Goal: Task Accomplishment & Management: Use online tool/utility

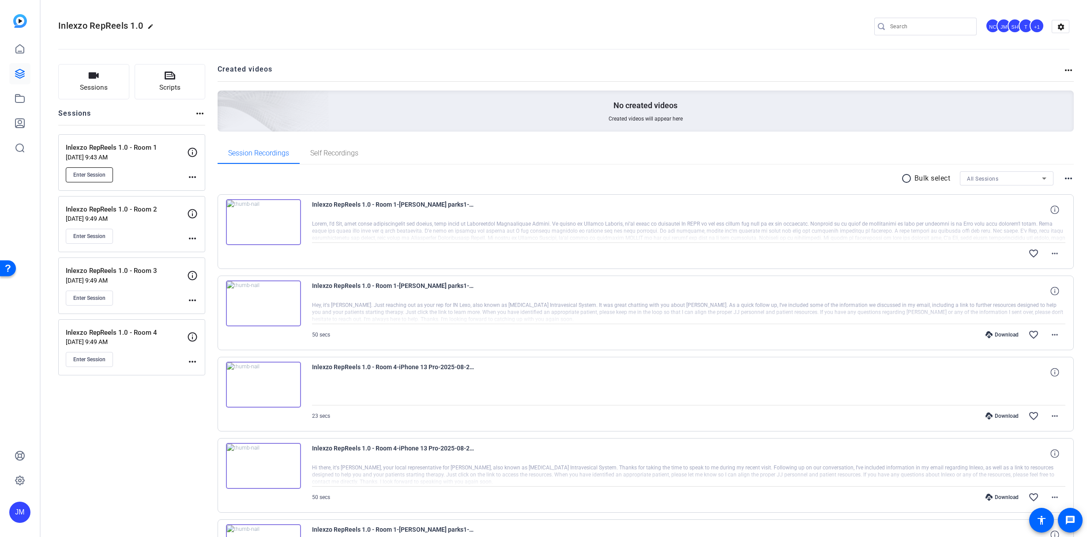
click at [90, 172] on span "Enter Session" at bounding box center [89, 174] width 32 height 7
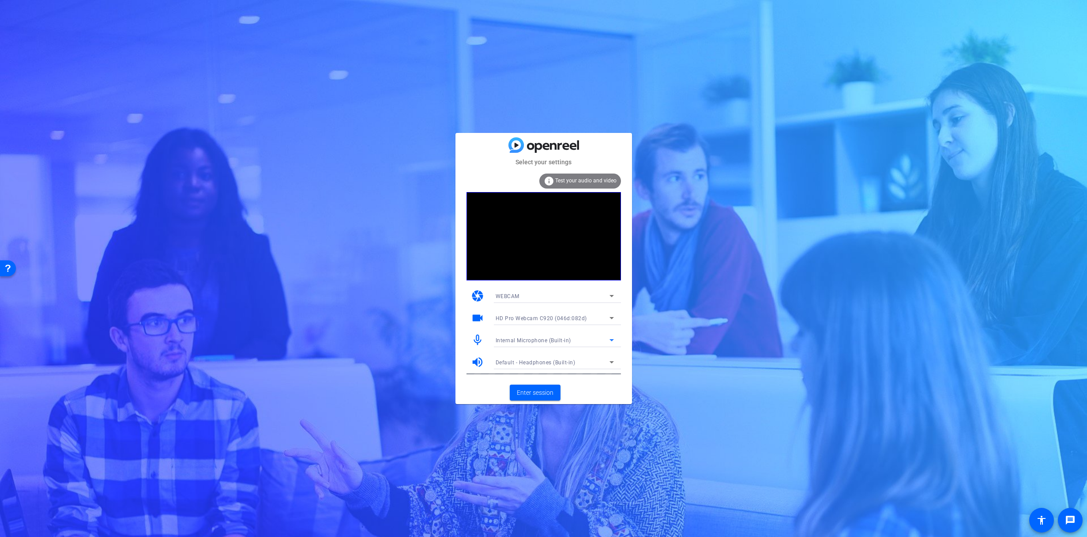
click at [562, 342] on span "Internal Microphone (Built-in)" at bounding box center [532, 340] width 75 height 6
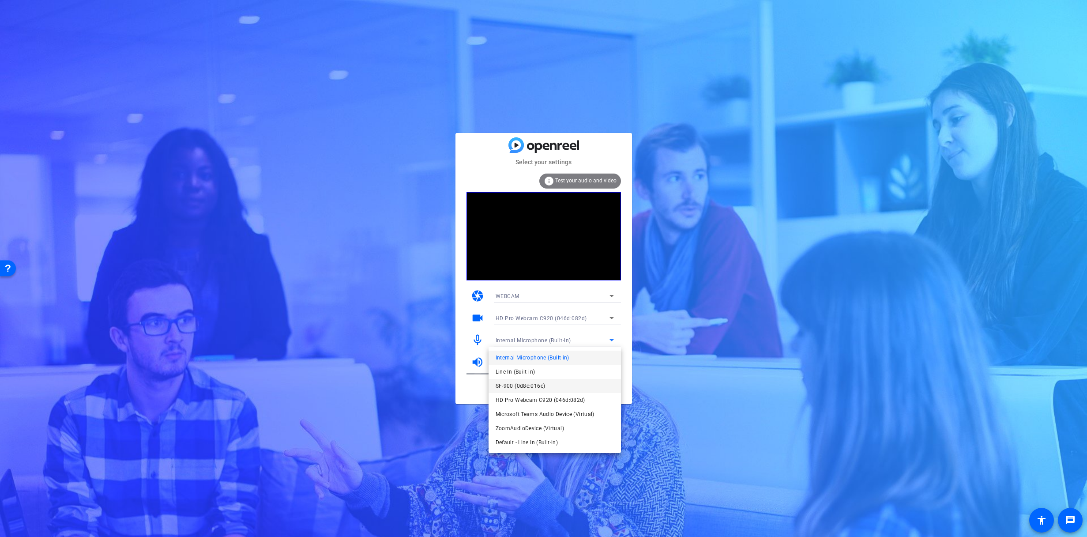
click at [543, 383] on span "SF-900 (0d8c:016c)" at bounding box center [520, 385] width 50 height 11
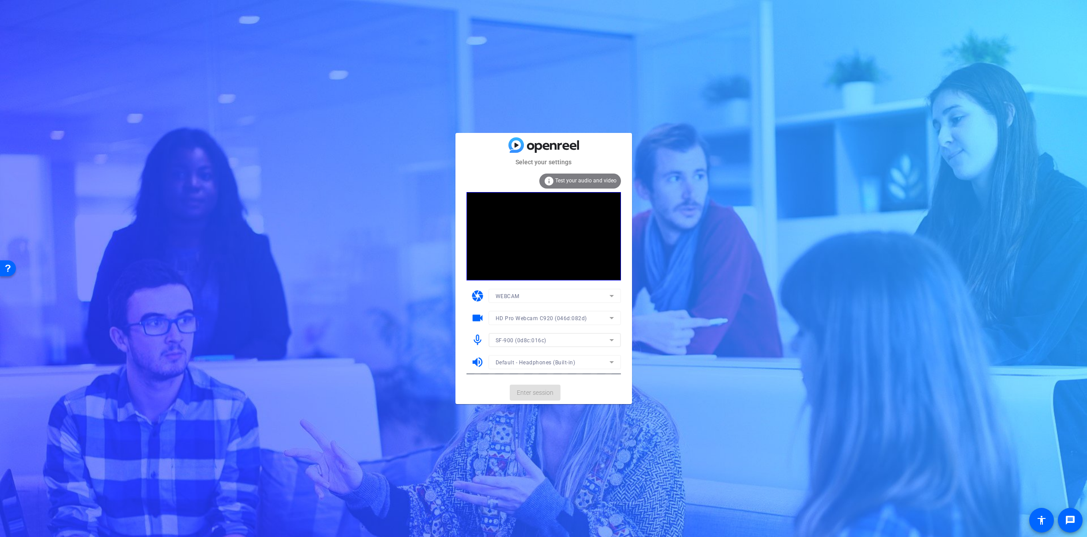
click at [539, 351] on div at bounding box center [554, 352] width 132 height 10
click at [535, 360] on span "Default - Headphones (Built-in)" at bounding box center [535, 362] width 80 height 6
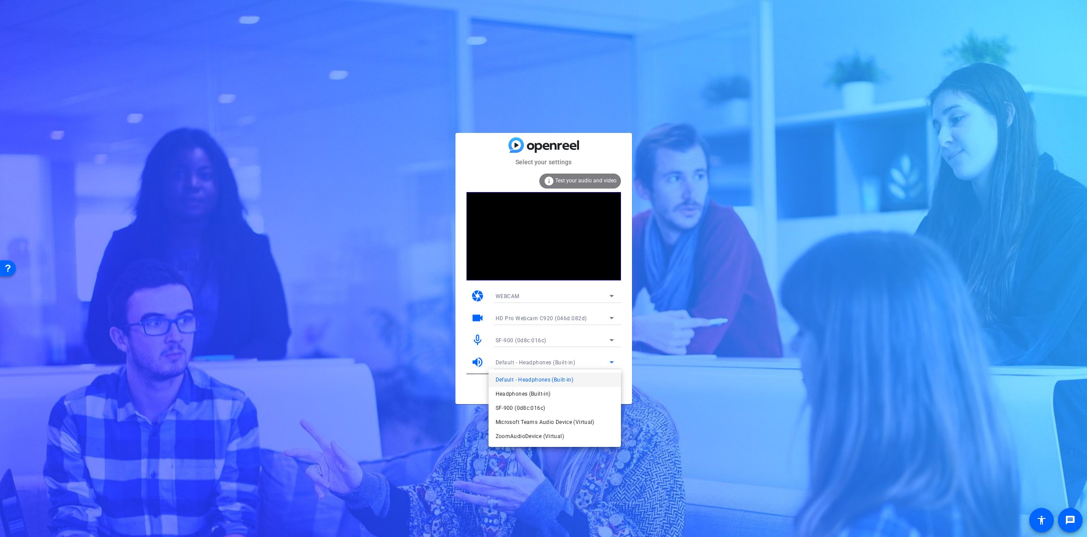
click at [535, 361] on div at bounding box center [543, 268] width 1087 height 537
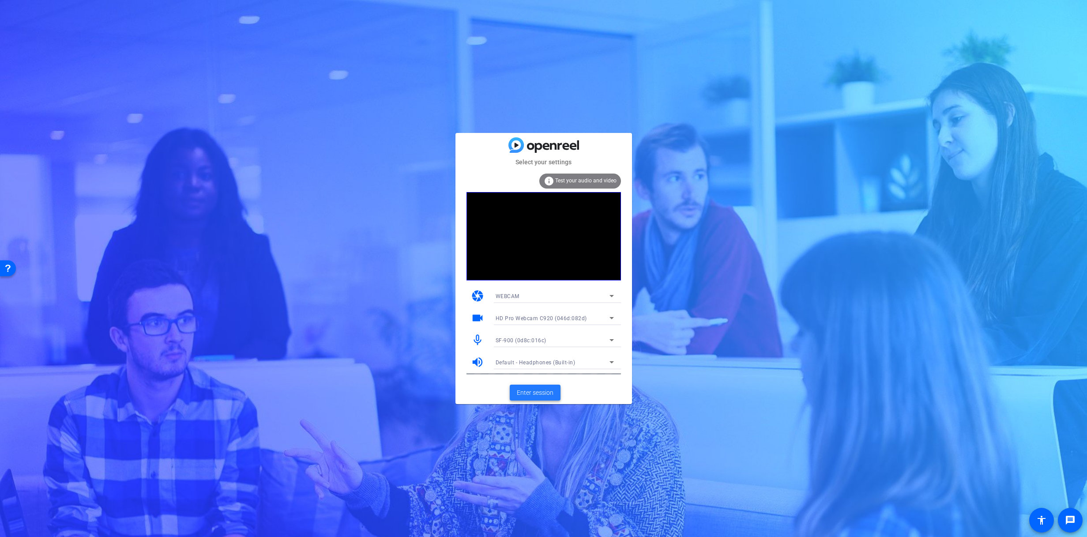
click at [528, 386] on span at bounding box center [535, 392] width 51 height 21
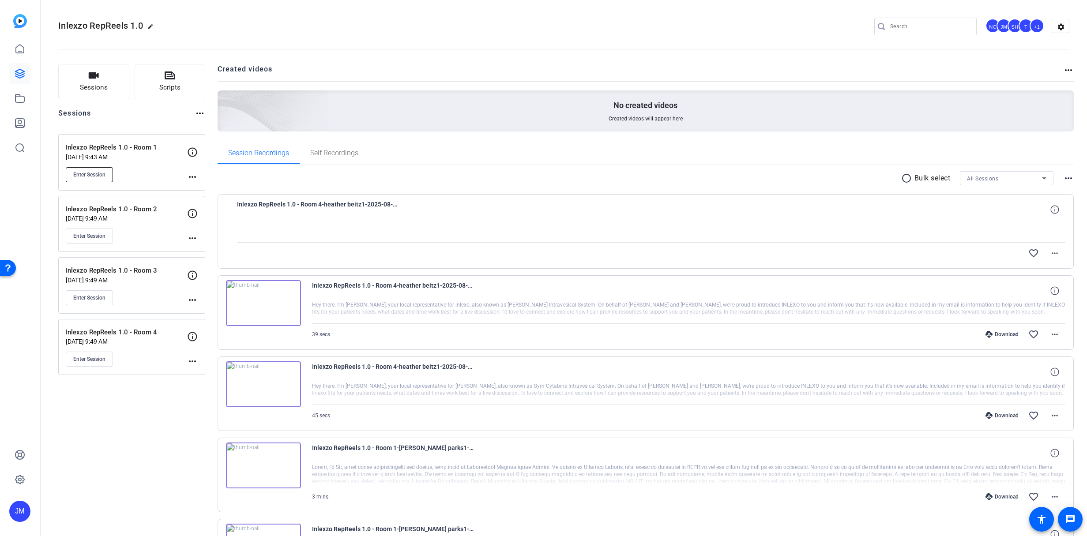
click at [105, 177] on span "Enter Session" at bounding box center [89, 174] width 32 height 7
click at [144, 162] on div "Inlexzo RepReels 1.0 - Room 1 Aug 12, 2025 @ 9:43 AM Enter Session" at bounding box center [126, 163] width 121 height 40
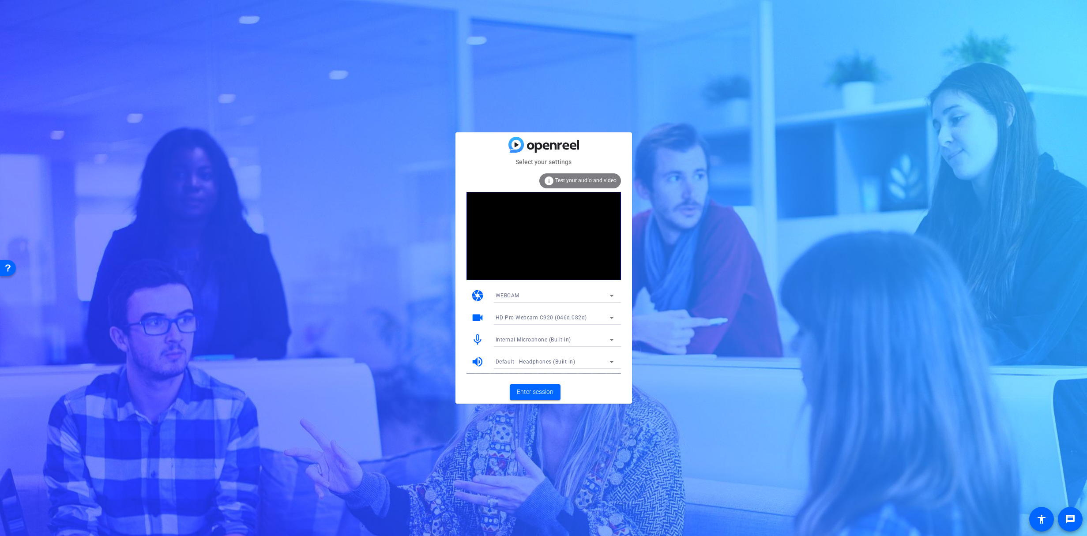
click at [549, 316] on span "HD Pro Webcam C920 (046d:082d)" at bounding box center [540, 318] width 91 height 6
click at [548, 315] on div at bounding box center [543, 268] width 1087 height 536
click at [531, 340] on span "Internal Microphone (Built-in)" at bounding box center [532, 340] width 75 height 6
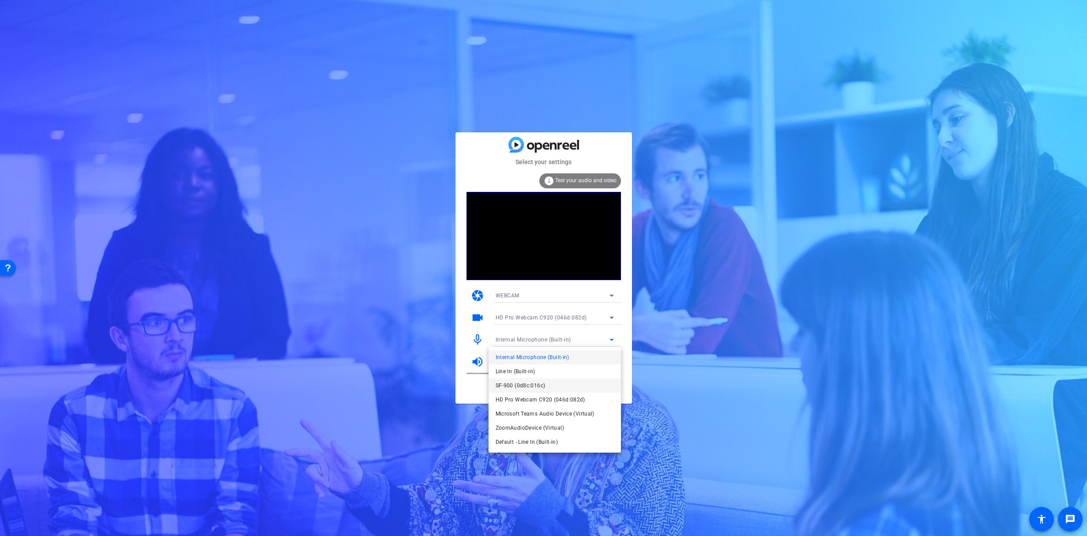
click at [0, 0] on span "SF-900 (0d8c:016c)" at bounding box center [0, 0] width 0 height 0
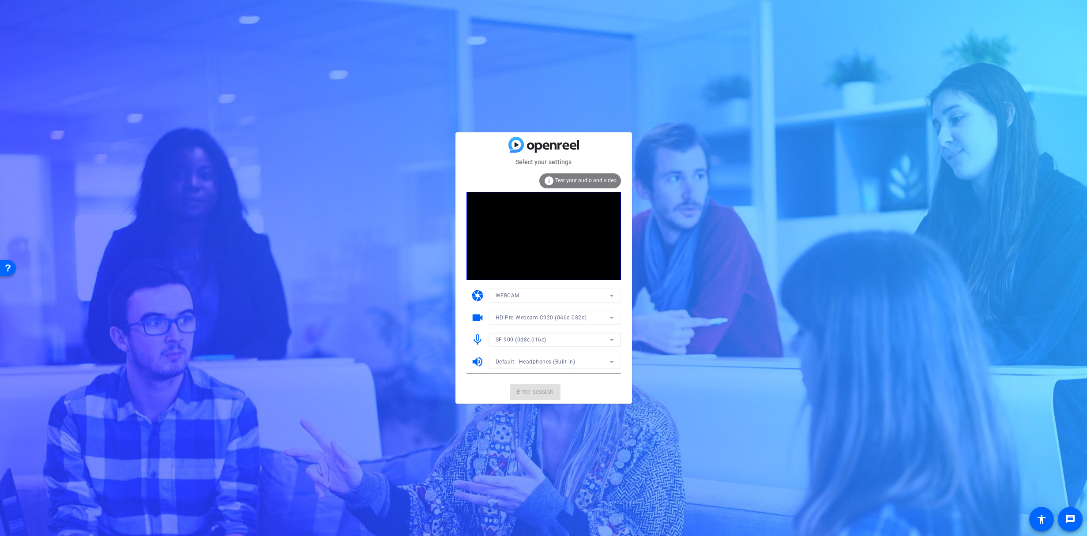
click at [534, 363] on mat-form-field "Default - Headphones (Built-in)" at bounding box center [554, 362] width 132 height 14
click at [536, 361] on span "Default - Headphones (Built-in)" at bounding box center [535, 362] width 80 height 6
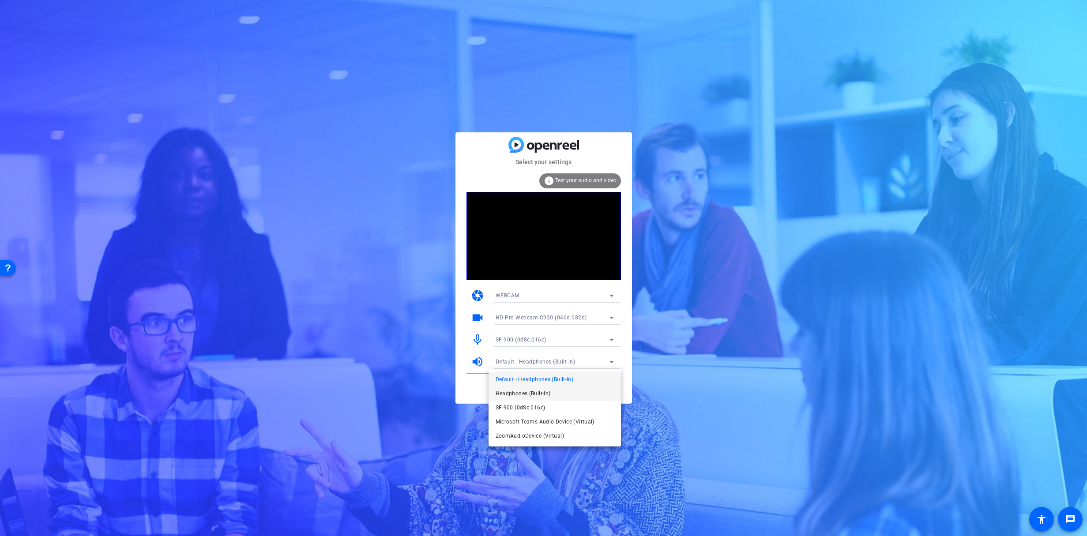
click at [0, 0] on span "Headphones (Built-in)" at bounding box center [0, 0] width 0 height 0
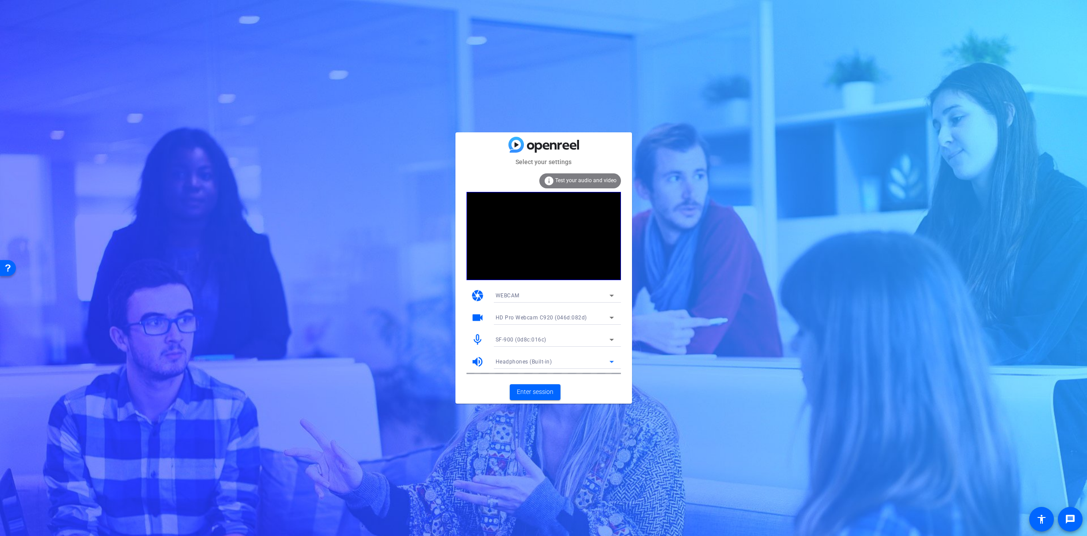
click at [529, 364] on span "Headphones (Built-in)" at bounding box center [523, 362] width 56 height 6
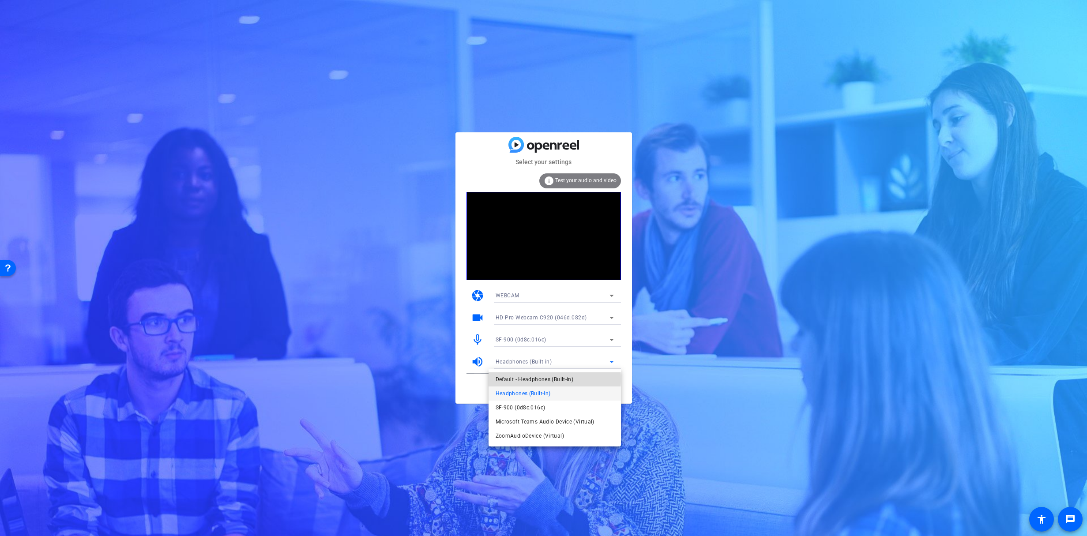
click at [531, 379] on span "Default - Headphones (Built-in)" at bounding box center [534, 379] width 78 height 11
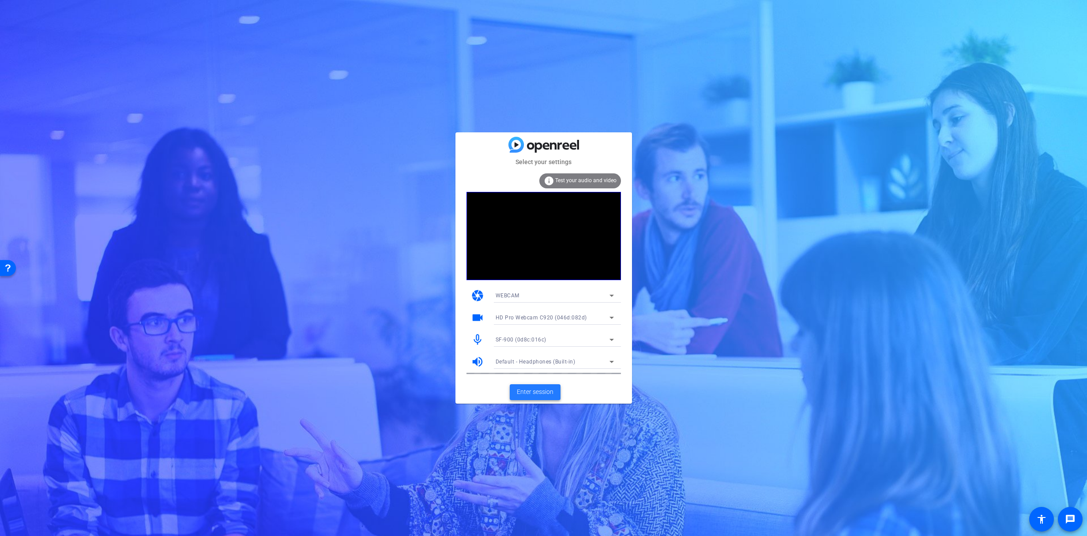
click at [534, 398] on span at bounding box center [535, 392] width 51 height 21
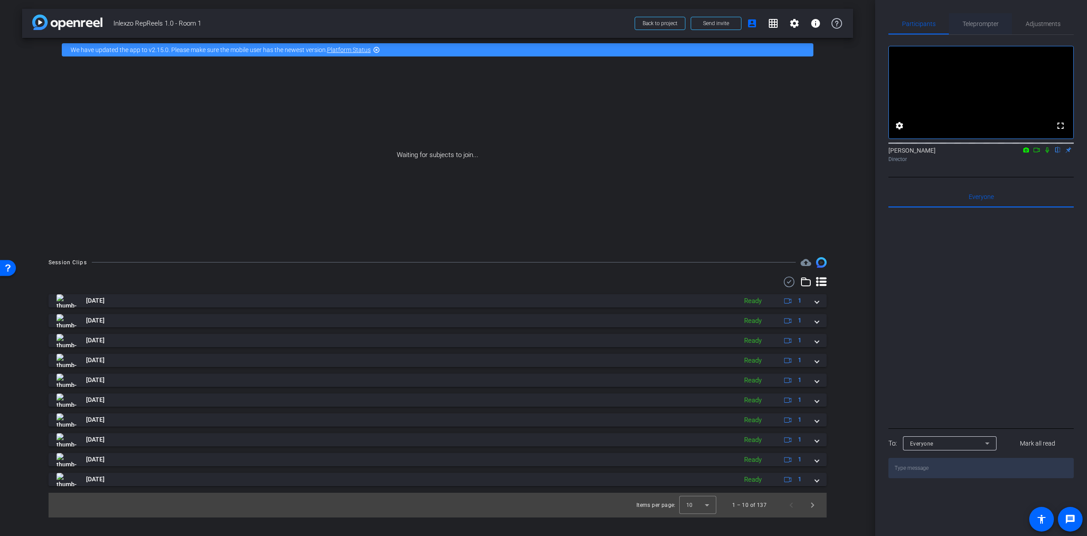
click at [974, 23] on span "Teleprompter" at bounding box center [980, 24] width 36 height 6
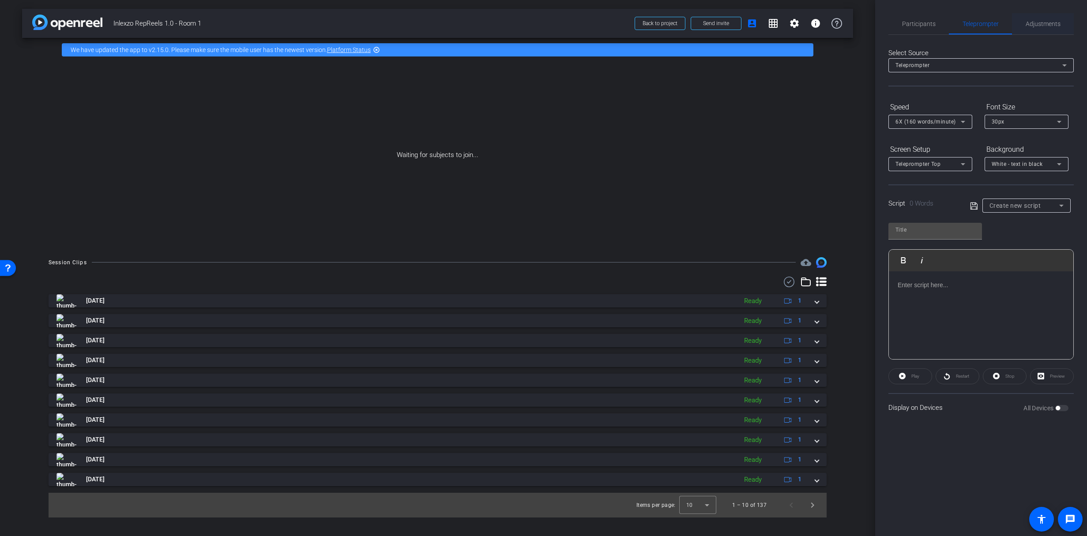
click at [1050, 22] on span "Adjustments" at bounding box center [1042, 24] width 35 height 6
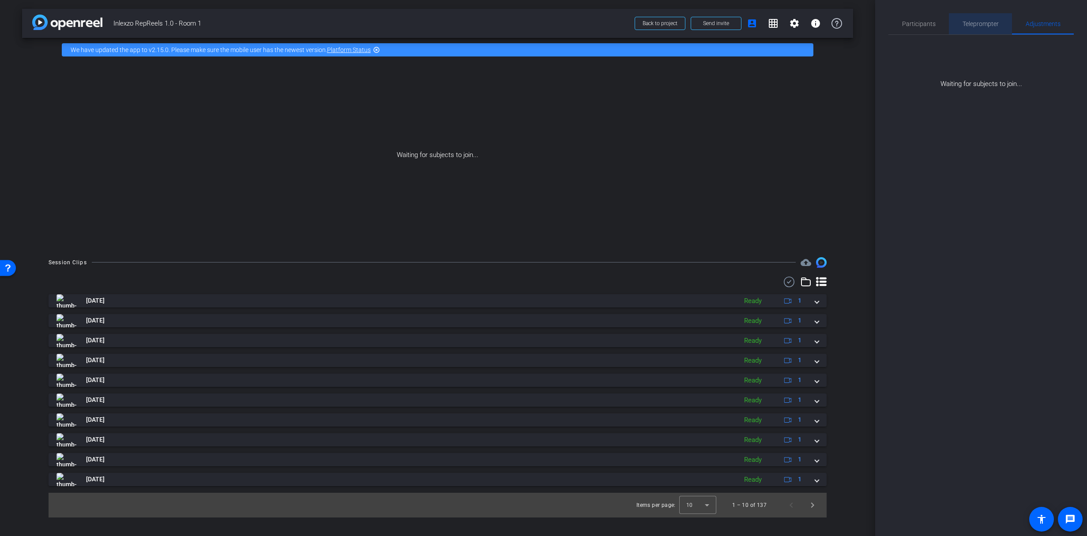
click at [965, 14] on span "Teleprompter" at bounding box center [980, 23] width 36 height 21
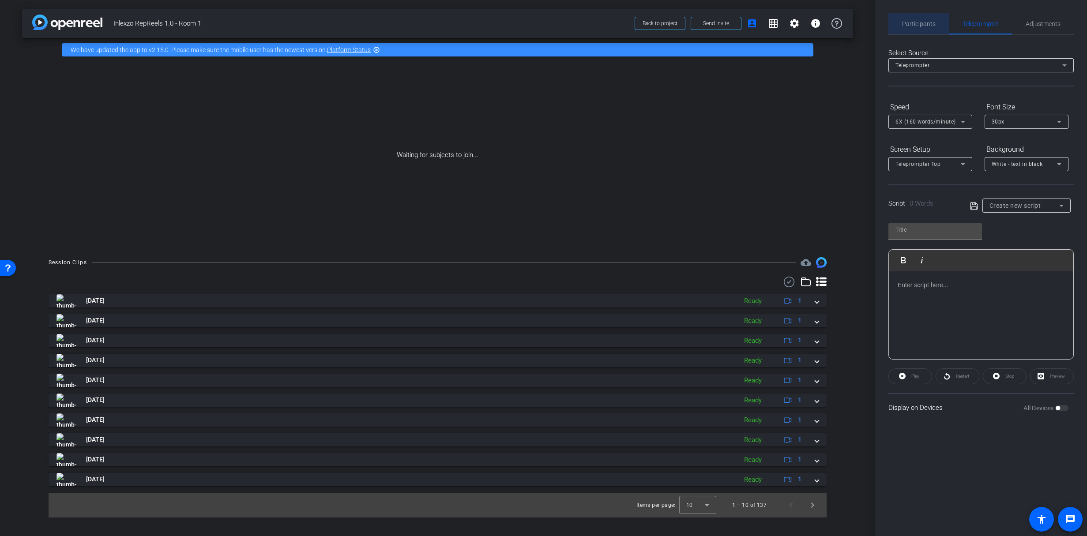
click at [912, 17] on span "Participants" at bounding box center [919, 23] width 34 height 21
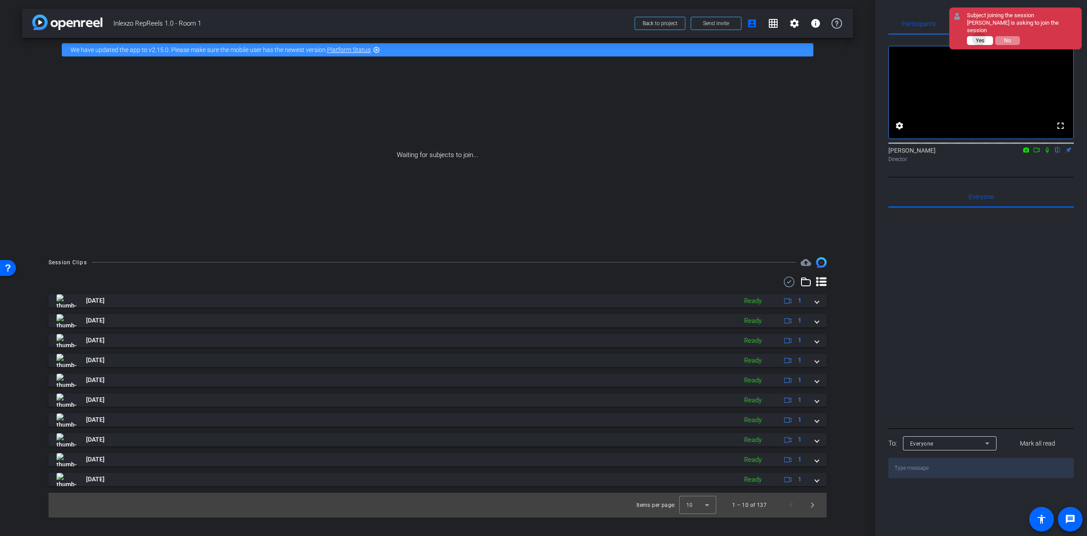
click at [979, 38] on span "Yes" at bounding box center [980, 41] width 8 height 6
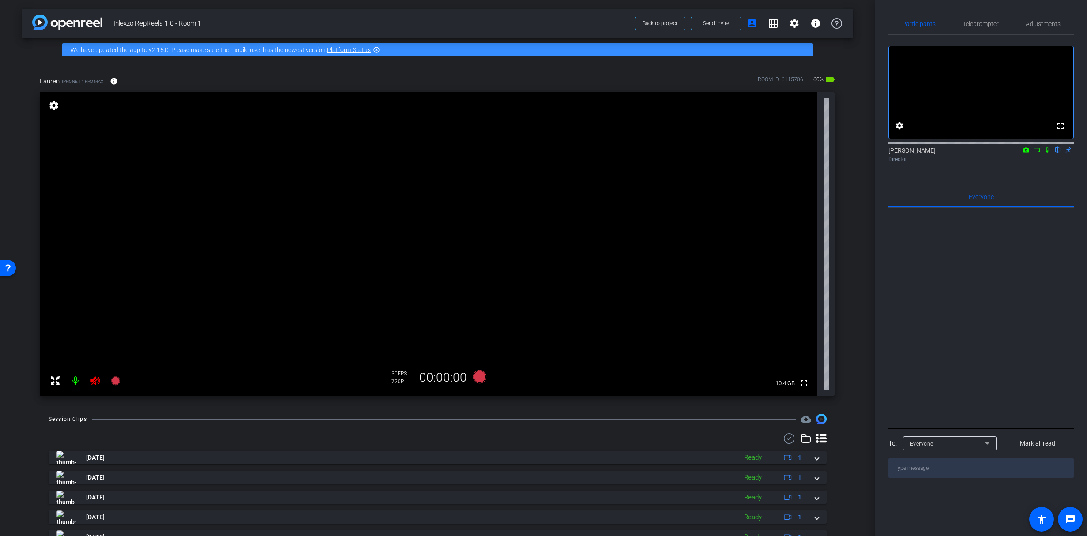
click at [95, 382] on icon at bounding box center [95, 380] width 11 height 11
click at [980, 17] on span "Teleprompter" at bounding box center [980, 23] width 36 height 21
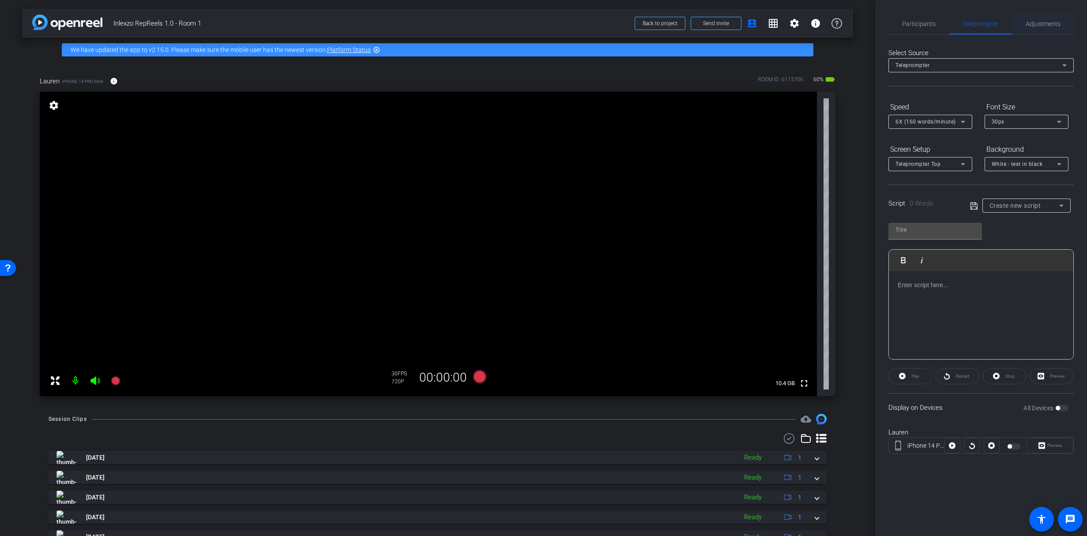
click at [1040, 26] on span "Adjustments" at bounding box center [1042, 24] width 35 height 6
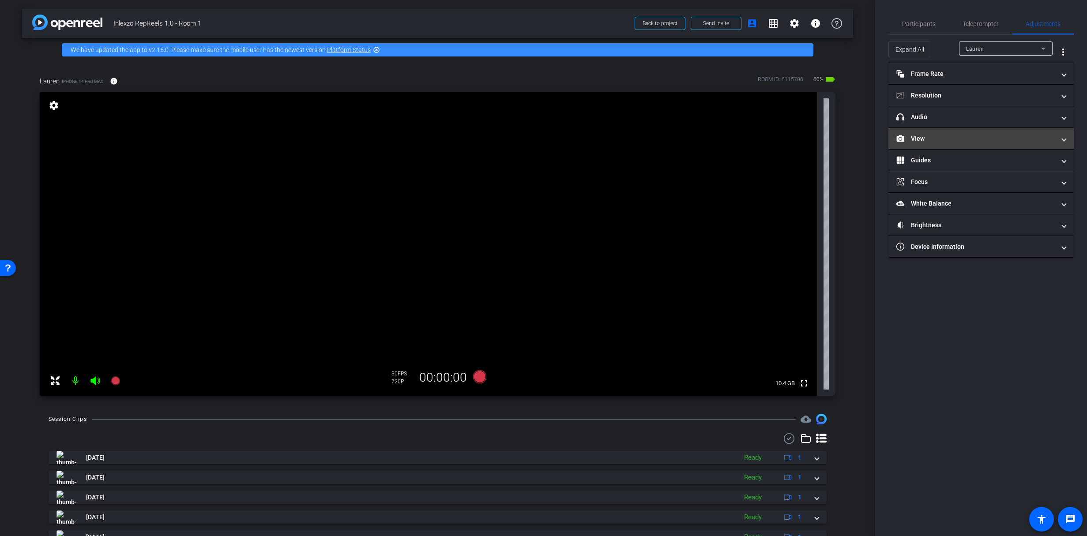
click at [916, 147] on mat-expansion-panel-header "View" at bounding box center [980, 138] width 185 height 21
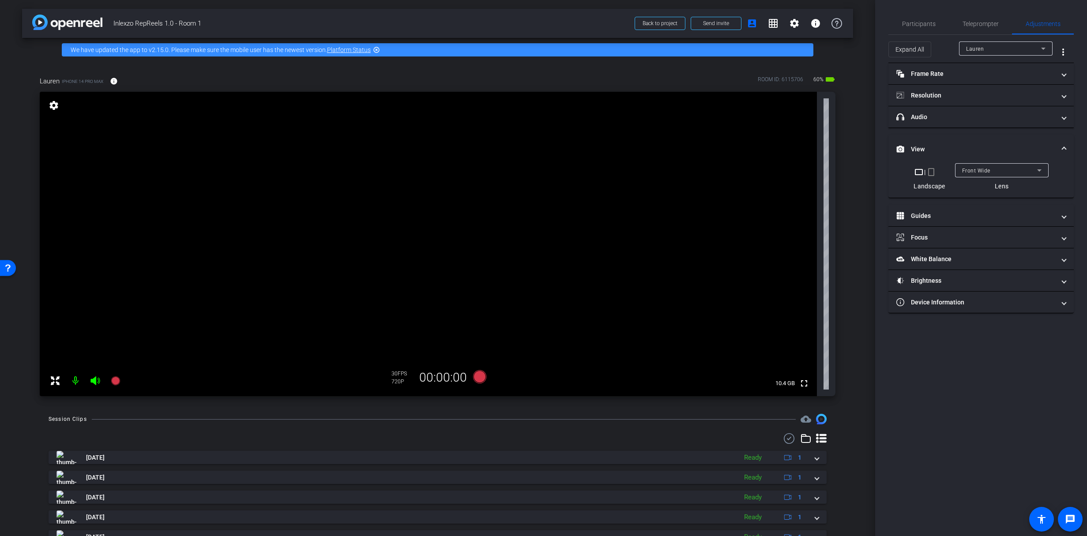
click at [930, 171] on mat-icon "crop_portrait" at bounding box center [931, 172] width 11 height 11
click at [973, 18] on span "Teleprompter" at bounding box center [980, 23] width 36 height 21
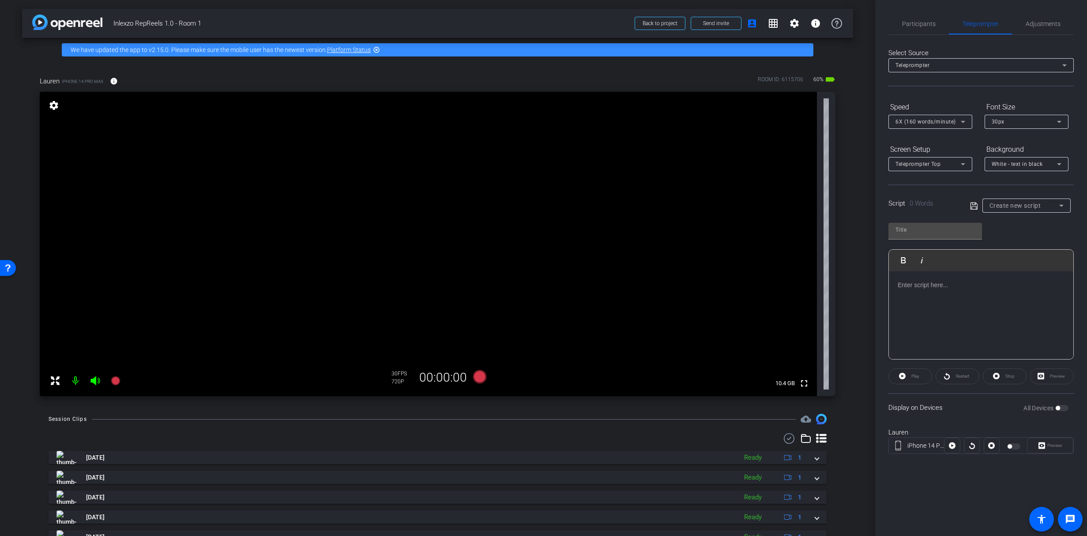
click at [1017, 210] on div "Create new script" at bounding box center [1024, 205] width 70 height 11
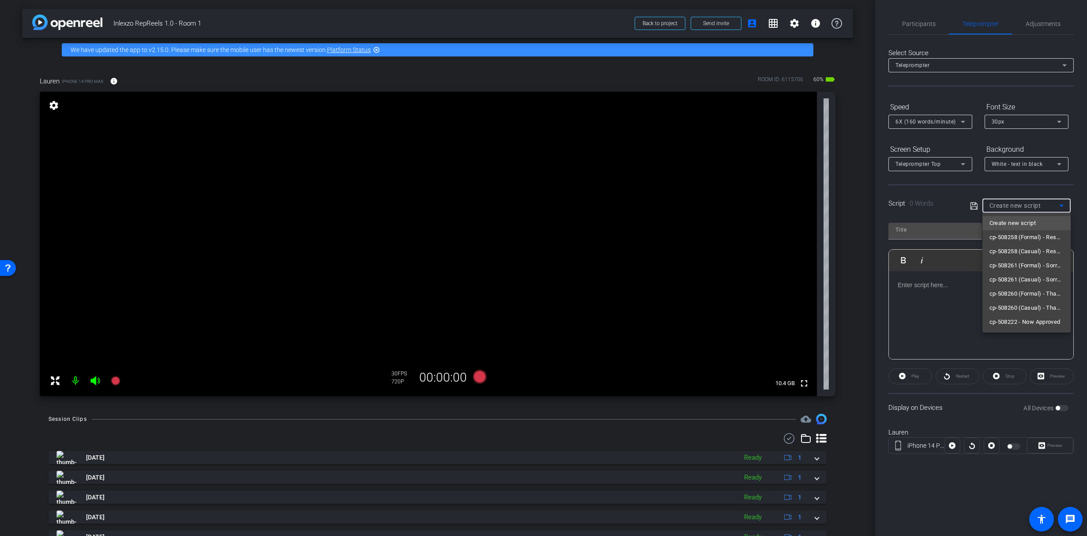
click at [1018, 202] on div at bounding box center [543, 268] width 1087 height 536
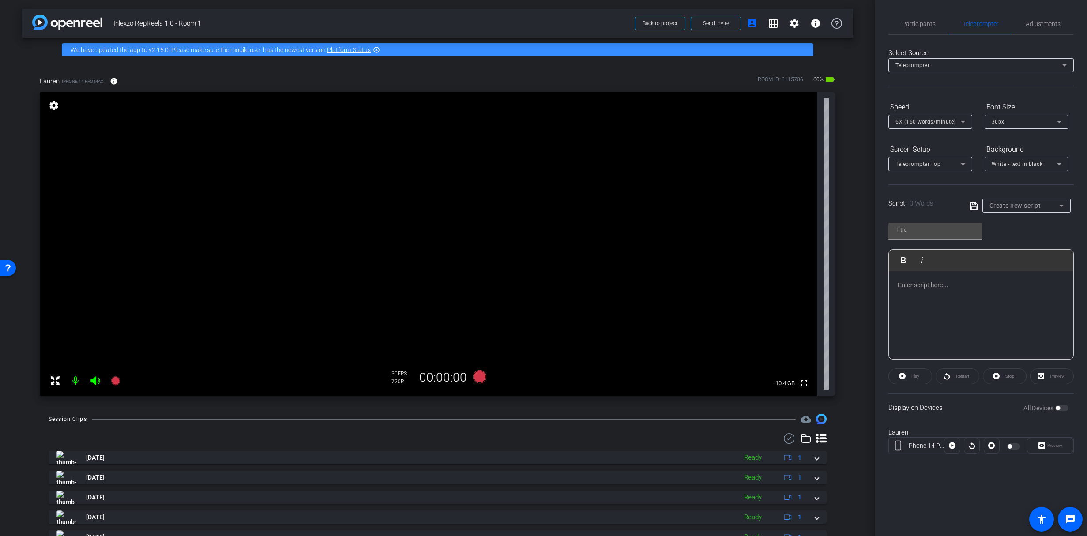
click at [1005, 162] on span "White - text in black" at bounding box center [1016, 164] width 51 height 6
click at [1005, 162] on div at bounding box center [543, 268] width 1087 height 536
click at [912, 27] on span "Participants" at bounding box center [919, 24] width 34 height 6
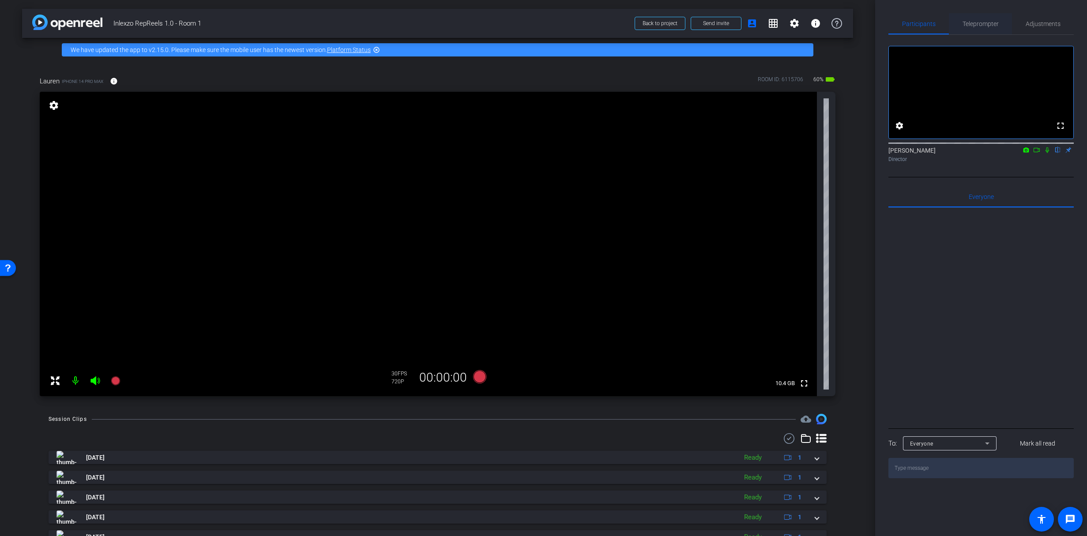
click at [992, 22] on span "Teleprompter" at bounding box center [980, 24] width 36 height 6
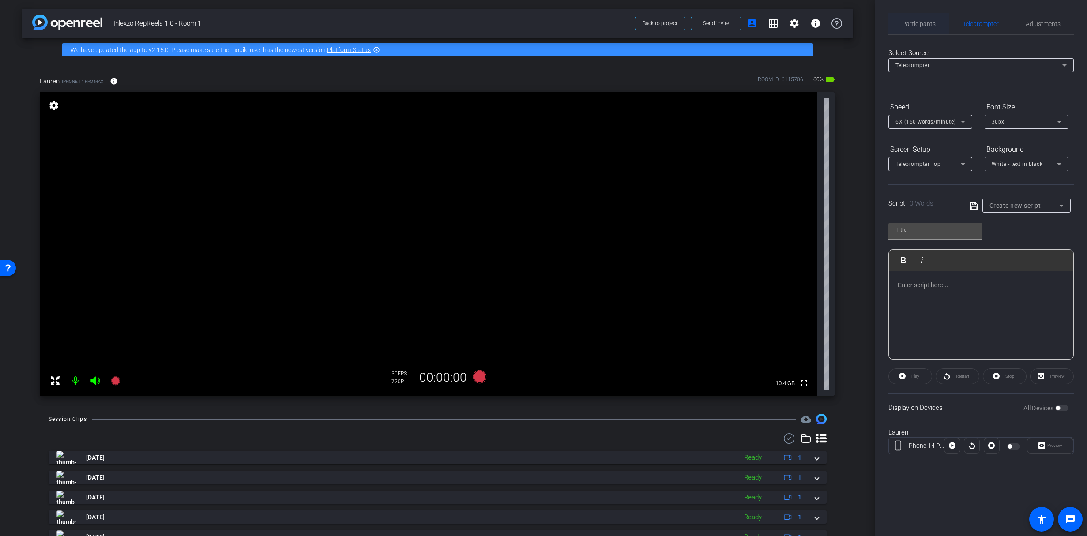
click at [935, 20] on div "Participants" at bounding box center [918, 23] width 60 height 21
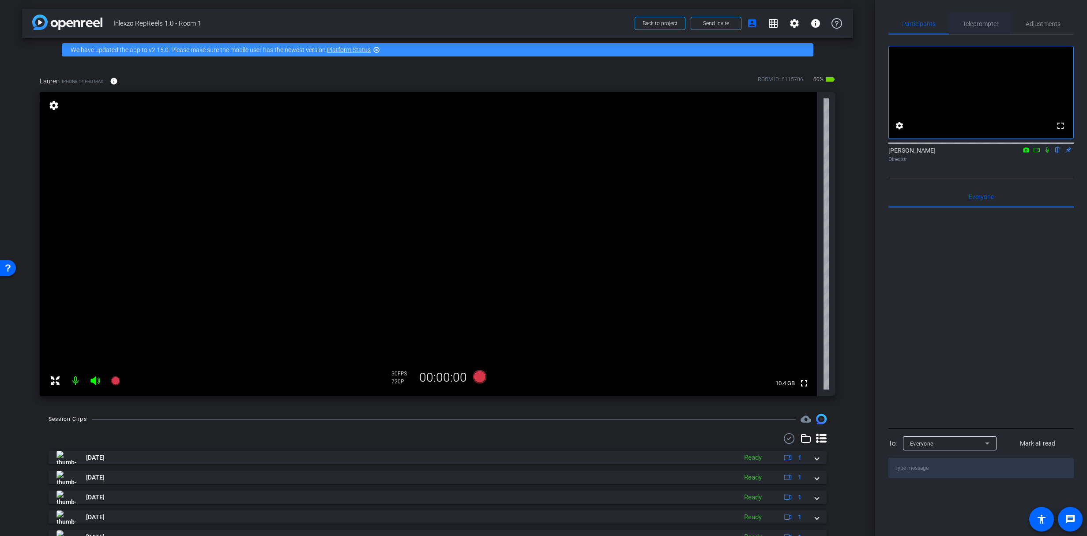
click at [983, 23] on span "Teleprompter" at bounding box center [980, 24] width 36 height 6
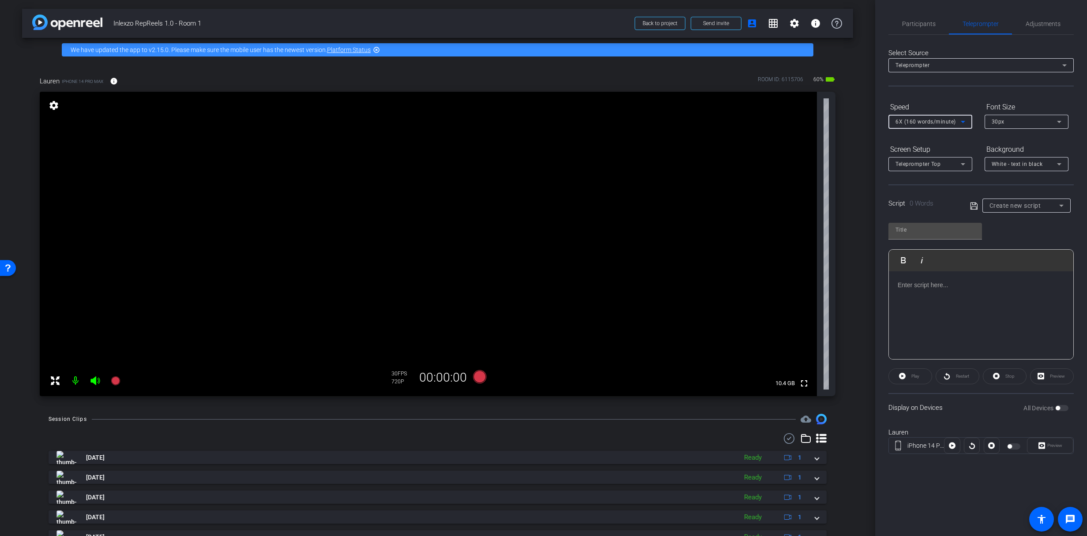
click at [923, 126] on div "6X (160 words/minute)" at bounding box center [927, 121] width 65 height 11
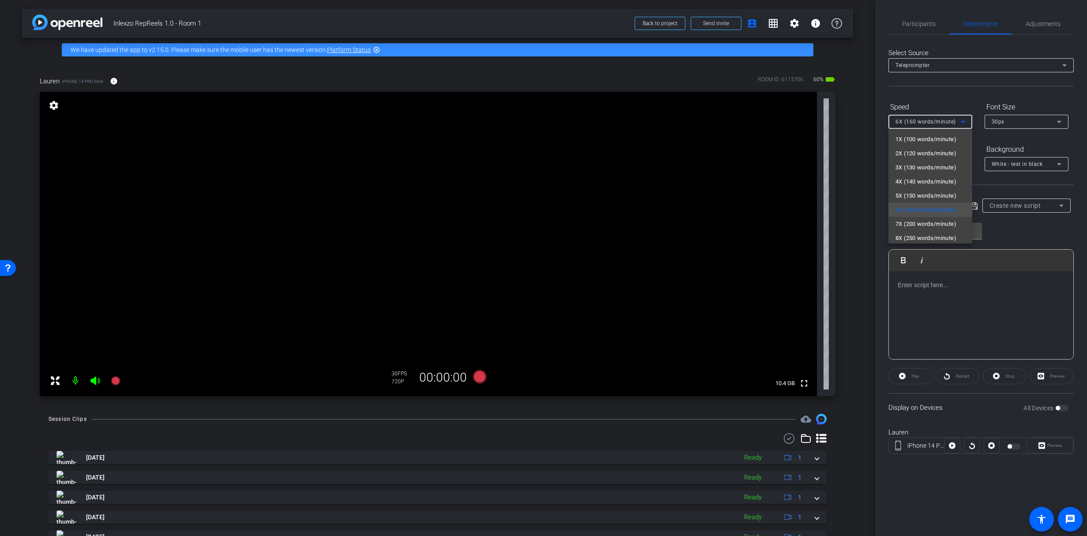
click at [998, 109] on div at bounding box center [543, 268] width 1087 height 536
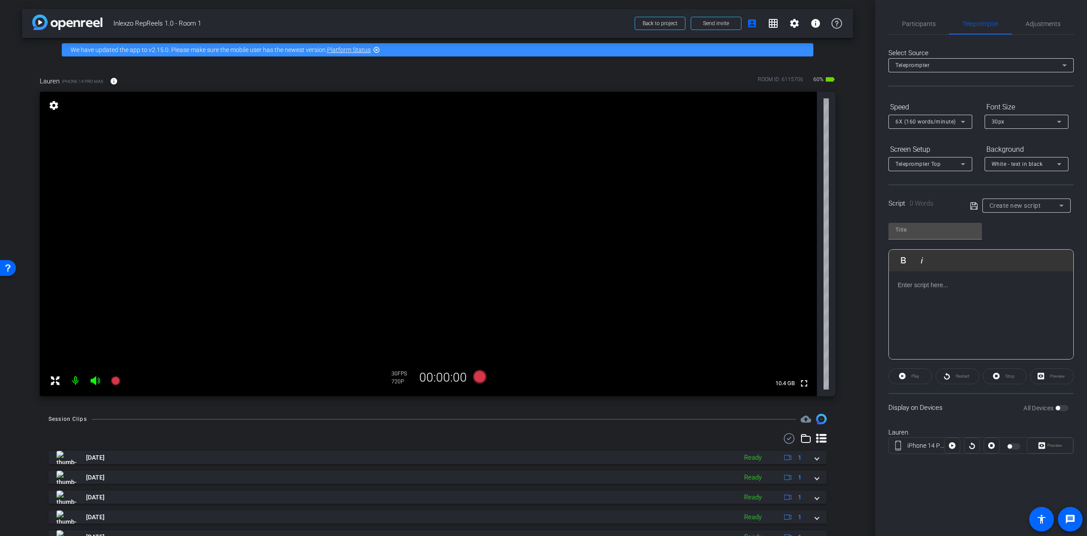
click at [998, 201] on div "Create new script" at bounding box center [1024, 205] width 70 height 11
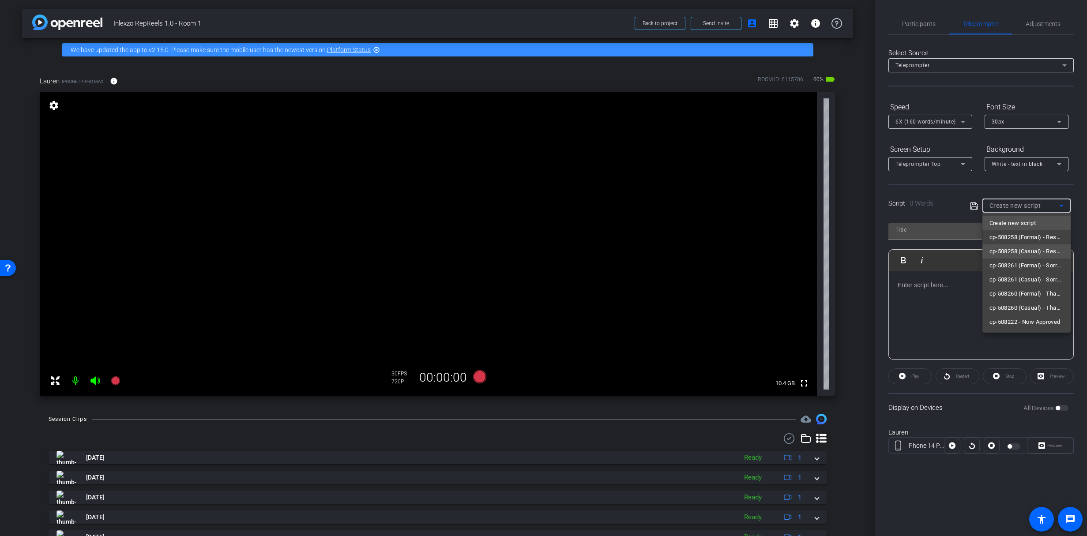
click at [1033, 254] on span "cp-508258 (Casual) - Resources to Share" at bounding box center [1026, 251] width 74 height 11
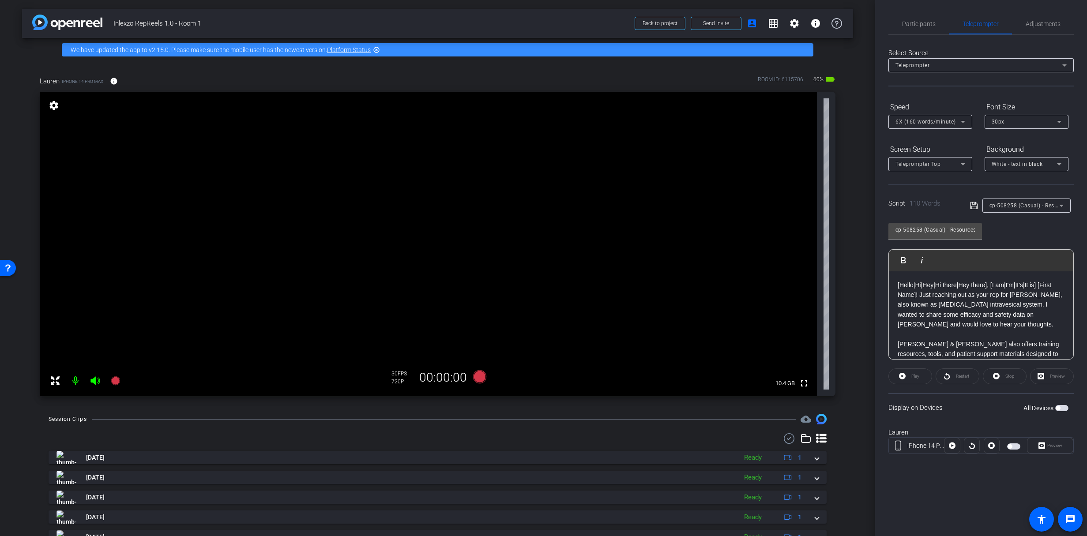
click at [1059, 408] on span "button" at bounding box center [1057, 408] width 4 height 4
click at [1059, 449] on span "Preview" at bounding box center [1053, 445] width 17 height 12
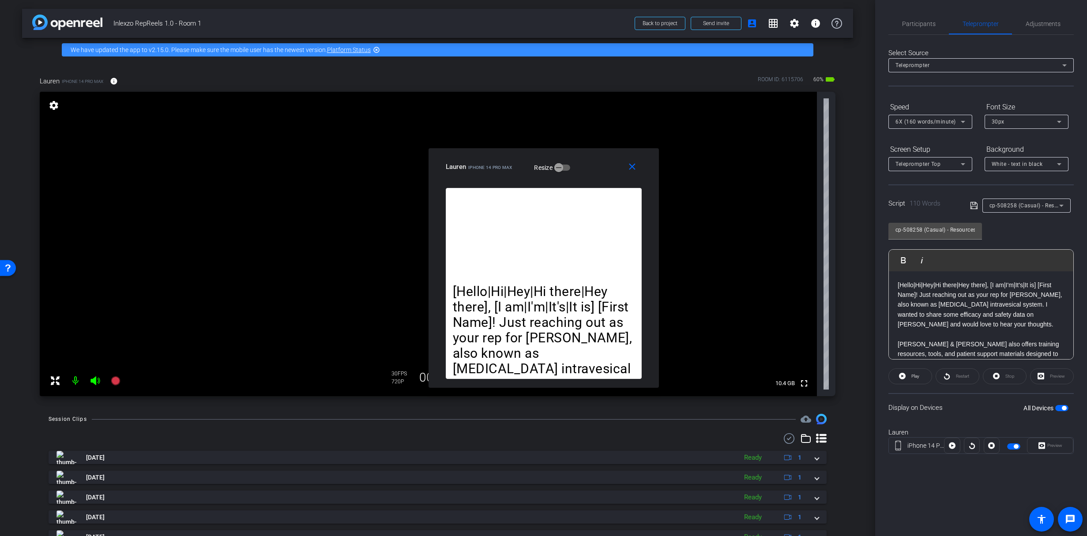
click at [1060, 449] on div "Preview" at bounding box center [1050, 446] width 46 height 16
click at [921, 23] on span "Participants" at bounding box center [919, 24] width 34 height 6
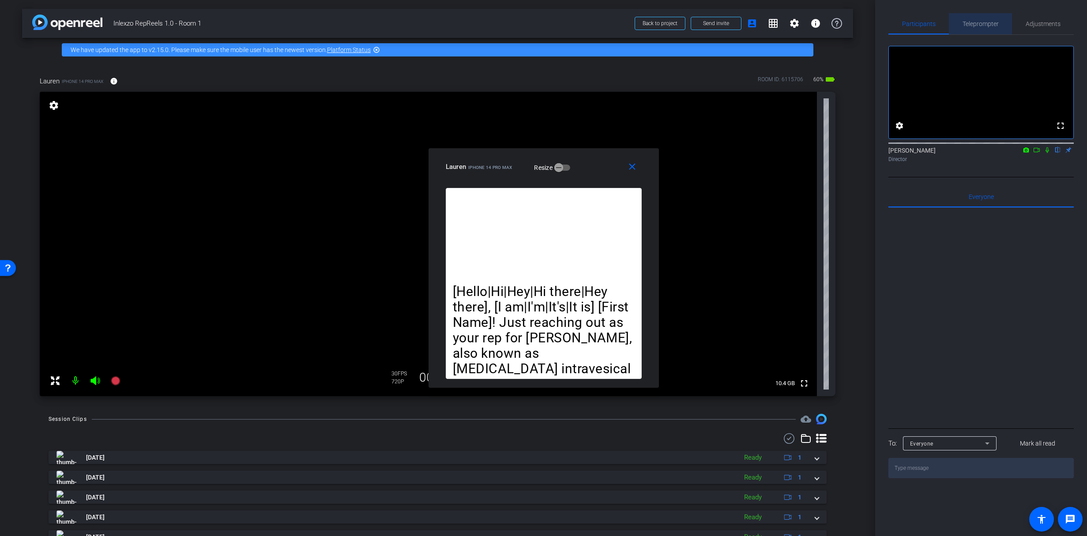
click at [992, 23] on span "Teleprompter" at bounding box center [980, 24] width 36 height 6
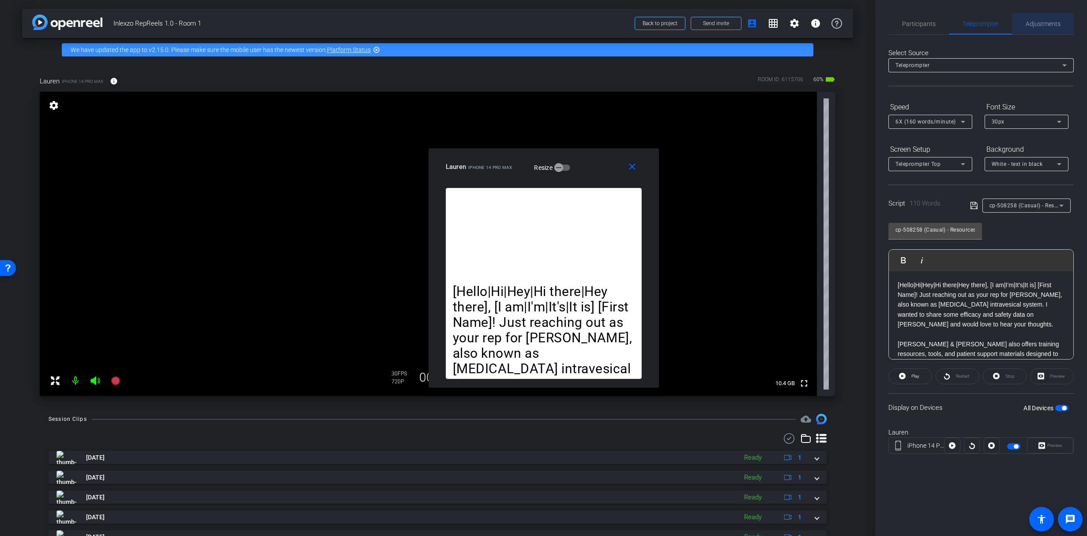
click at [1028, 24] on span "Adjustments" at bounding box center [1042, 24] width 35 height 6
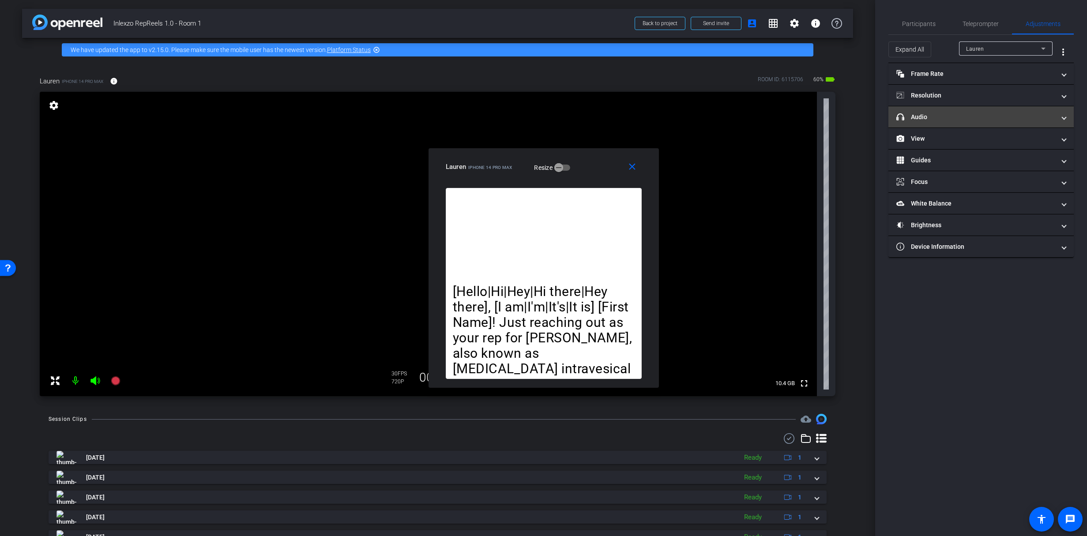
click at [941, 123] on mat-expansion-panel-header "headphone icon Audio" at bounding box center [980, 116] width 185 height 21
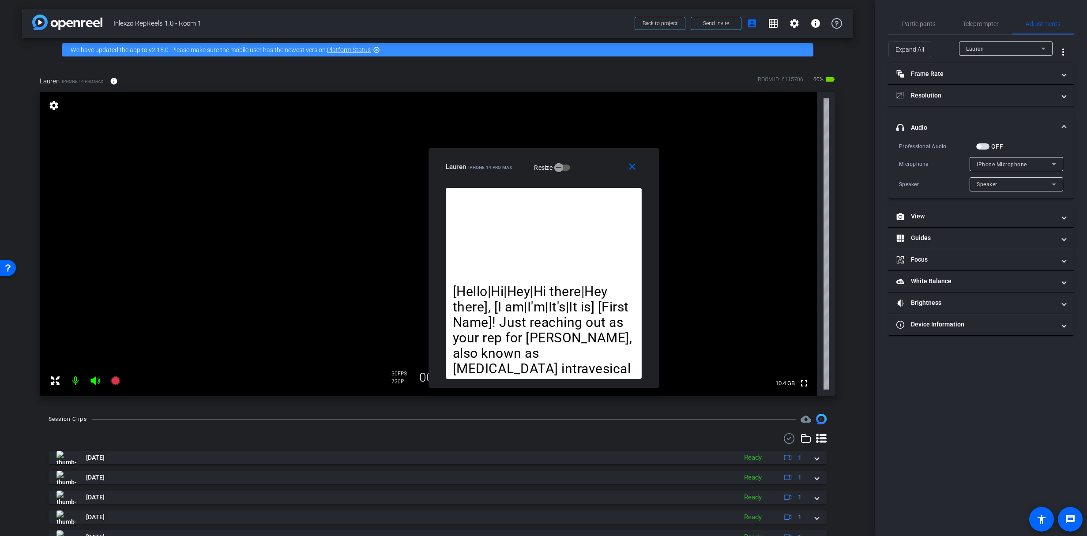
click at [982, 148] on span "button" at bounding box center [982, 146] width 13 height 6
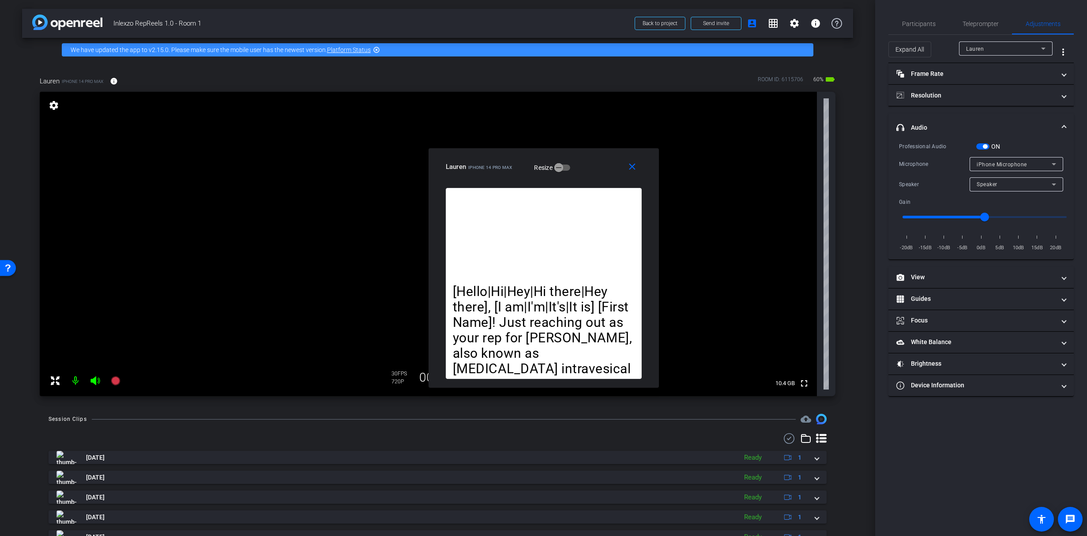
click at [982, 147] on span "button" at bounding box center [982, 146] width 13 height 6
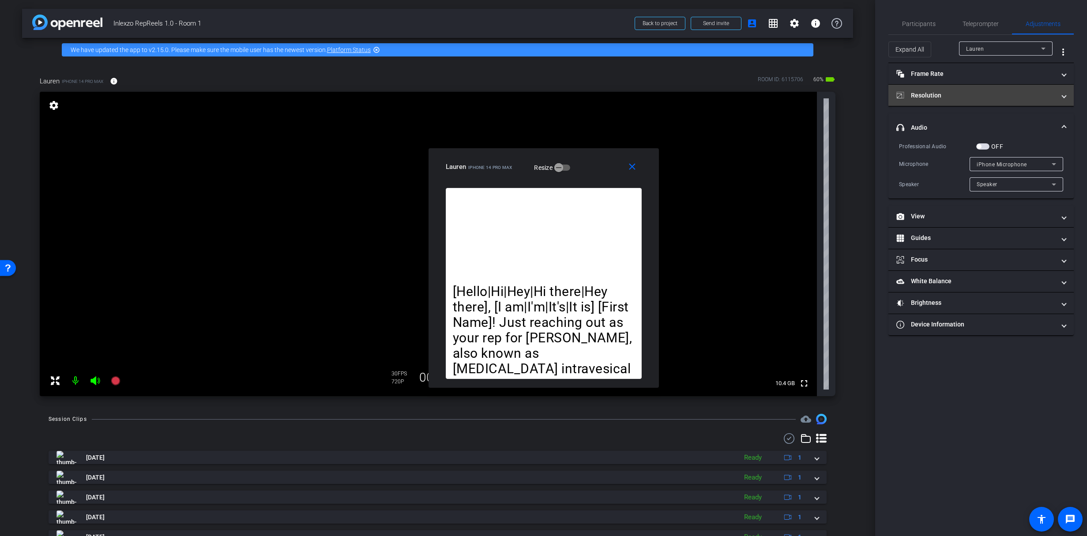
click at [941, 98] on mat-panel-title "Resolution" at bounding box center [975, 95] width 159 height 9
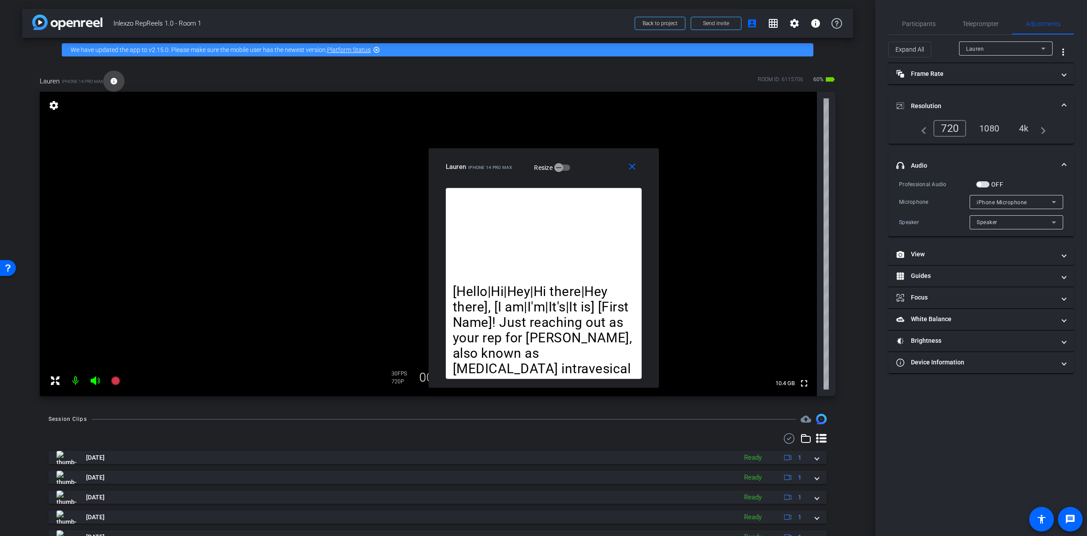
click at [110, 83] on mat-icon "info" at bounding box center [114, 81] width 8 height 8
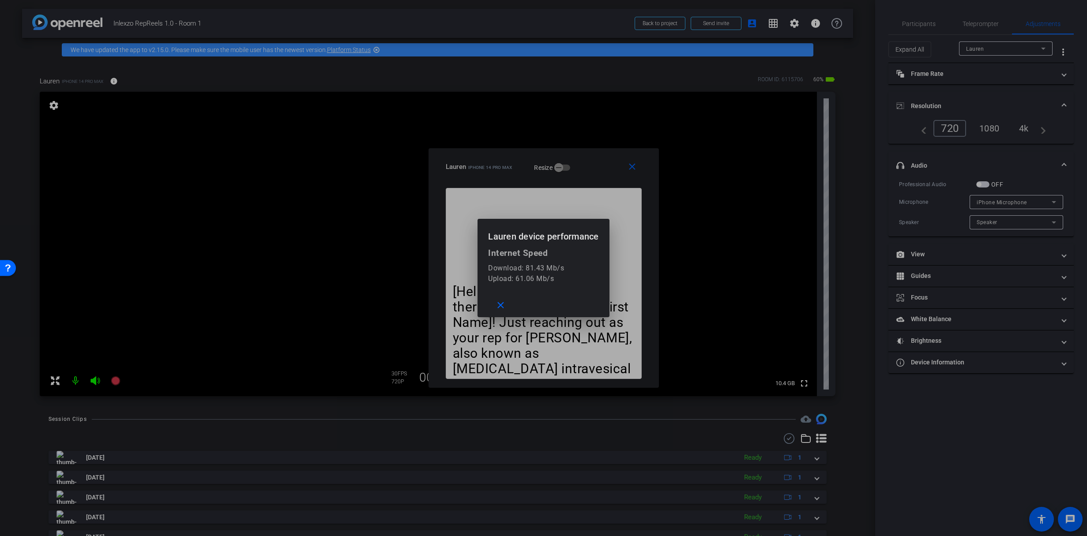
click at [115, 81] on div at bounding box center [543, 268] width 1087 height 536
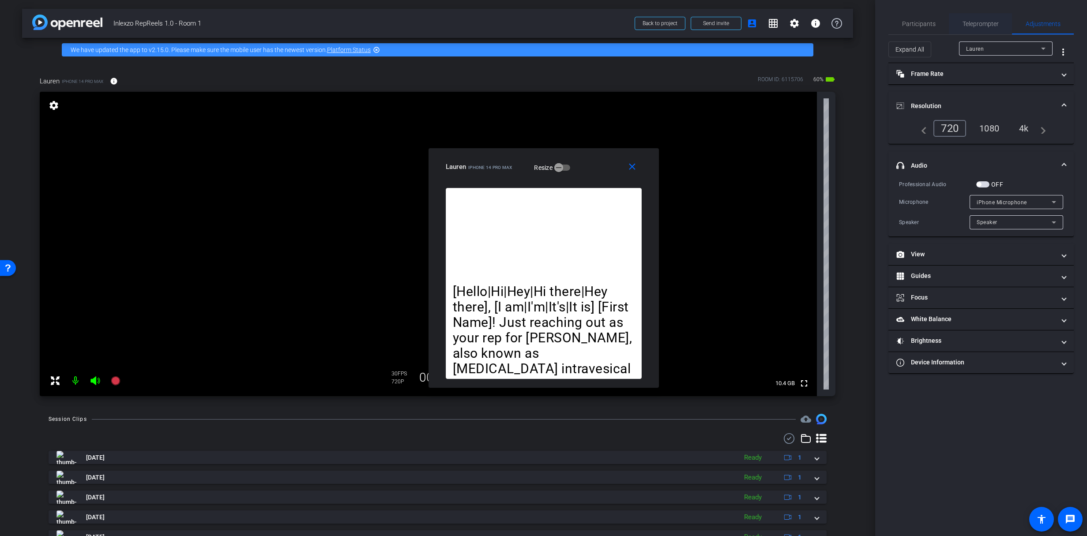
click at [968, 26] on span "Teleprompter" at bounding box center [980, 24] width 36 height 6
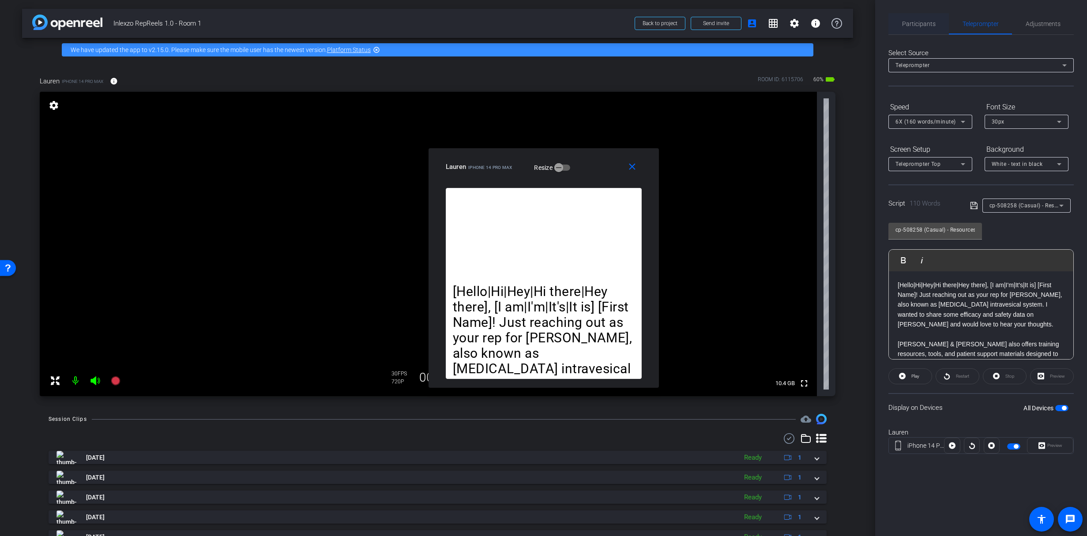
click at [913, 19] on span "Participants" at bounding box center [919, 23] width 34 height 21
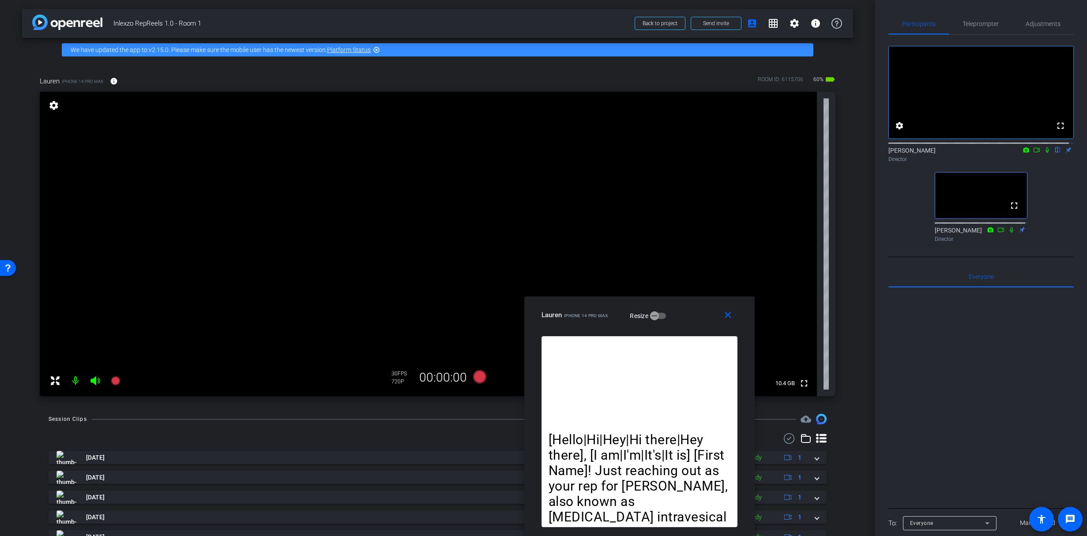
drag, startPoint x: 586, startPoint y: 169, endPoint x: 667, endPoint y: 339, distance: 187.9
click at [672, 343] on div "close Lauren iPhone 14 Pro Max Resize [Hello|Hi|Hey|Hi there|Hey there], [I am|…" at bounding box center [639, 417] width 230 height 240
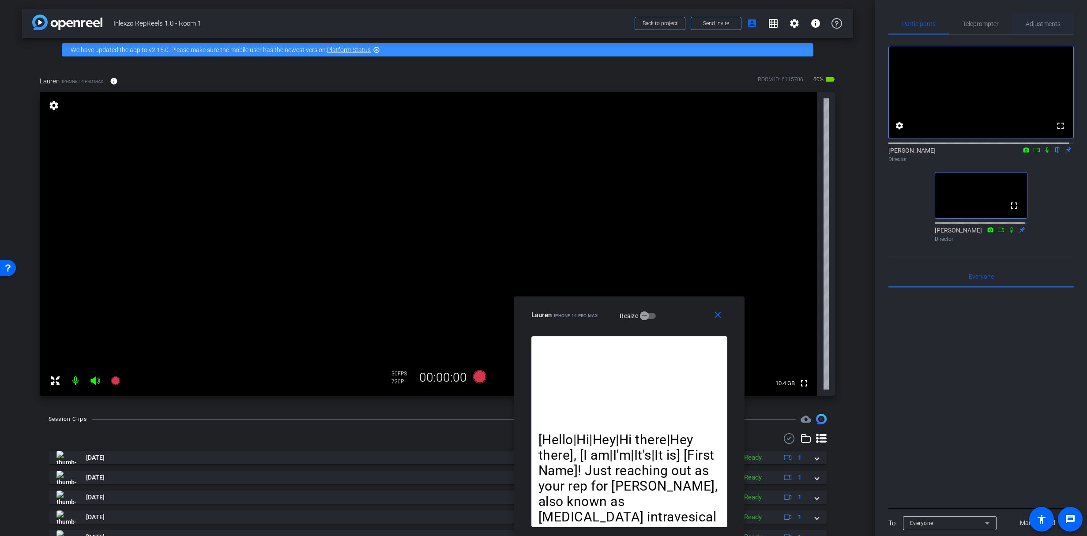
click at [1034, 22] on span "Adjustments" at bounding box center [1042, 24] width 35 height 6
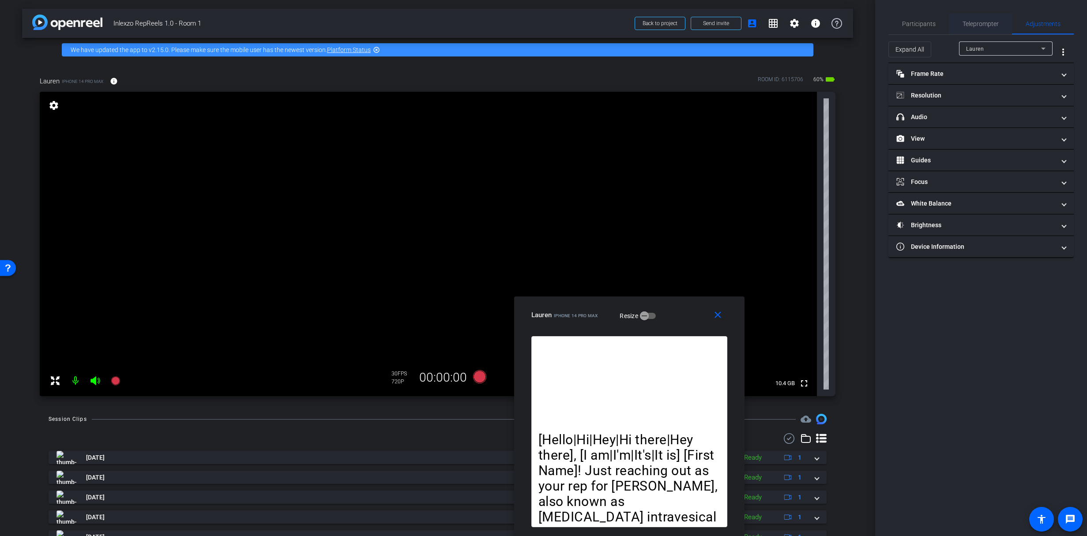
click at [983, 27] on span "Teleprompter" at bounding box center [980, 23] width 36 height 21
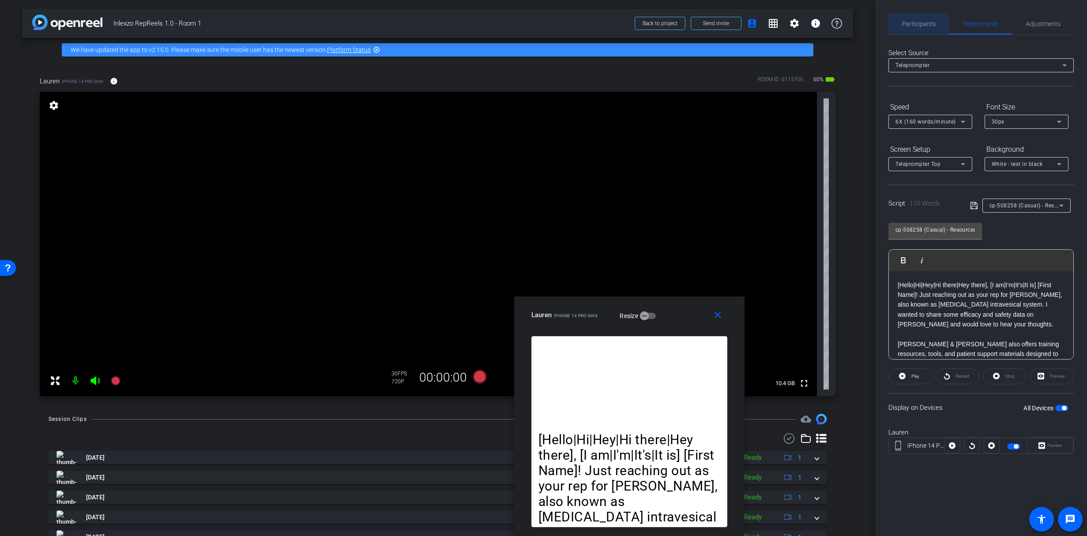
click at [927, 23] on span "Participants" at bounding box center [919, 24] width 34 height 6
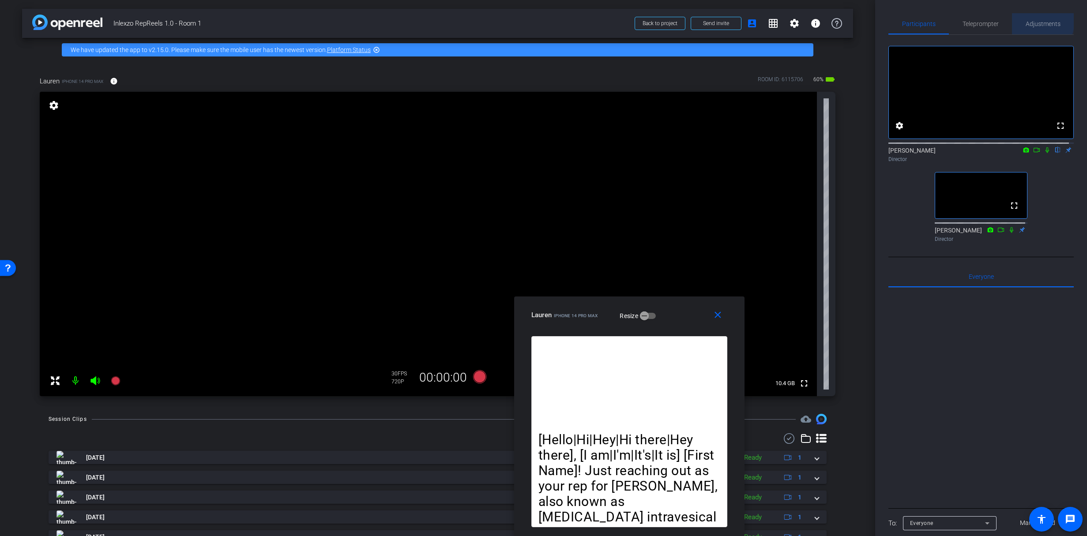
click at [1030, 21] on span "Adjustments" at bounding box center [1042, 24] width 35 height 6
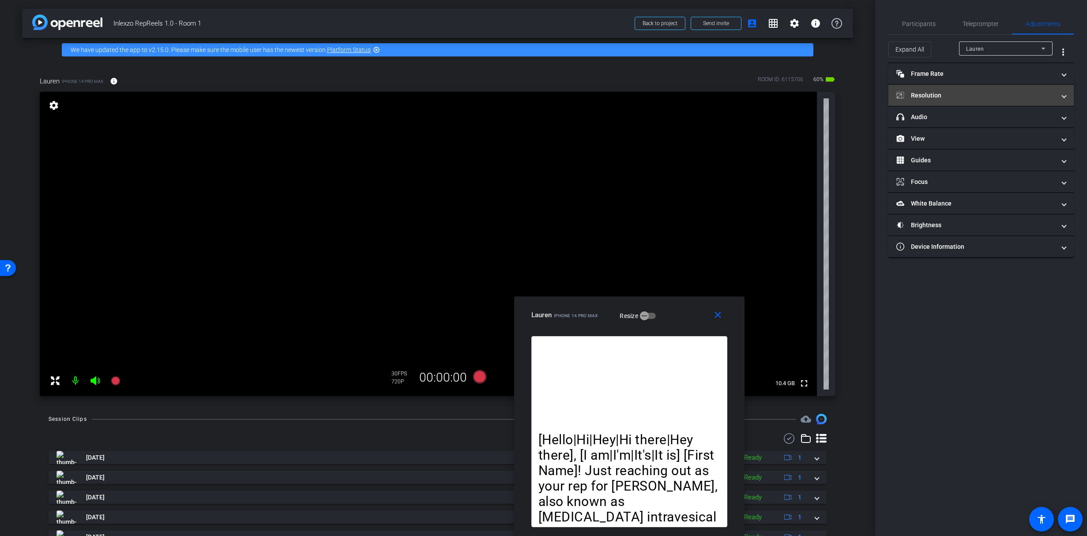
click at [941, 97] on mat-panel-title "Resolution" at bounding box center [975, 95] width 159 height 9
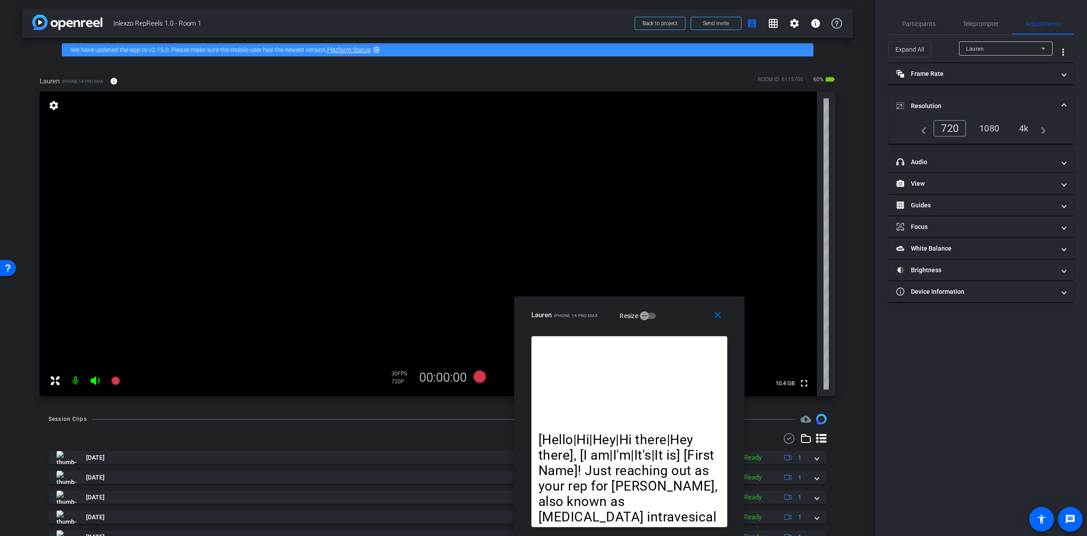
click at [988, 128] on div "1080" at bounding box center [988, 128] width 33 height 15
click at [922, 162] on mat-panel-title "headphone icon Audio" at bounding box center [975, 162] width 159 height 9
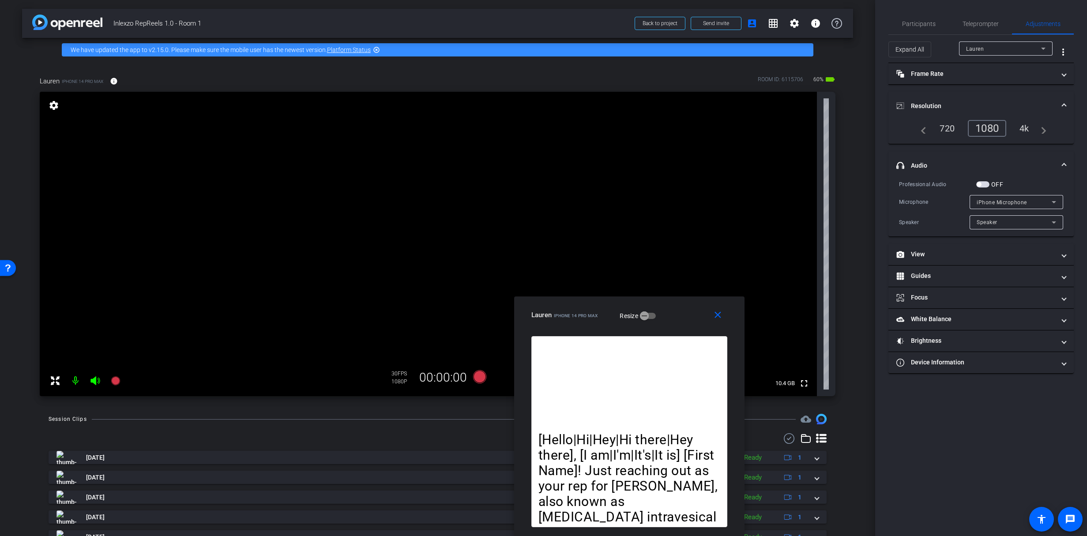
click at [999, 165] on mat-panel-title "headphone icon Audio" at bounding box center [975, 165] width 159 height 9
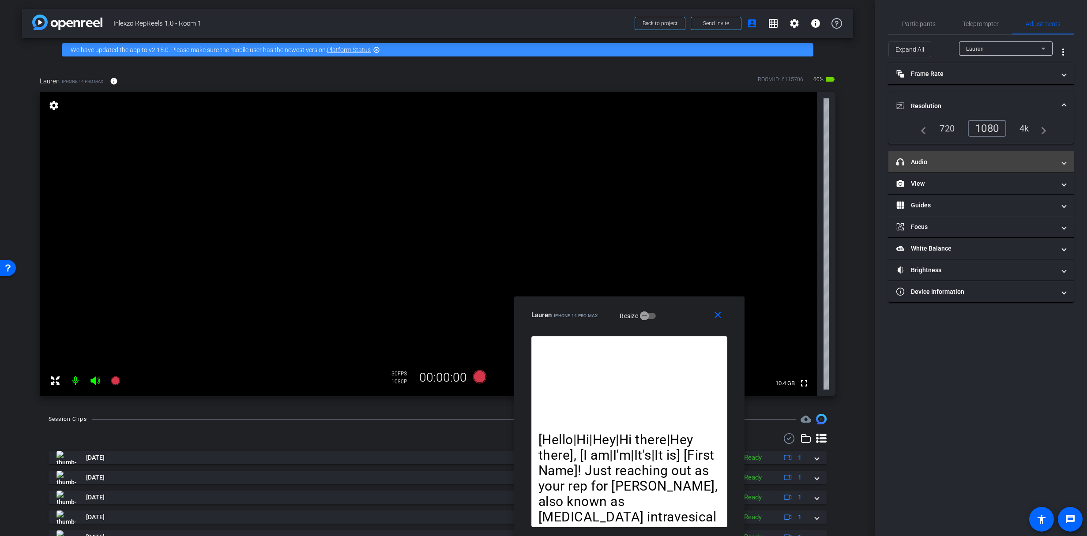
click at [922, 161] on mat-panel-title "headphone icon Audio" at bounding box center [975, 162] width 159 height 9
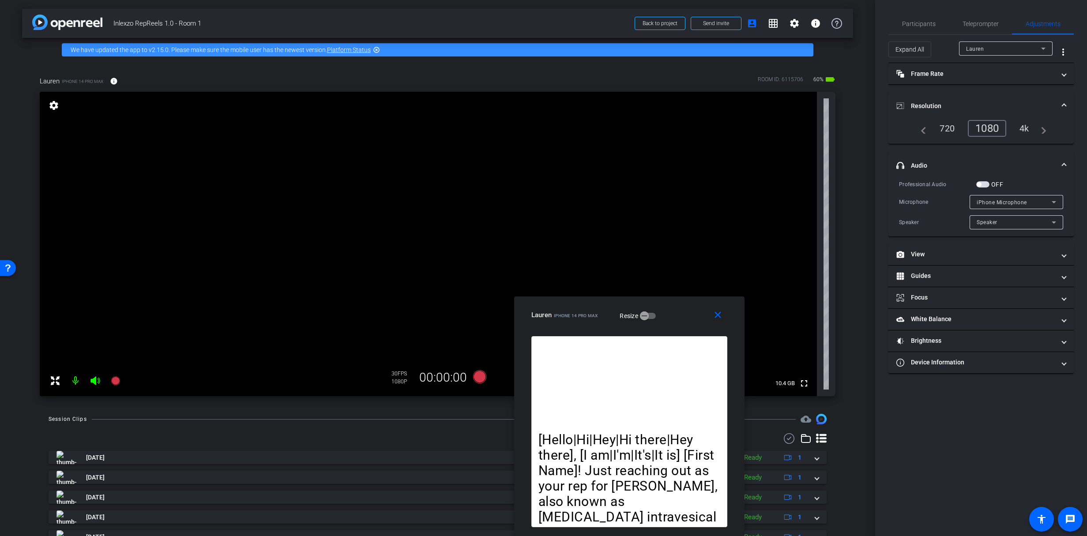
click at [946, 161] on mat-panel-title "headphone icon Audio" at bounding box center [975, 165] width 159 height 9
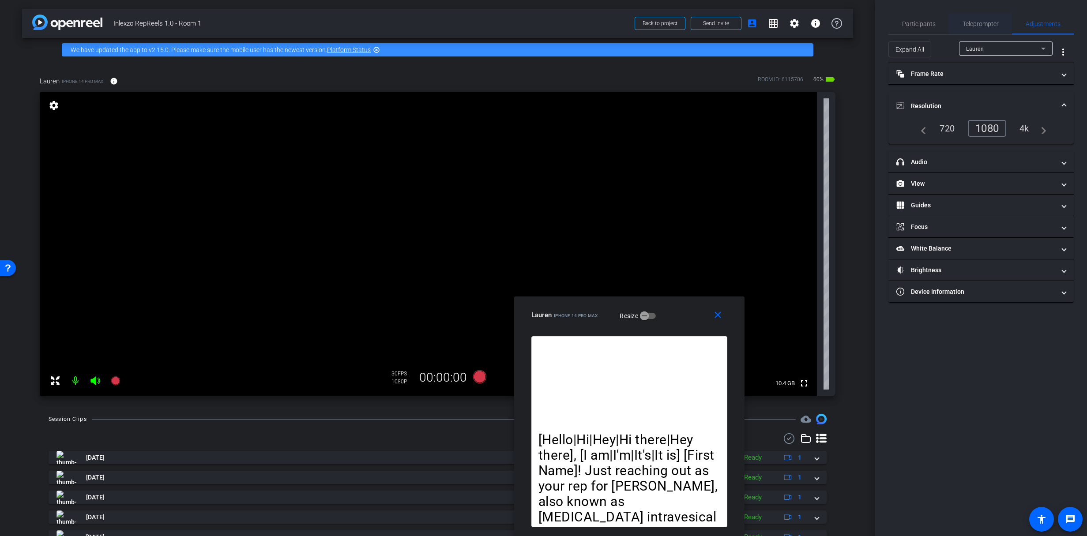
click at [981, 19] on span "Teleprompter" at bounding box center [980, 23] width 36 height 21
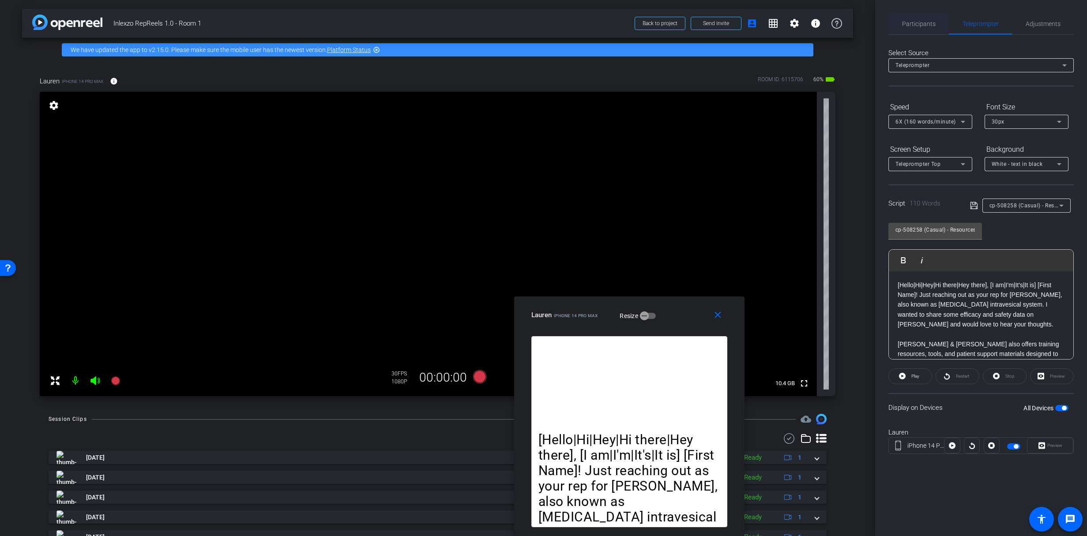
click at [935, 19] on div "Participants" at bounding box center [918, 23] width 60 height 21
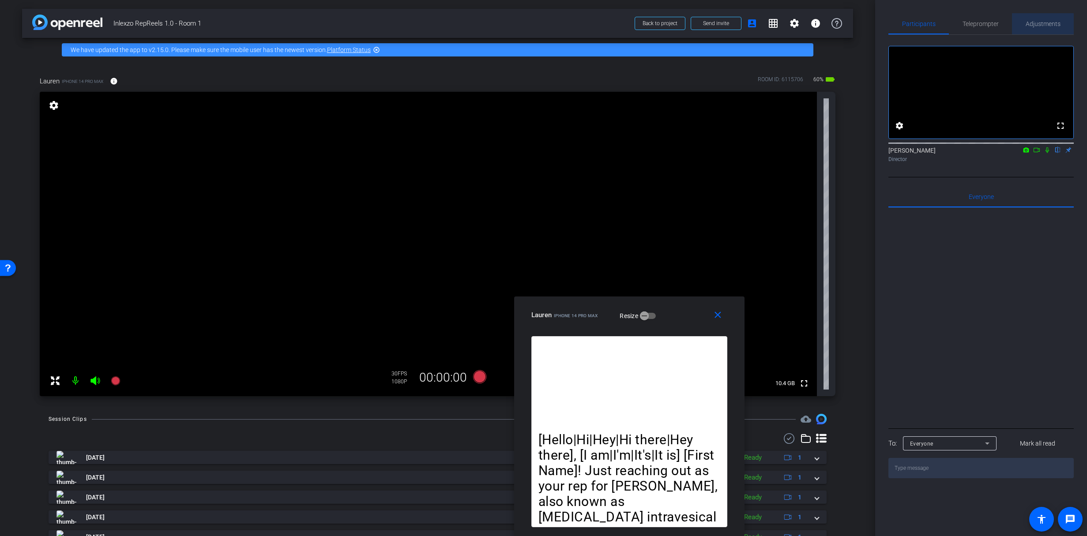
click at [1012, 27] on div "Adjustments" at bounding box center [1043, 23] width 62 height 21
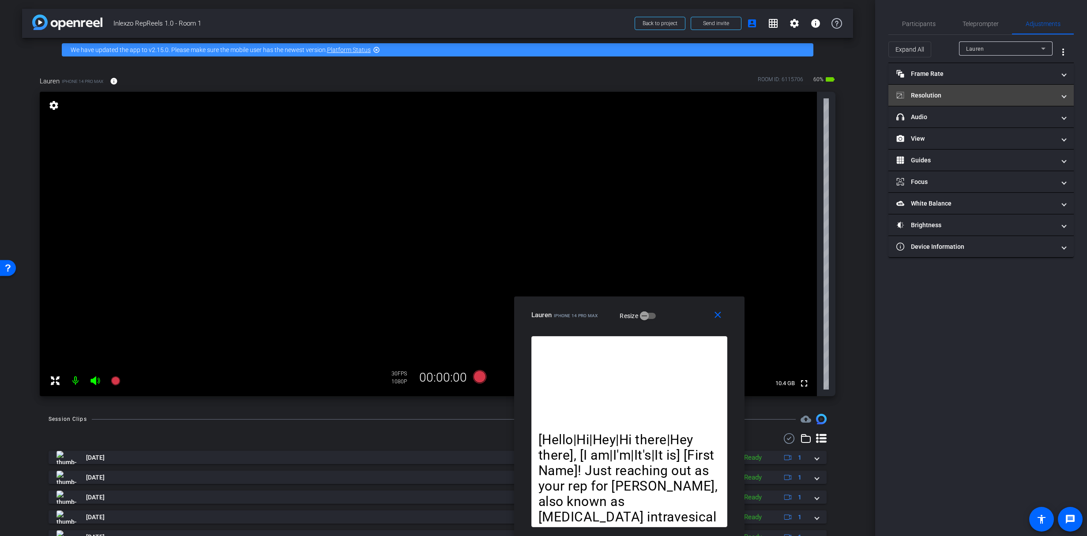
click at [958, 97] on mat-panel-title "Resolution" at bounding box center [975, 95] width 159 height 9
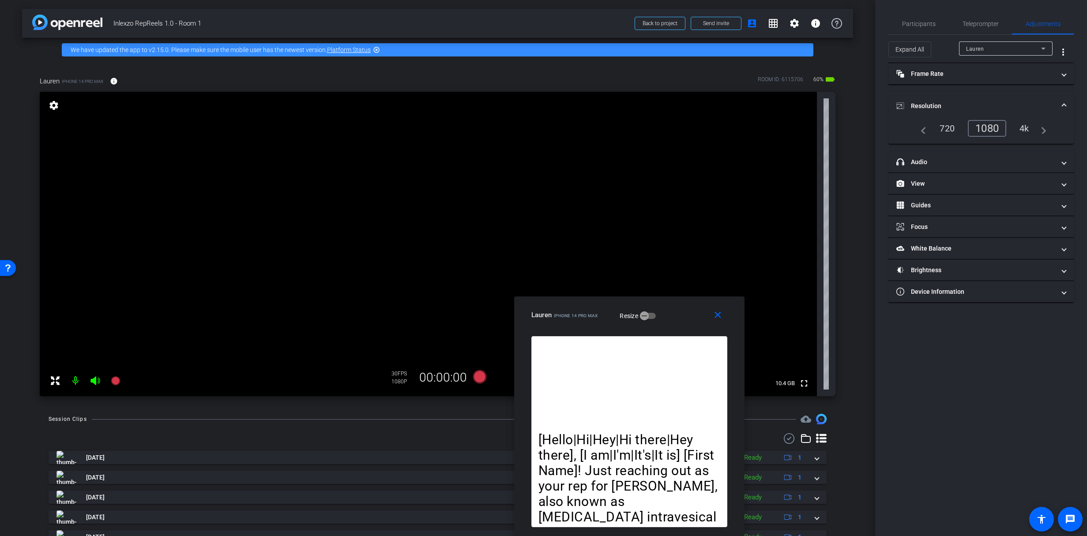
click at [961, 106] on mat-panel-title "Resolution" at bounding box center [975, 105] width 159 height 9
click at [114, 79] on mat-icon "info" at bounding box center [114, 81] width 8 height 8
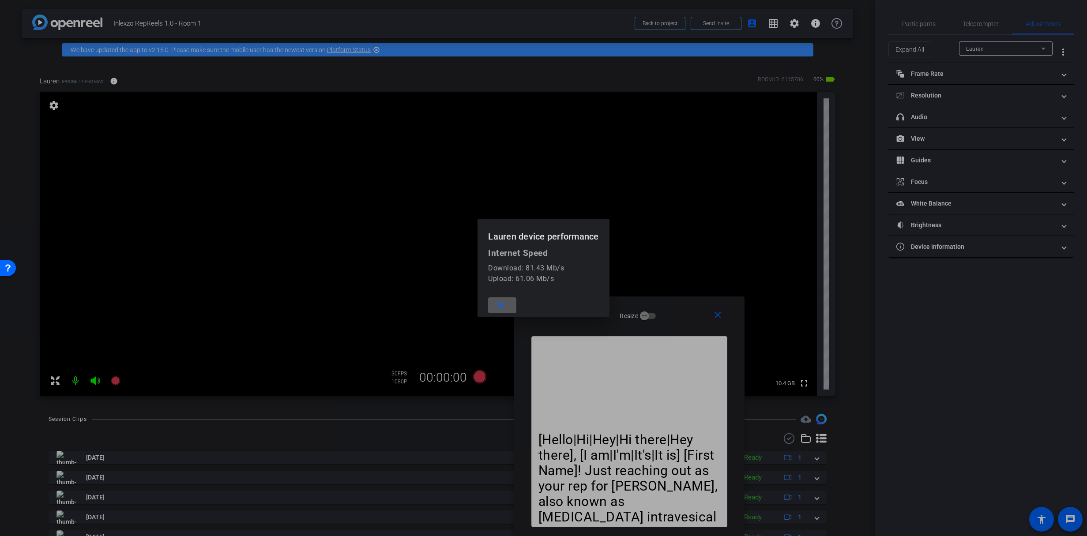
drag, startPoint x: 114, startPoint y: 81, endPoint x: 197, endPoint y: 95, distance: 83.6
click at [114, 81] on div at bounding box center [543, 268] width 1087 height 536
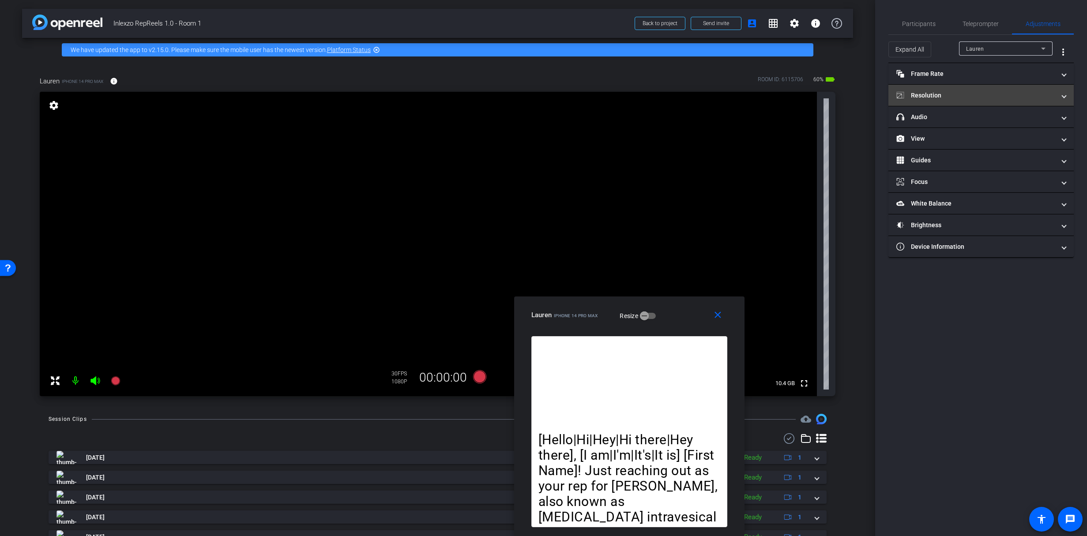
click at [954, 93] on mat-panel-title "Resolution" at bounding box center [975, 95] width 159 height 9
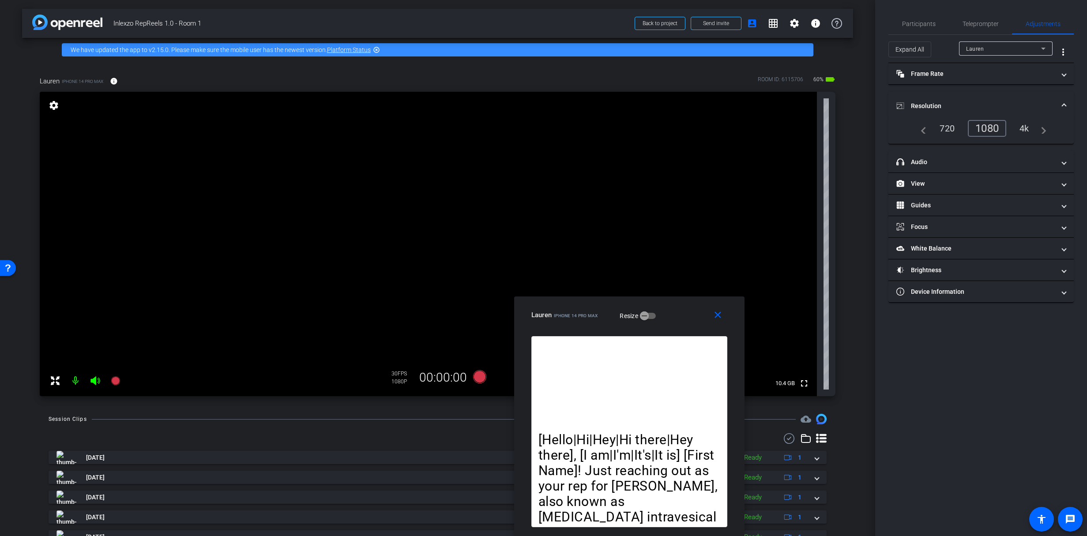
click at [1018, 129] on div "4k" at bounding box center [1024, 128] width 23 height 15
click at [916, 167] on mat-expansion-panel-header "headphone icon Audio" at bounding box center [980, 161] width 185 height 21
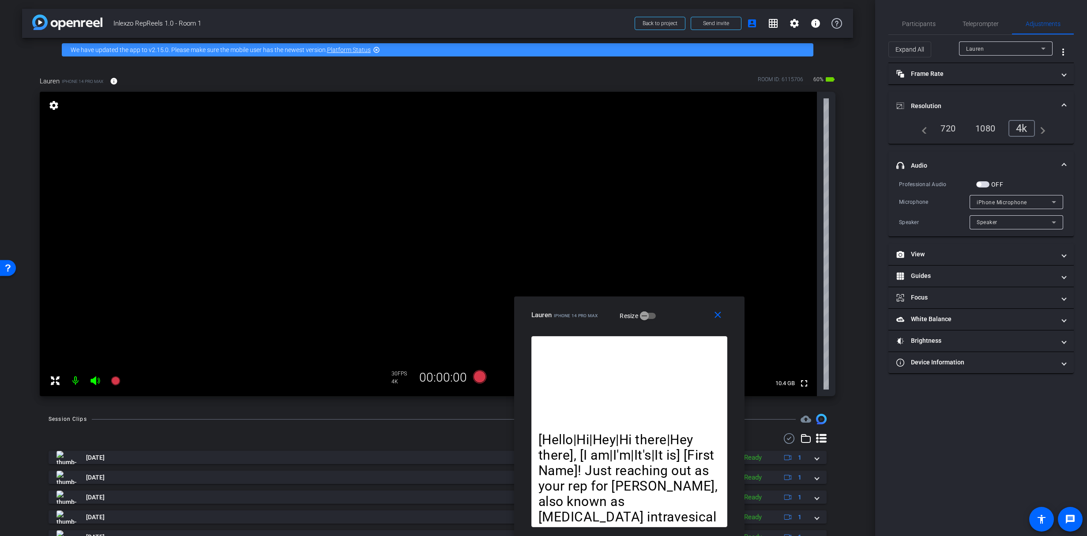
click at [916, 167] on mat-panel-title "headphone icon Audio" at bounding box center [975, 165] width 159 height 9
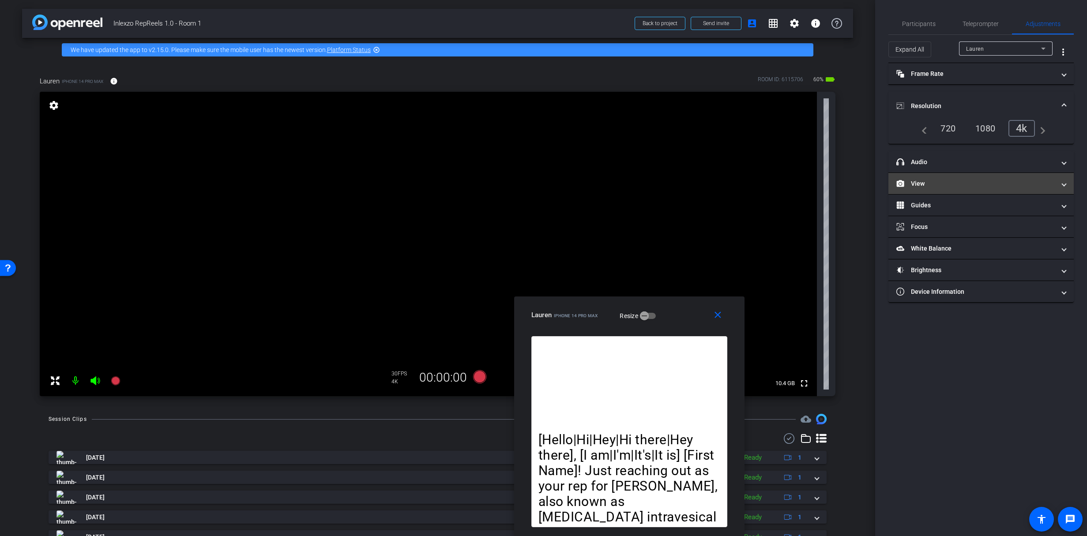
click at [927, 192] on mat-expansion-panel-header "View" at bounding box center [980, 183] width 185 height 21
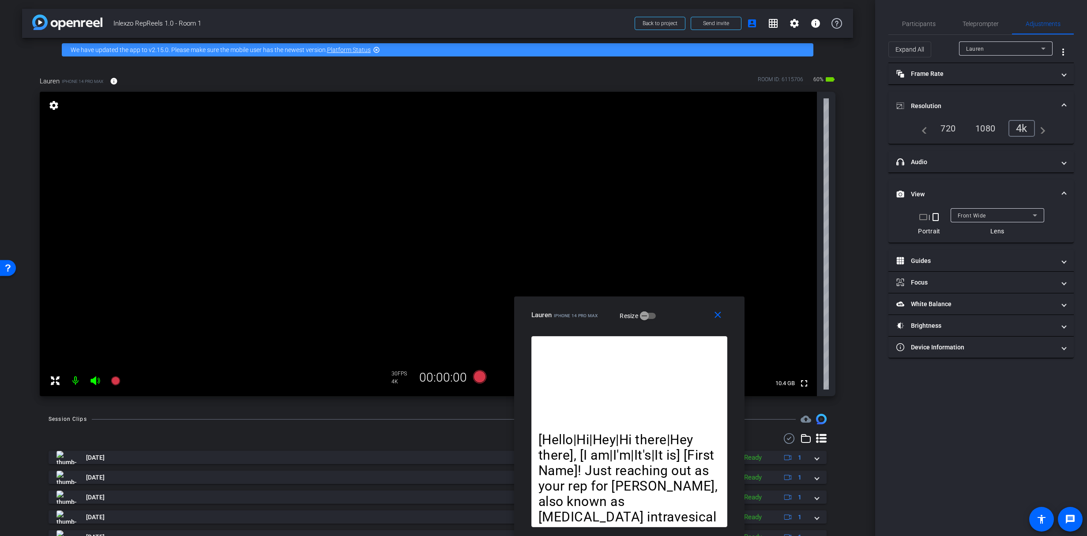
click at [927, 192] on mat-panel-title "View" at bounding box center [975, 194] width 159 height 9
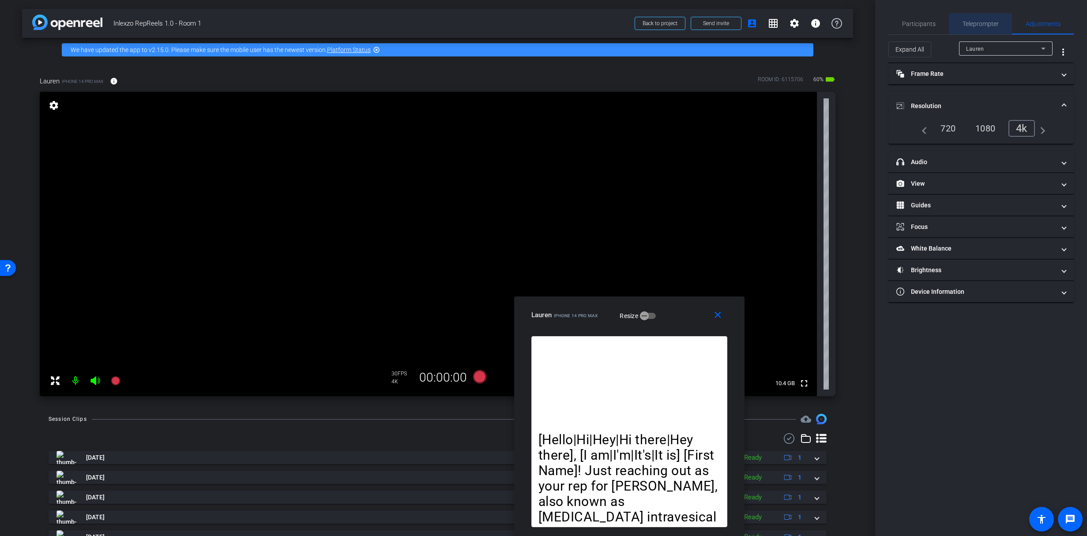
click at [986, 25] on span "Teleprompter" at bounding box center [980, 24] width 36 height 6
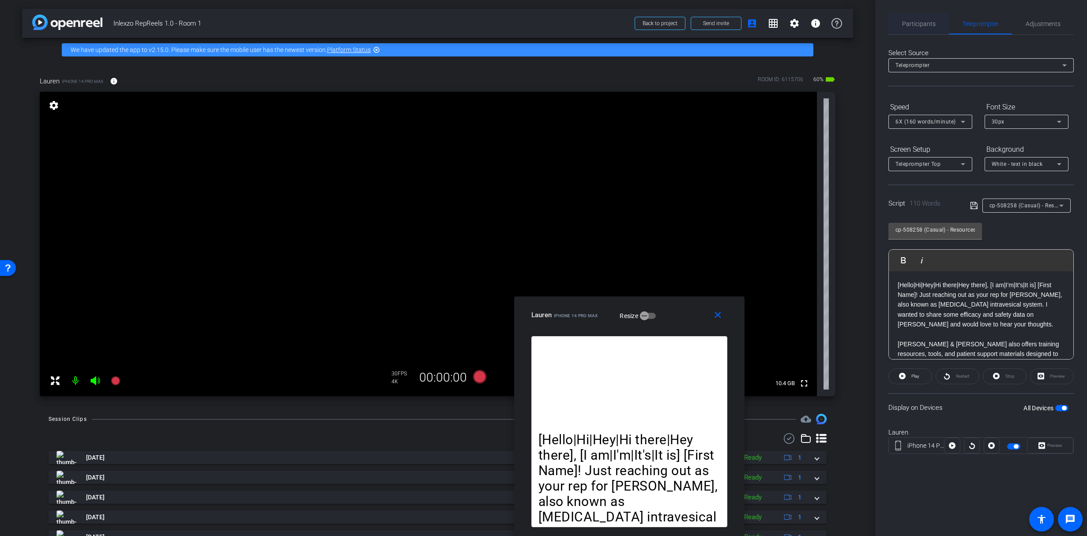
click at [908, 18] on span "Participants" at bounding box center [919, 23] width 34 height 21
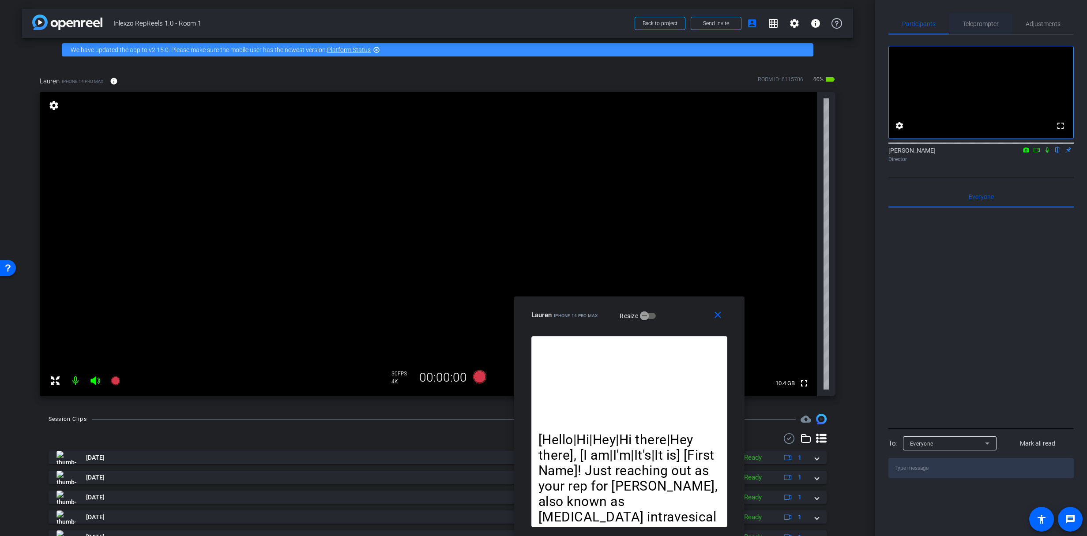
click at [965, 15] on span "Teleprompter" at bounding box center [980, 23] width 36 height 21
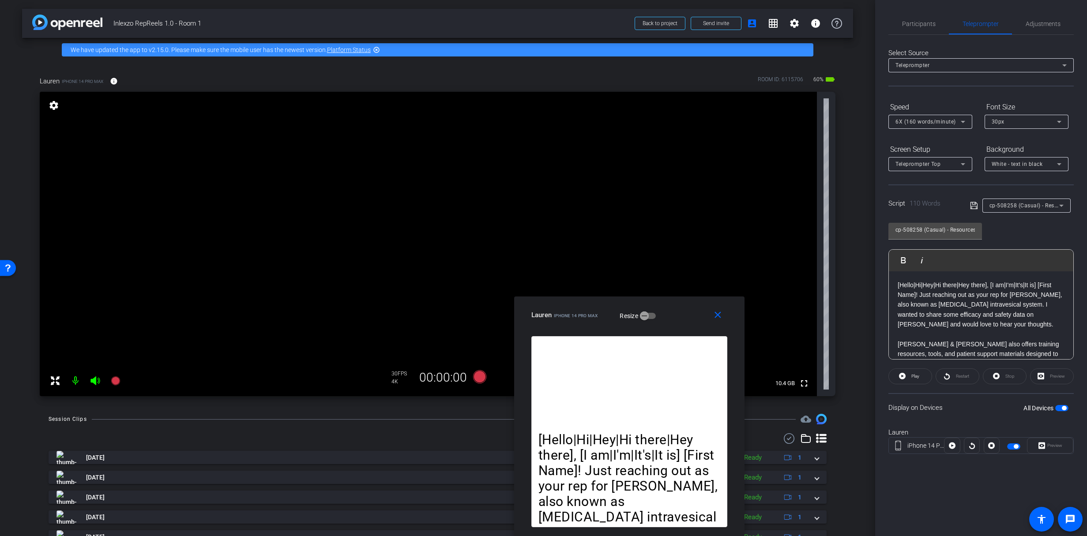
click at [1010, 205] on span "cp-508258 (Casual) - Resources to Share" at bounding box center [1041, 205] width 105 height 7
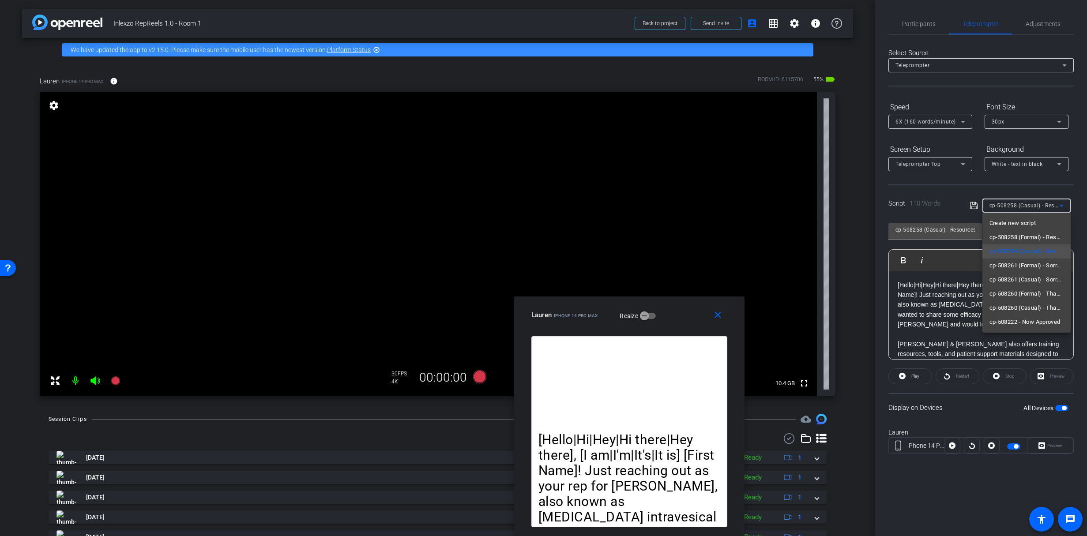
click at [959, 417] on div at bounding box center [543, 268] width 1087 height 536
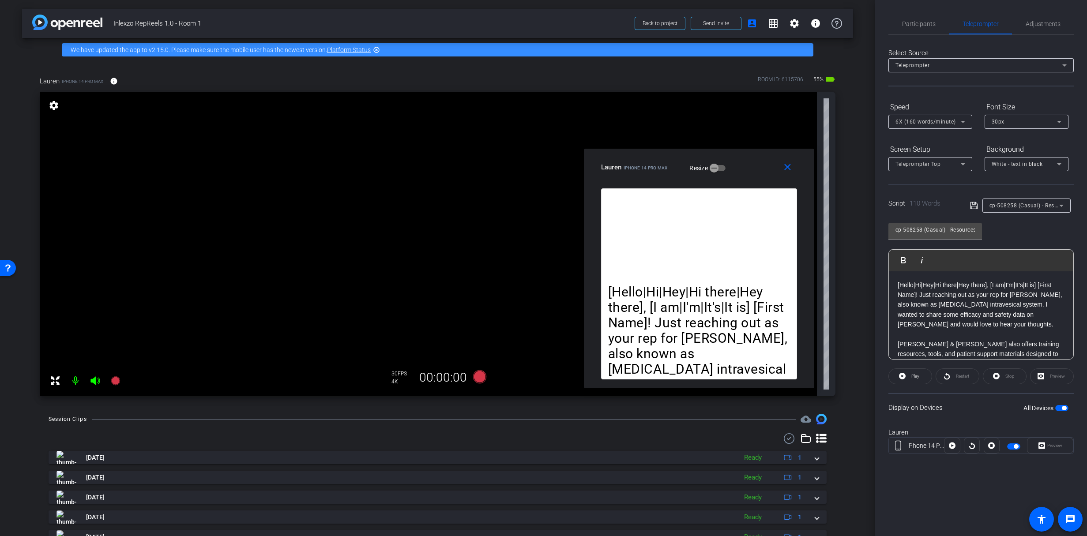
drag, startPoint x: 672, startPoint y: 319, endPoint x: 743, endPoint y: 170, distance: 165.2
click at [743, 170] on div "Lauren iPhone 14 Pro Max Resize" at bounding box center [702, 167] width 203 height 16
click at [1037, 28] on span "Adjustments" at bounding box center [1042, 23] width 35 height 21
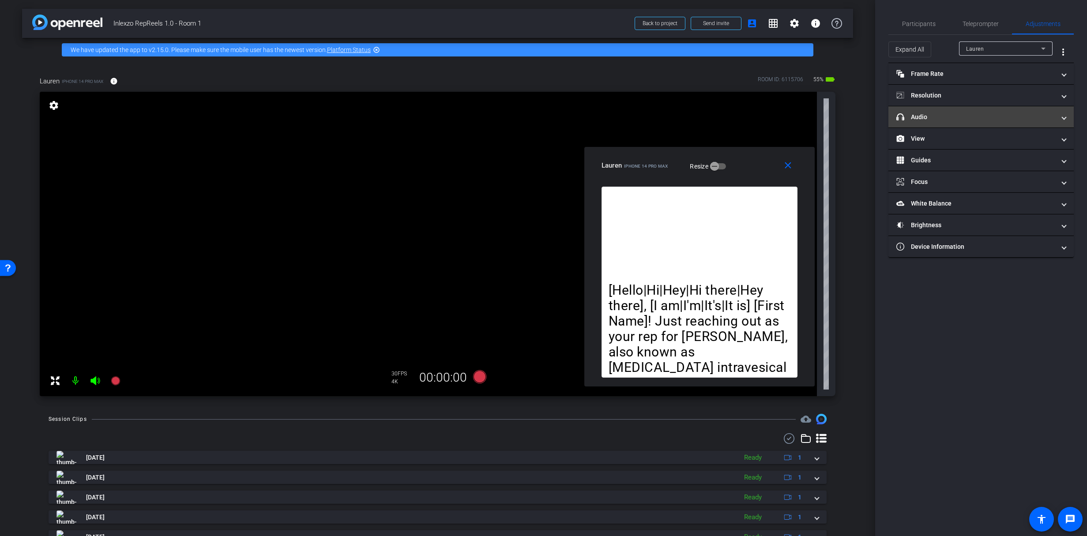
click at [931, 109] on mat-expansion-panel-header "headphone icon Audio" at bounding box center [980, 116] width 185 height 21
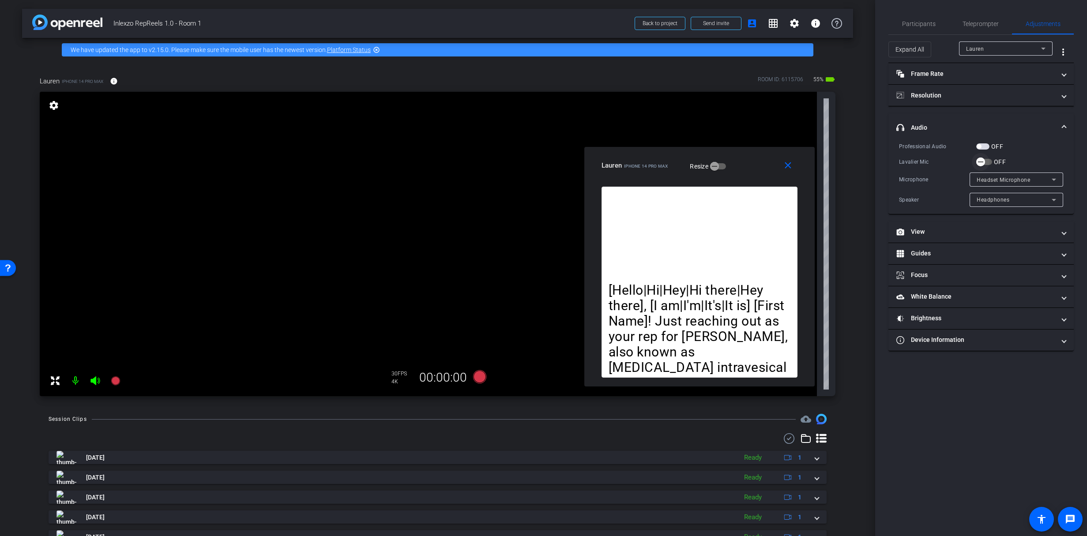
click at [984, 161] on icon "button" at bounding box center [980, 162] width 8 height 8
click at [980, 22] on span "Teleprompter" at bounding box center [980, 24] width 36 height 6
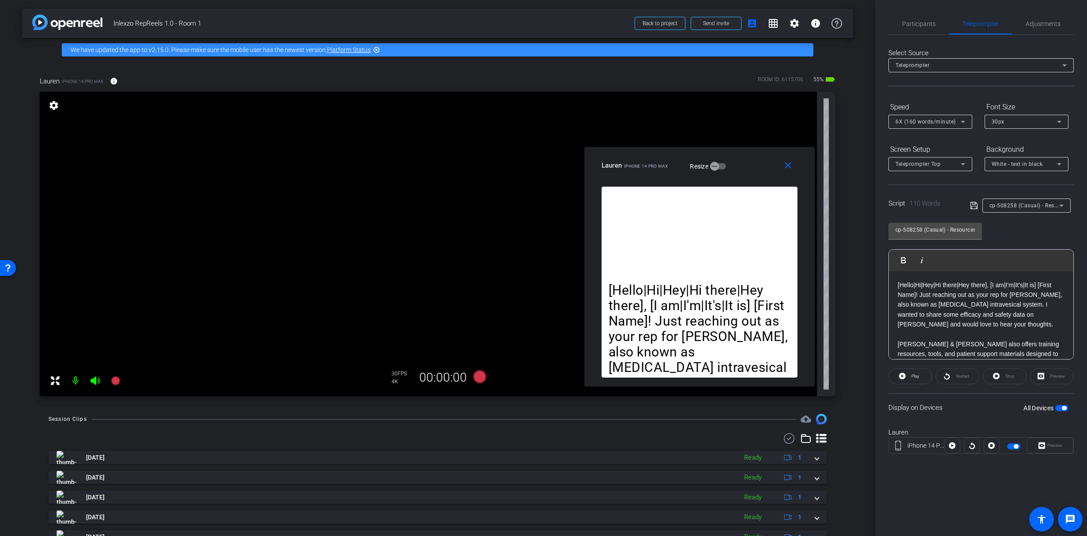
click at [1050, 199] on div "cp-508258 (Casual) - Resources to Share" at bounding box center [1026, 206] width 74 height 14
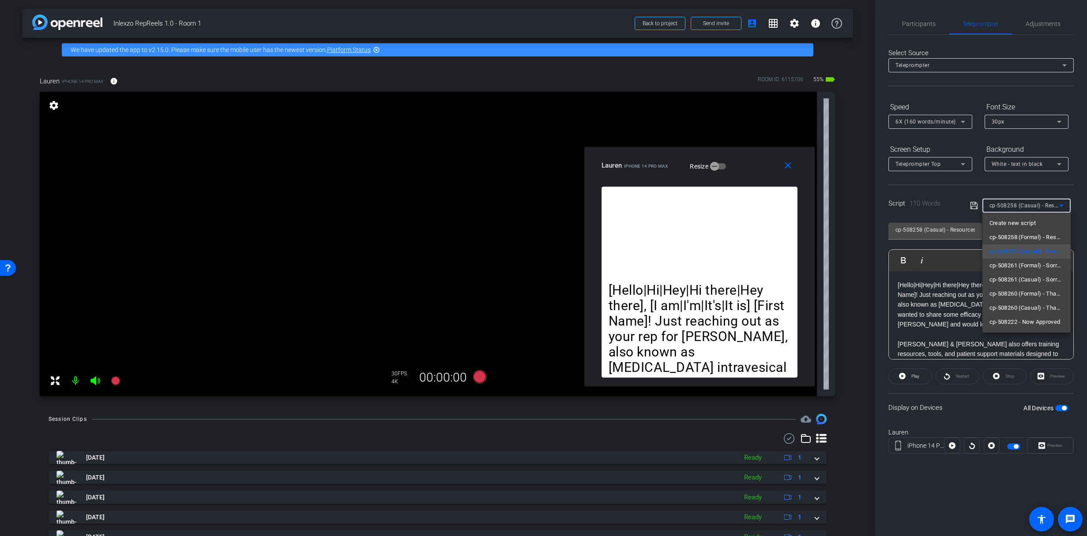
click at [914, 90] on div at bounding box center [543, 268] width 1087 height 536
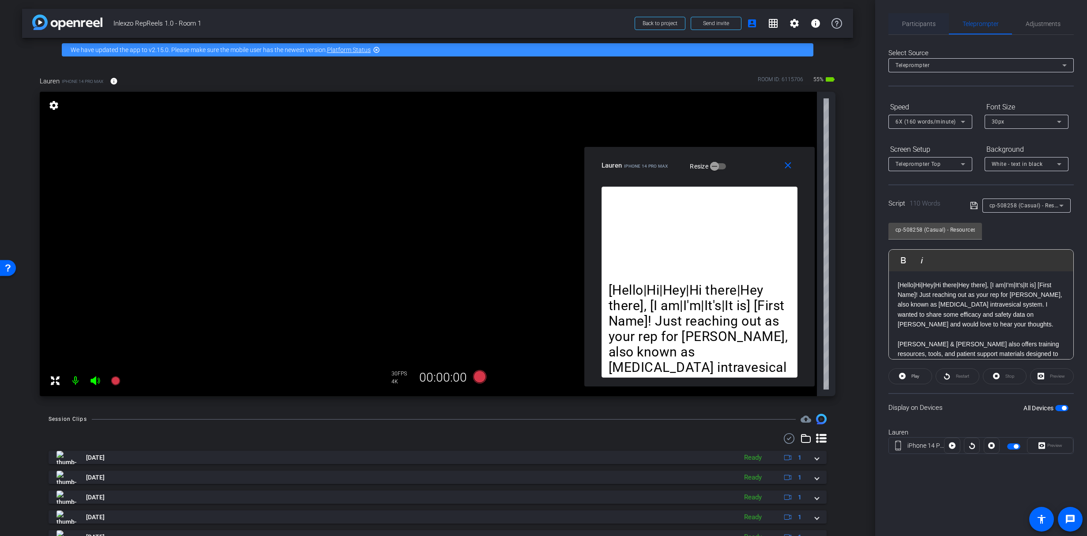
click at [913, 19] on span "Participants" at bounding box center [919, 23] width 34 height 21
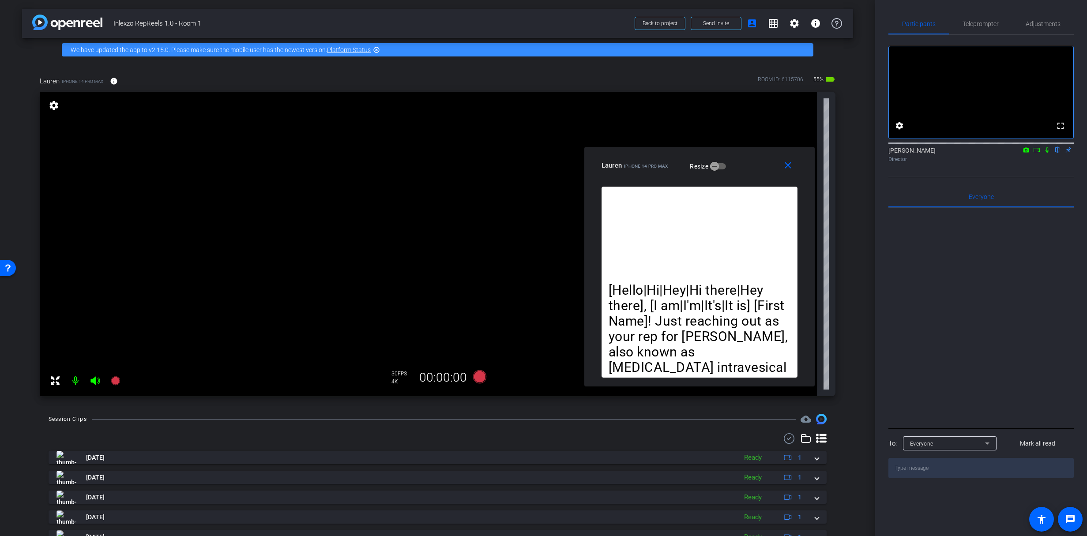
click at [1046, 153] on icon at bounding box center [1046, 150] width 7 height 6
click at [989, 21] on span "Teleprompter" at bounding box center [980, 24] width 36 height 6
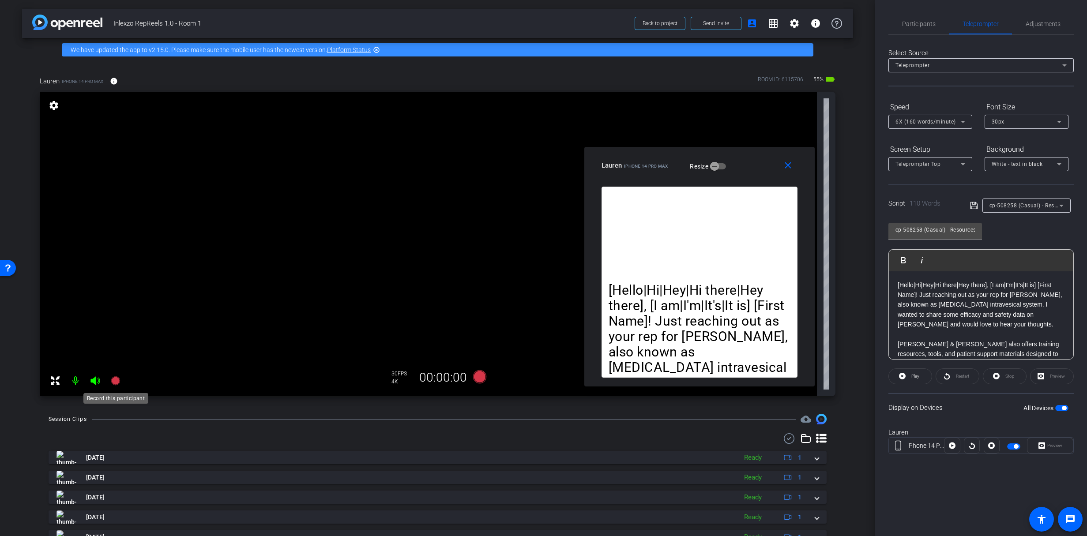
click at [113, 377] on icon at bounding box center [115, 380] width 11 height 11
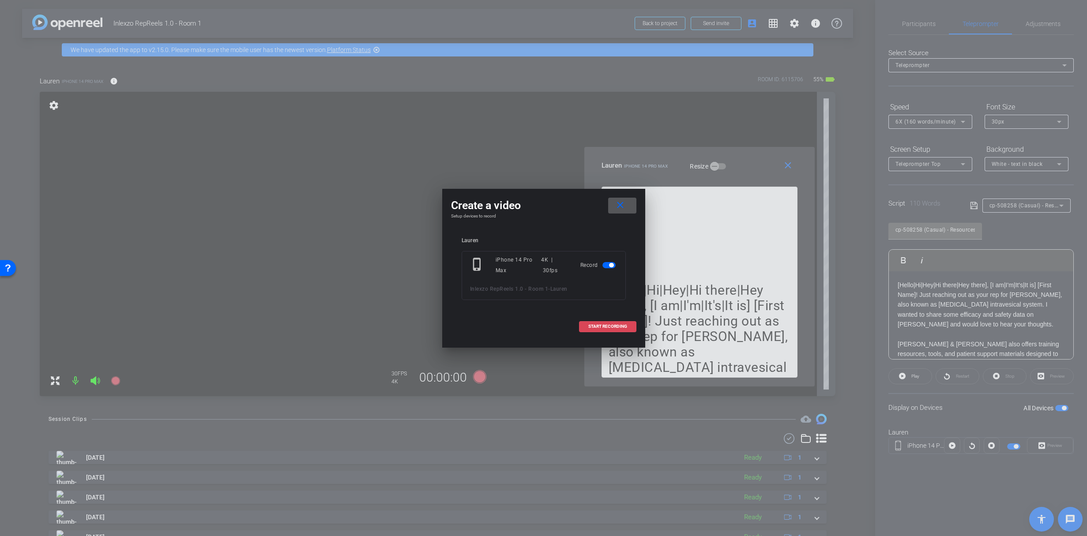
click at [609, 326] on span "START RECORDING" at bounding box center [607, 326] width 39 height 4
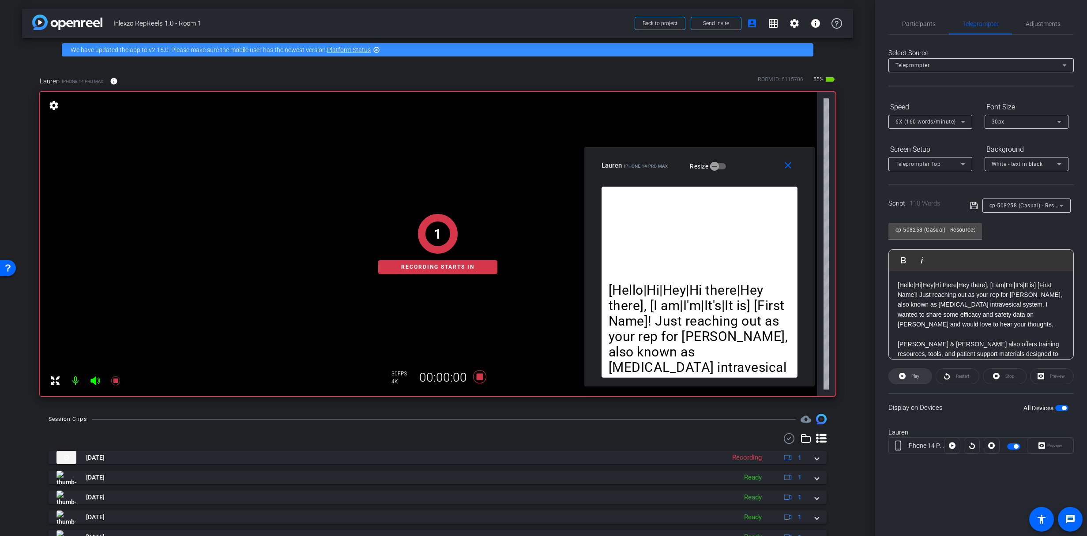
click at [918, 376] on span "Play" at bounding box center [915, 376] width 8 height 5
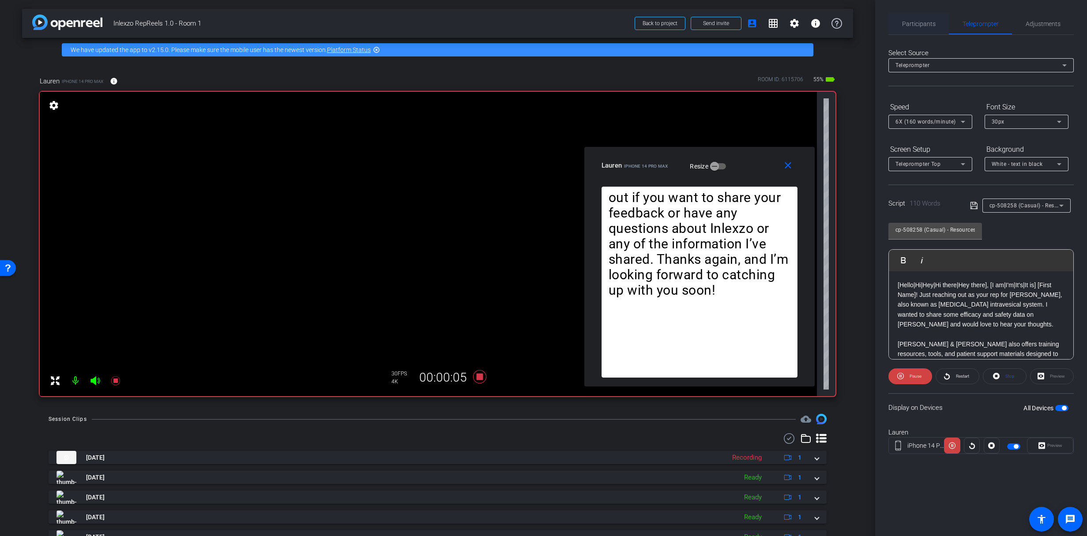
click at [910, 26] on span "Participants" at bounding box center [919, 24] width 34 height 6
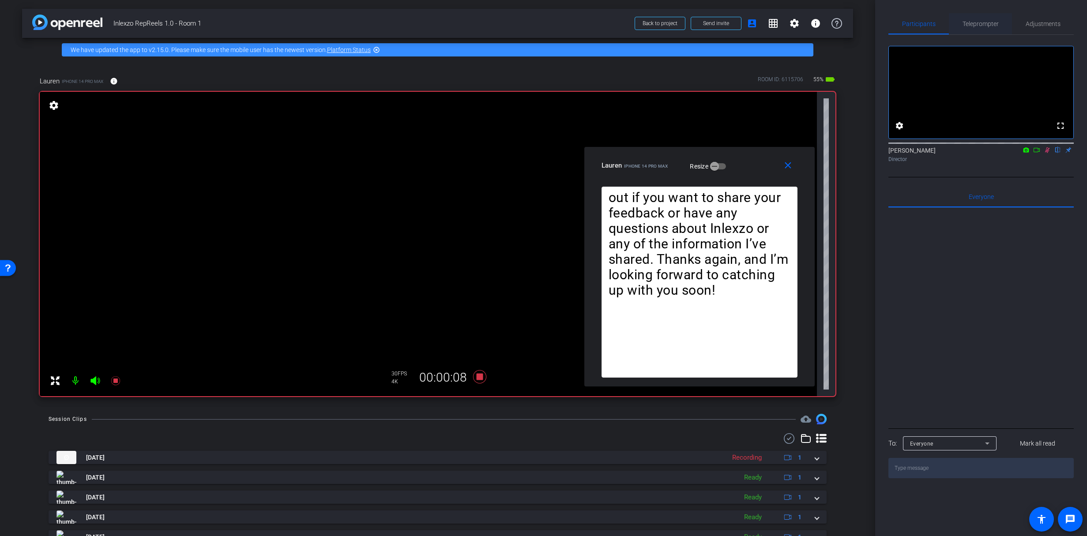
click at [988, 19] on span "Teleprompter" at bounding box center [980, 23] width 36 height 21
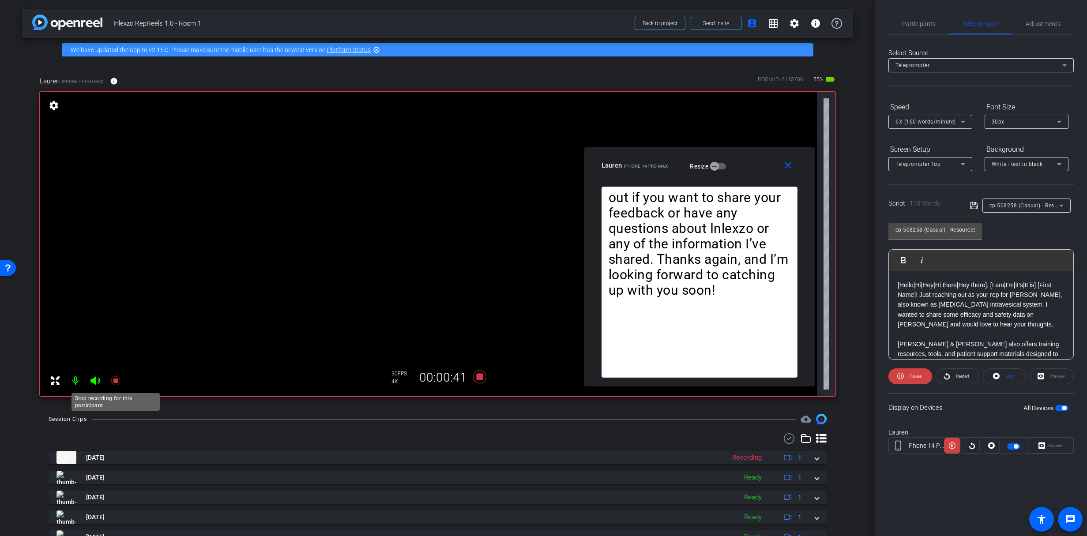
click at [116, 384] on icon at bounding box center [115, 380] width 11 height 11
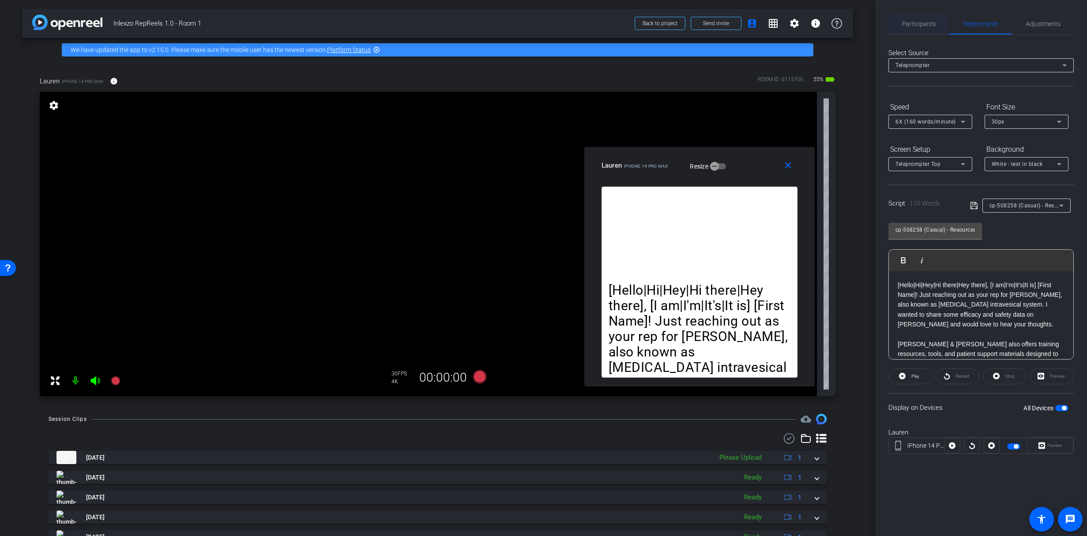
click at [899, 26] on div "Participants" at bounding box center [918, 23] width 60 height 21
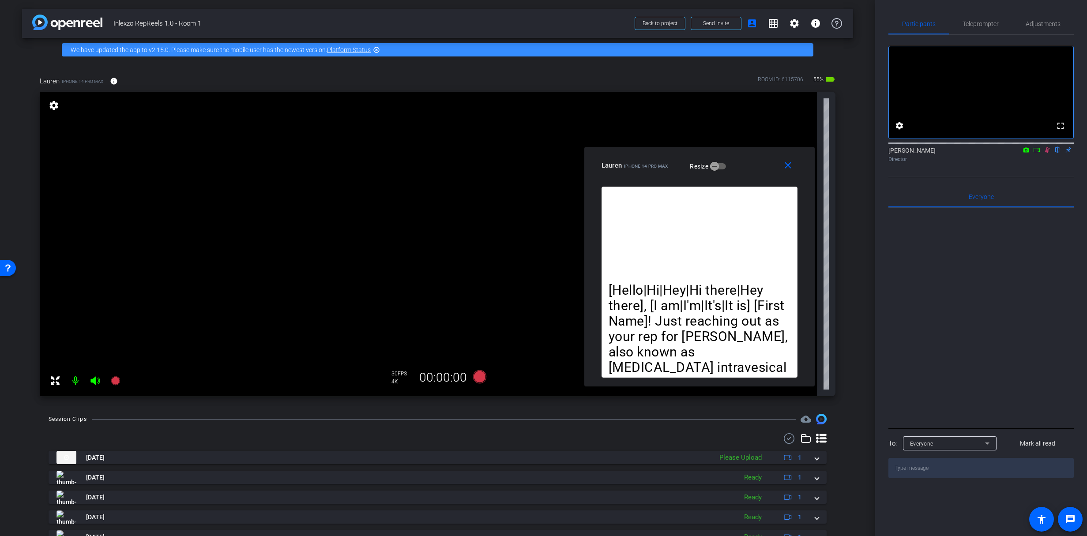
click at [1052, 154] on mat-icon at bounding box center [1047, 150] width 11 height 8
click at [985, 19] on span "Teleprompter" at bounding box center [980, 23] width 36 height 21
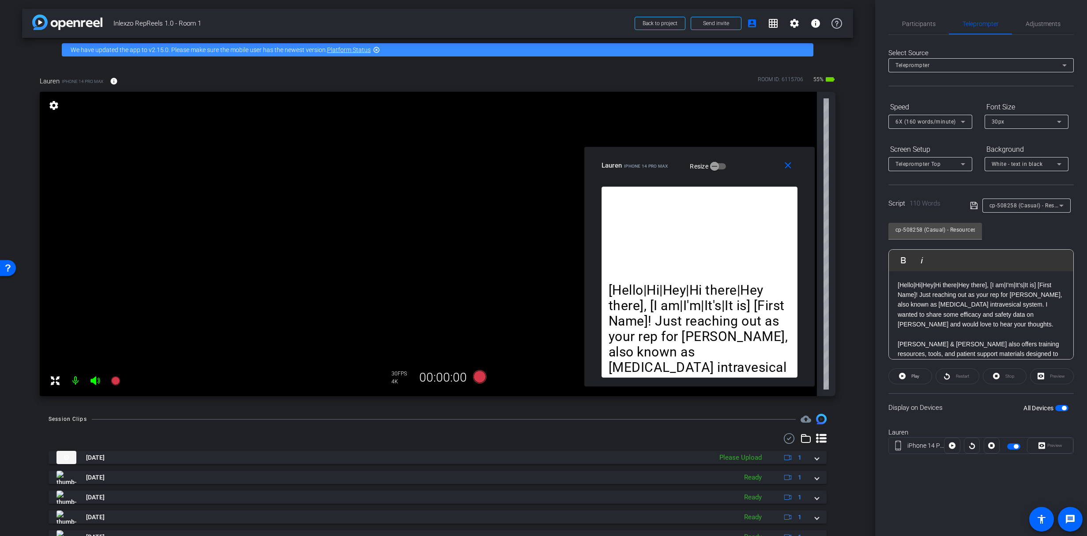
click at [904, 8] on div "Participants Teleprompter Adjustments settings James Monte flip Director Everyo…" at bounding box center [981, 268] width 212 height 536
click at [910, 21] on span "Participants" at bounding box center [919, 24] width 34 height 6
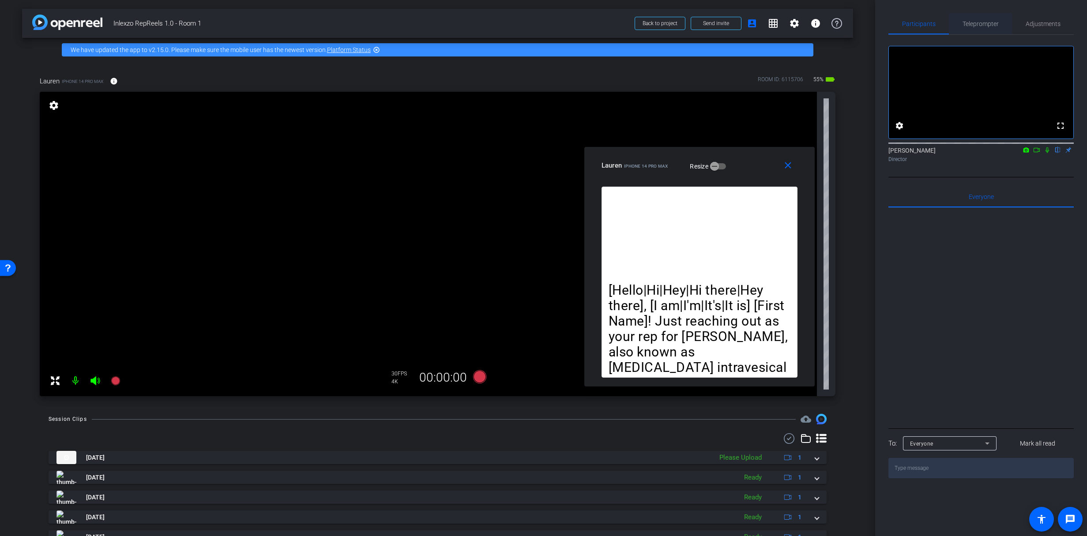
click at [981, 26] on span "Teleprompter" at bounding box center [980, 24] width 36 height 6
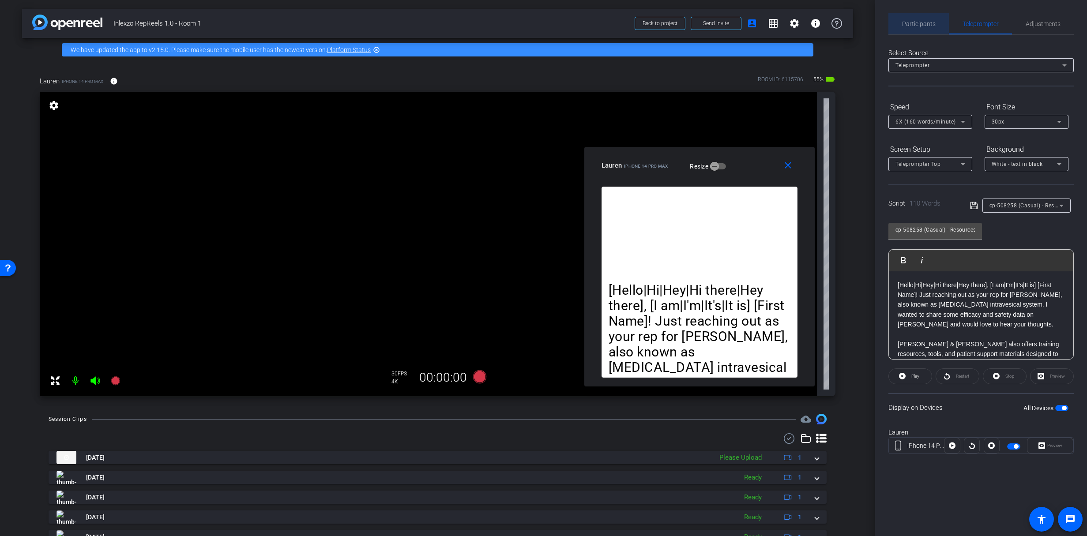
click at [914, 22] on span "Participants" at bounding box center [919, 24] width 34 height 6
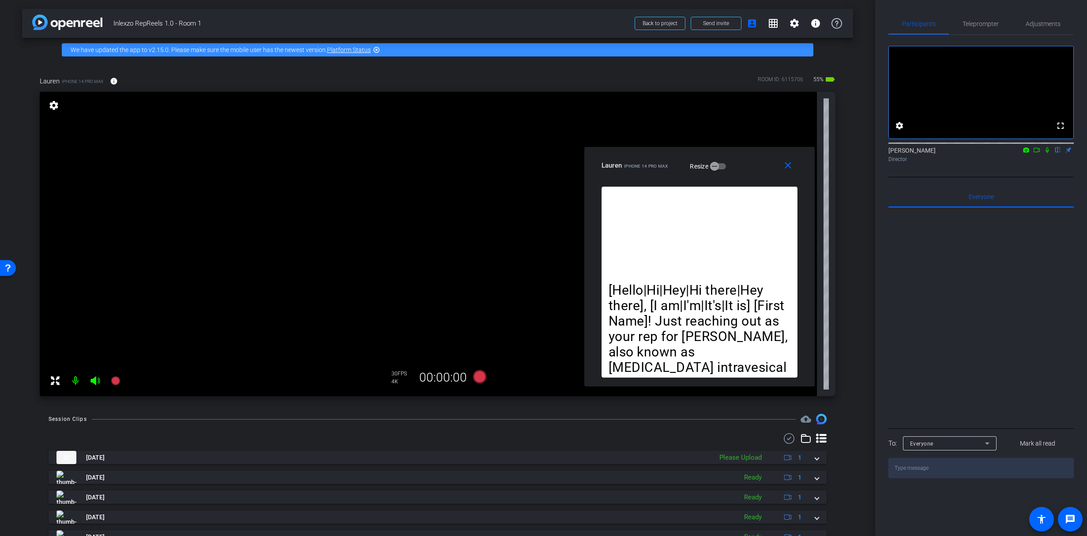
click at [1047, 153] on icon at bounding box center [1047, 150] width 4 height 6
click at [976, 21] on span "Teleprompter" at bounding box center [980, 24] width 36 height 6
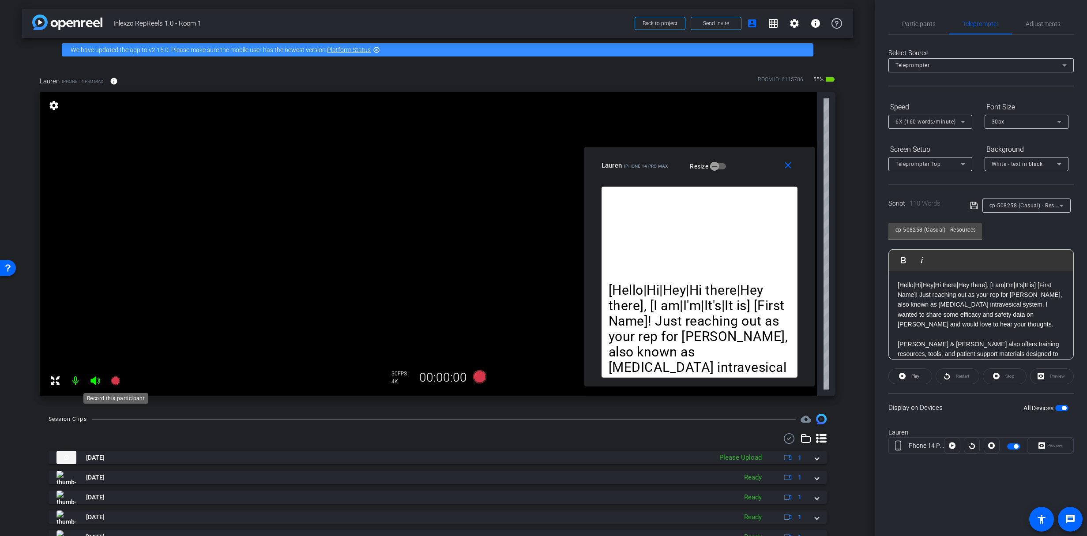
click at [114, 383] on icon at bounding box center [115, 380] width 9 height 9
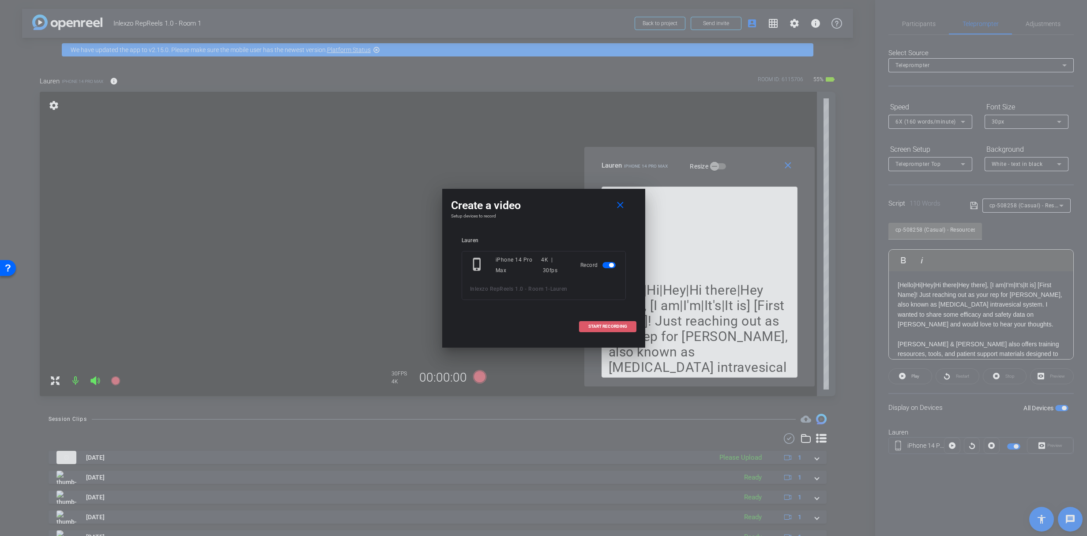
click at [593, 332] on span at bounding box center [607, 326] width 56 height 21
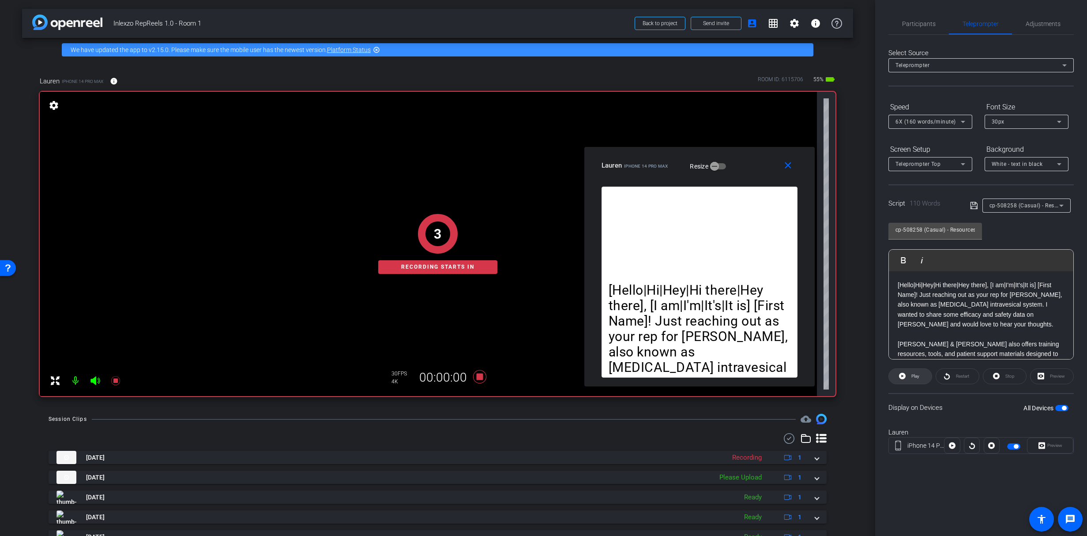
click at [917, 381] on span "Play" at bounding box center [914, 376] width 10 height 12
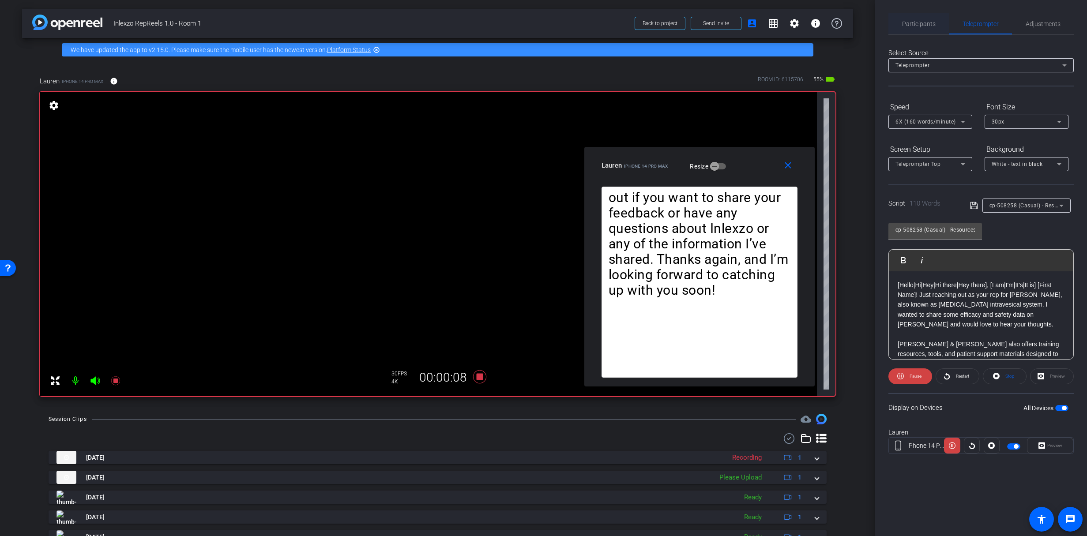
click at [923, 21] on span "Participants" at bounding box center [919, 24] width 34 height 6
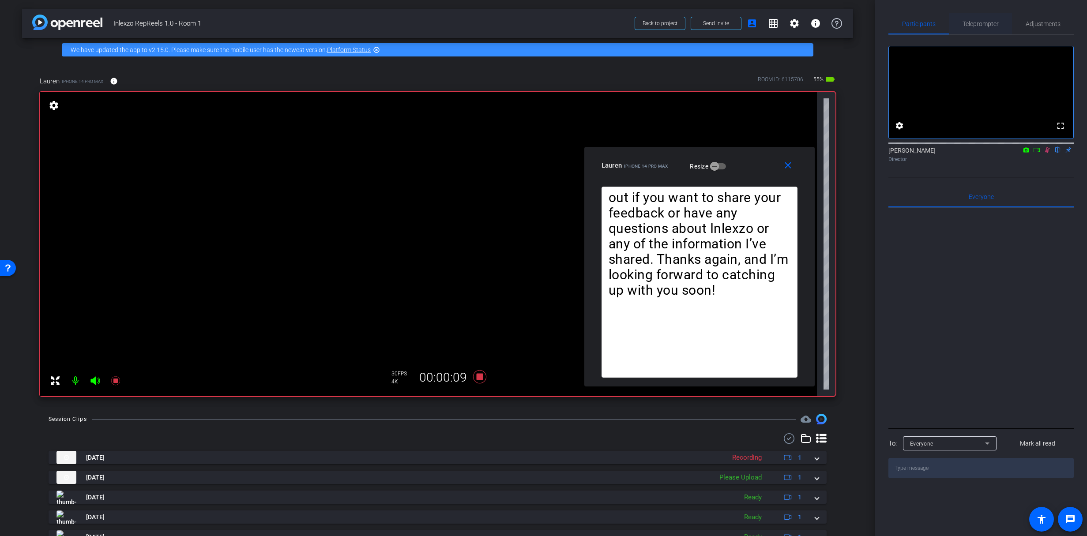
click at [986, 25] on span "Teleprompter" at bounding box center [980, 24] width 36 height 6
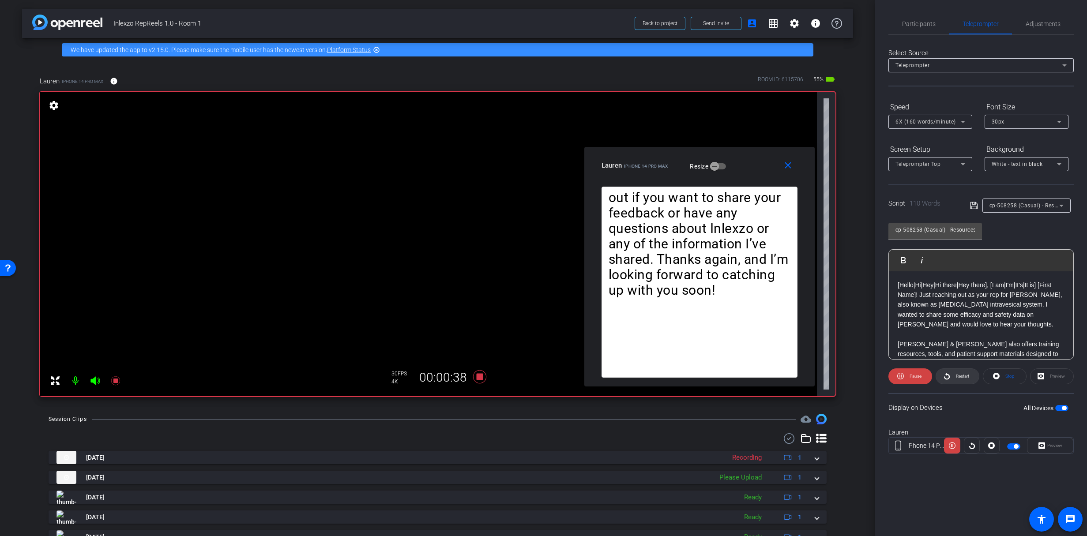
click at [944, 376] on icon at bounding box center [946, 376] width 7 height 11
click at [949, 374] on icon at bounding box center [946, 376] width 7 height 11
click at [120, 377] on icon at bounding box center [115, 380] width 11 height 11
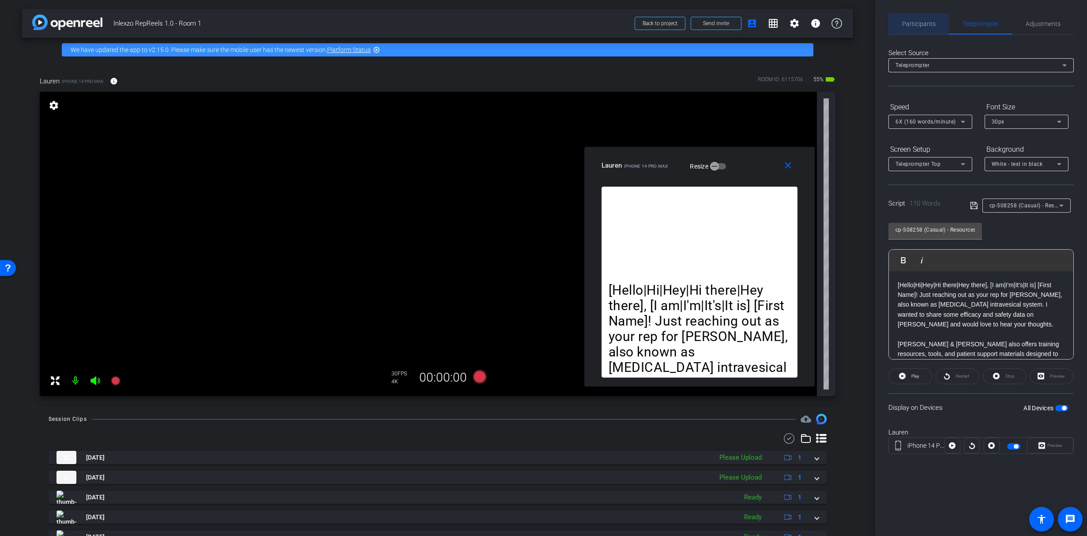
click at [920, 23] on span "Participants" at bounding box center [919, 24] width 34 height 6
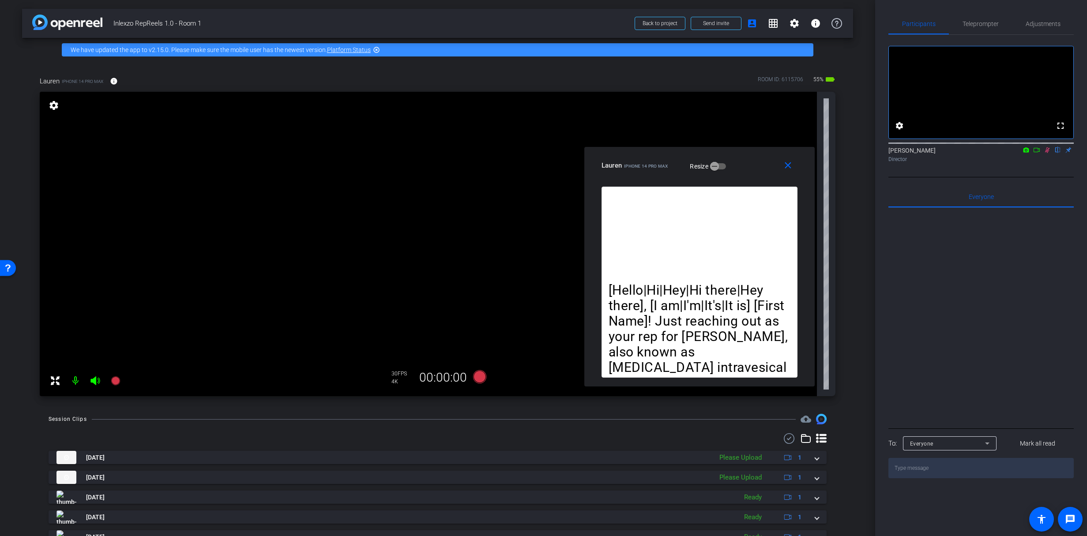
click at [1047, 153] on icon at bounding box center [1047, 150] width 5 height 6
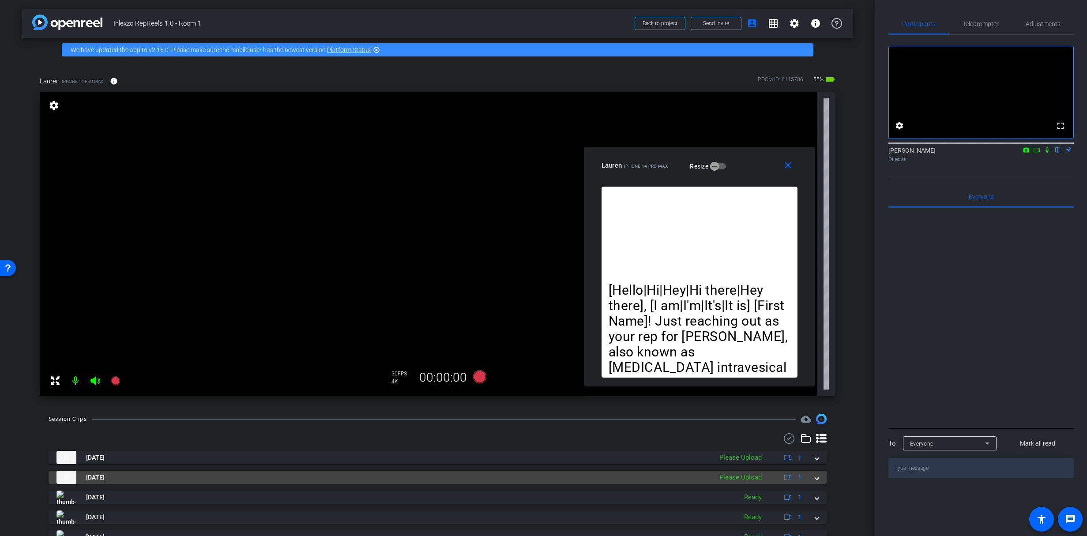
click at [747, 476] on div "Please Upload" at bounding box center [740, 478] width 51 height 10
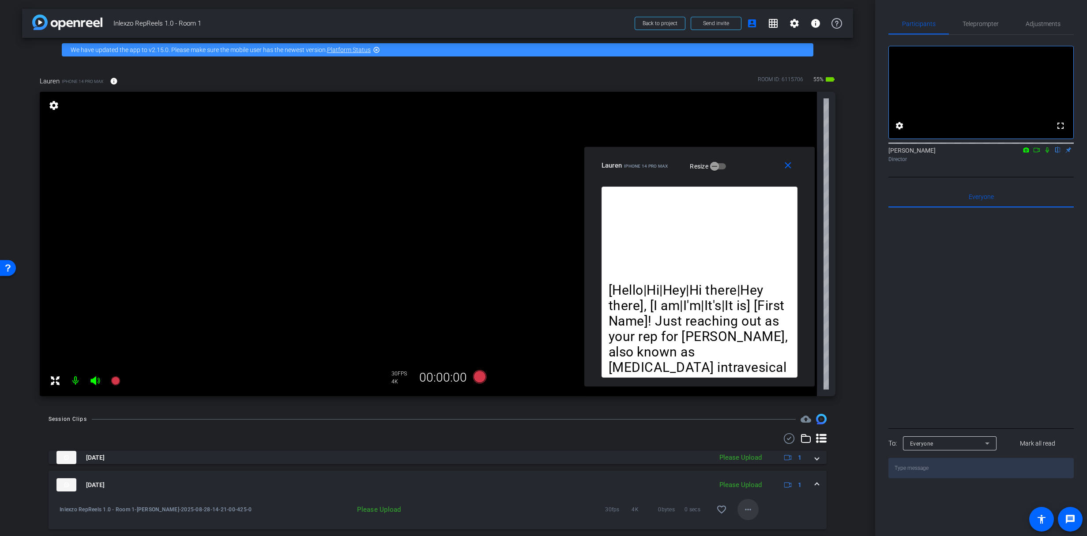
click at [744, 503] on span at bounding box center [747, 509] width 21 height 21
click at [761, 469] on span "Upload" at bounding box center [757, 469] width 35 height 11
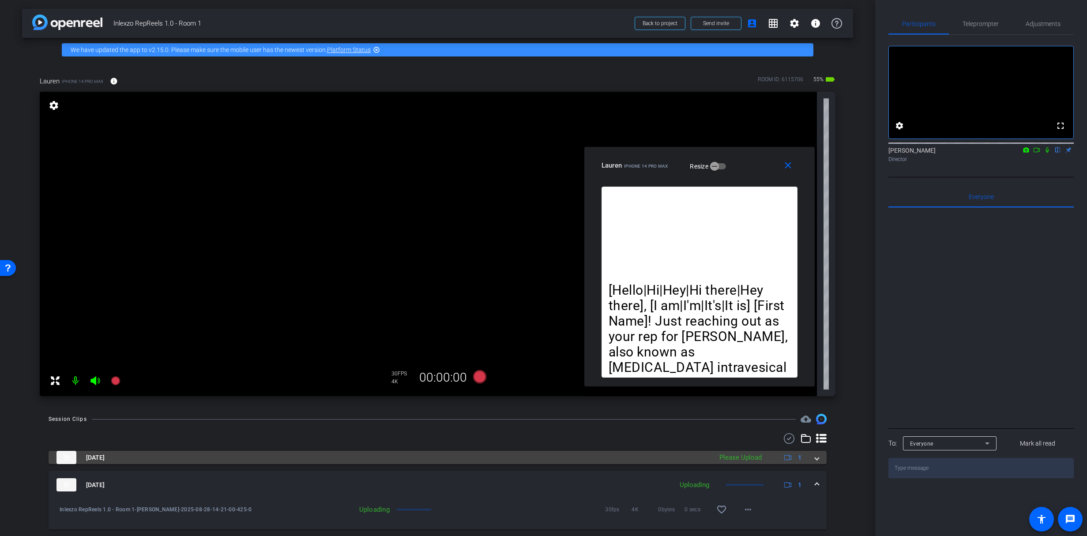
click at [770, 460] on mat-panel-description "Please Upload 1" at bounding box center [761, 457] width 93 height 13
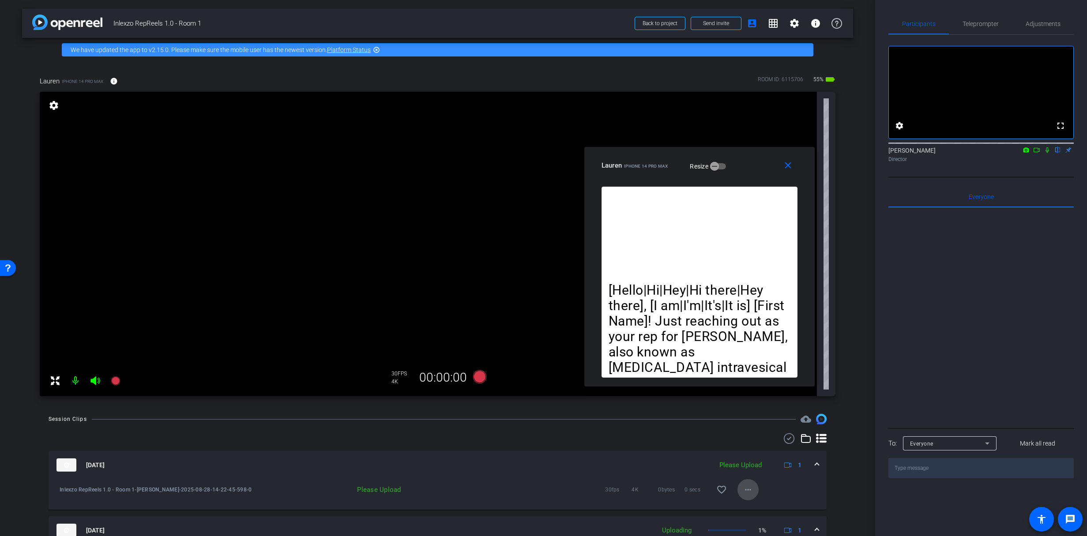
click at [752, 488] on span at bounding box center [747, 489] width 21 height 21
click at [977, 23] on div at bounding box center [543, 268] width 1087 height 536
click at [980, 13] on span "Teleprompter" at bounding box center [980, 23] width 36 height 21
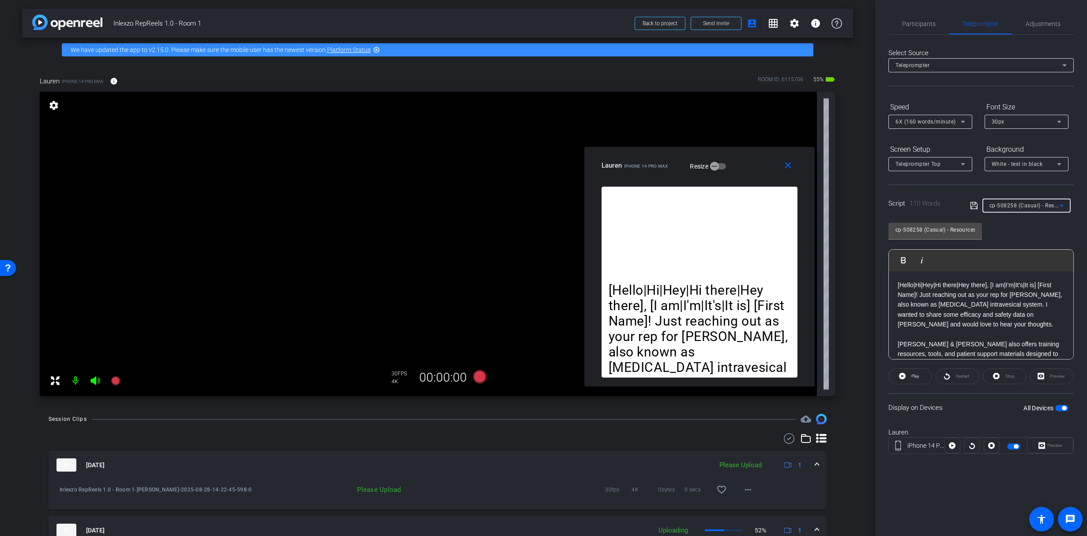
click at [1034, 203] on span "cp-508258 (Casual) - Resources to Share" at bounding box center [1041, 205] width 105 height 7
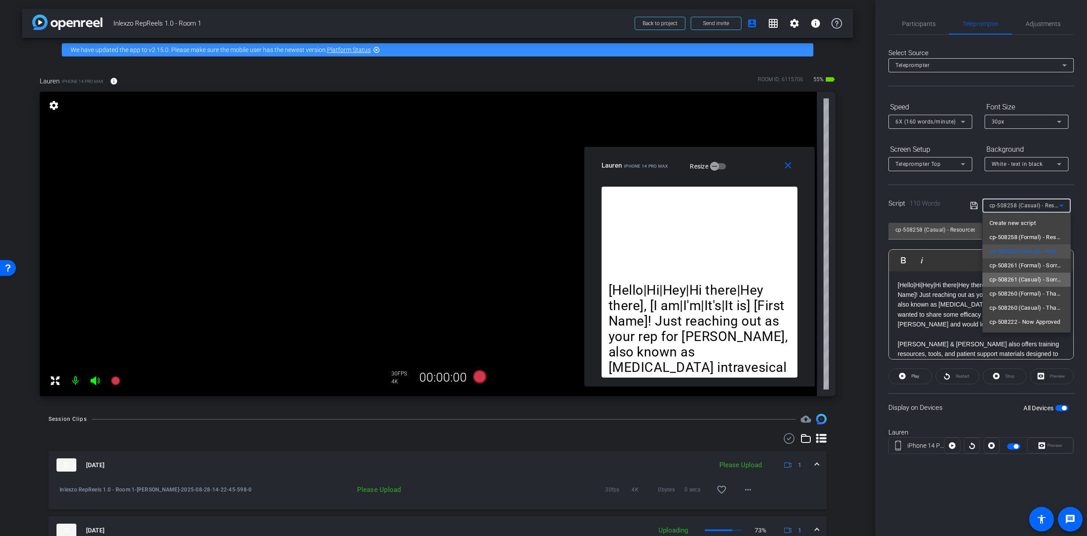
click at [1034, 280] on span "cp-508261 (Casual) - Sorry I Missed You" at bounding box center [1026, 279] width 74 height 11
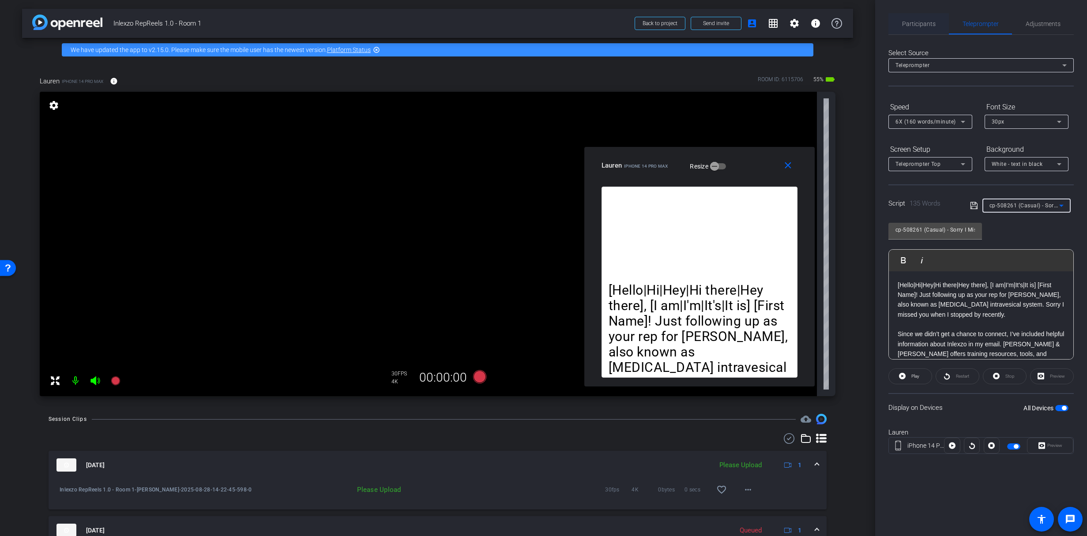
click at [917, 19] on span "Participants" at bounding box center [919, 23] width 34 height 21
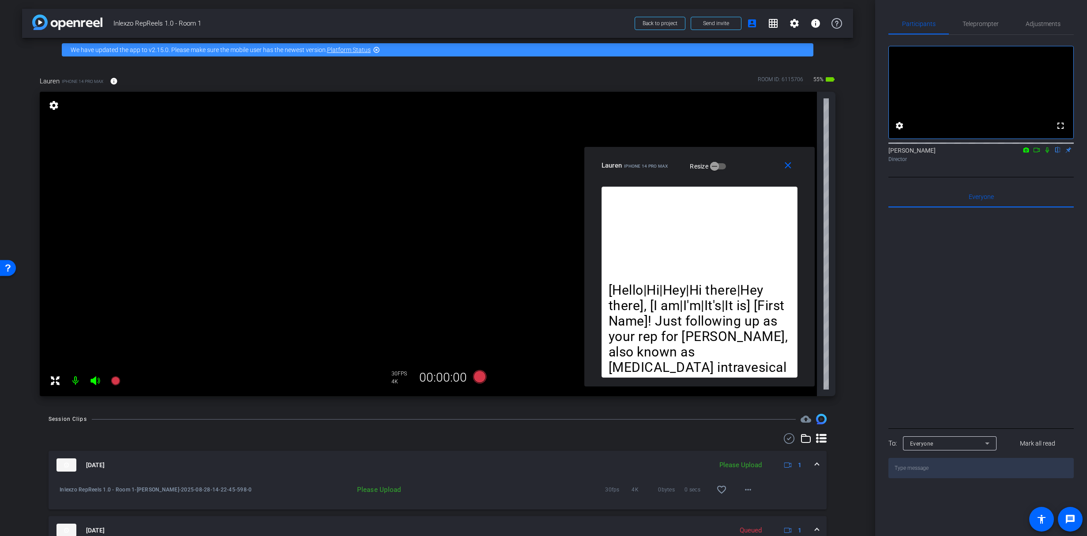
click at [1050, 153] on icon at bounding box center [1046, 150] width 7 height 6
click at [1033, 22] on span "Adjustments" at bounding box center [1042, 24] width 35 height 6
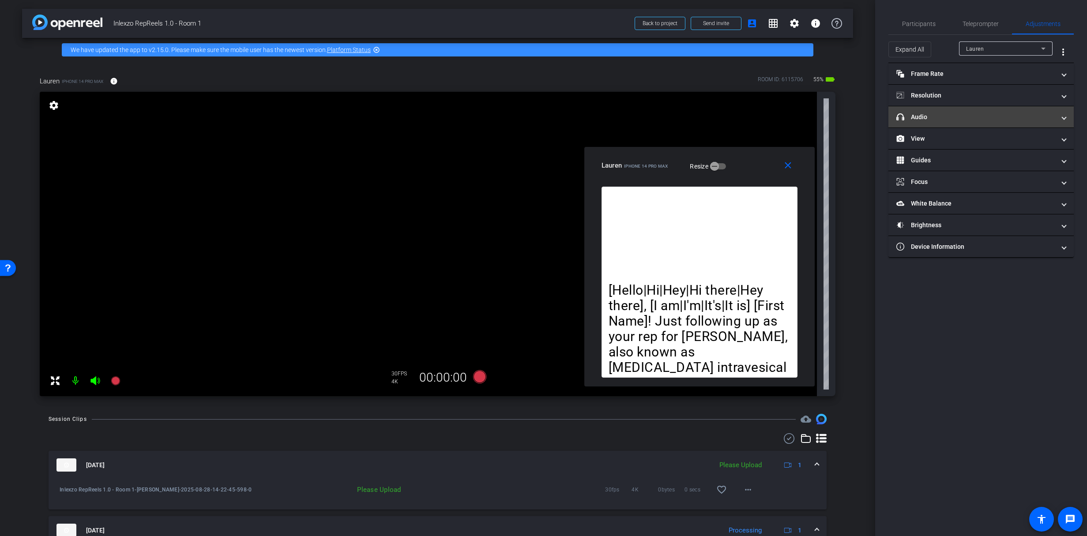
click at [916, 114] on mat-panel-title "headphone icon Audio" at bounding box center [975, 117] width 159 height 9
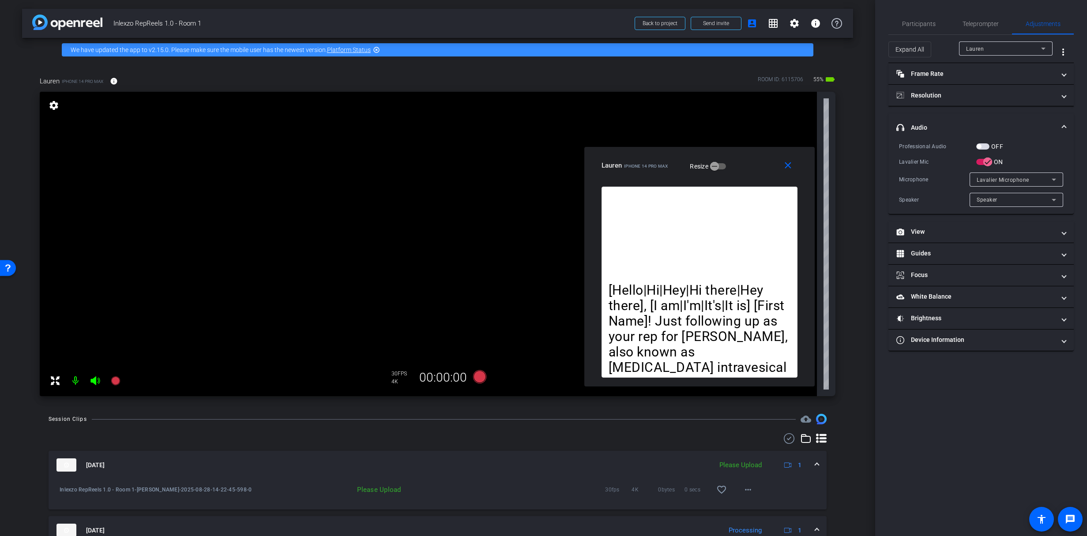
click at [931, 116] on mat-expansion-panel-header "headphone icon Audio" at bounding box center [980, 127] width 185 height 28
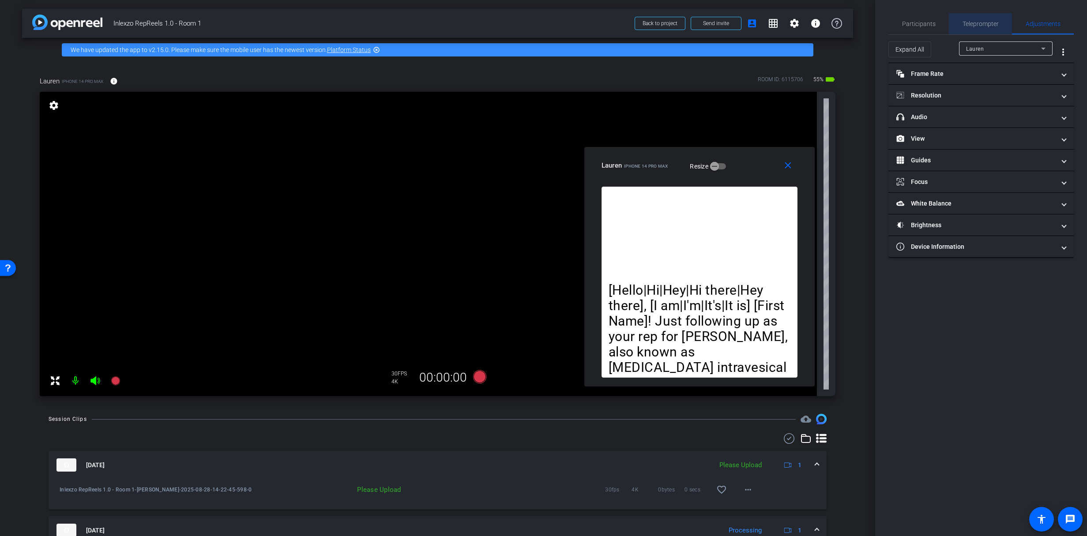
click at [965, 17] on span "Teleprompter" at bounding box center [980, 23] width 36 height 21
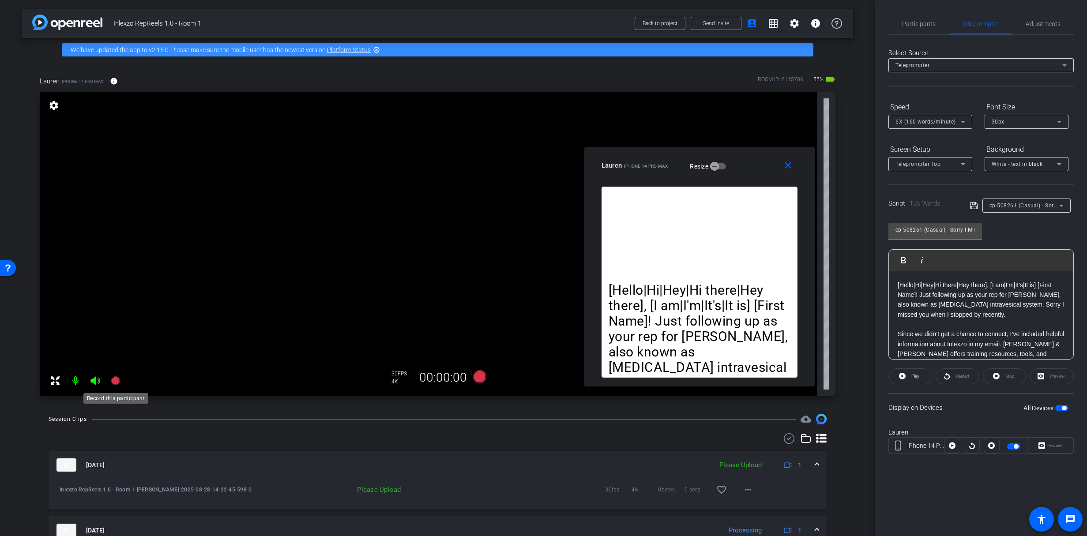
click at [120, 378] on icon at bounding box center [115, 380] width 11 height 11
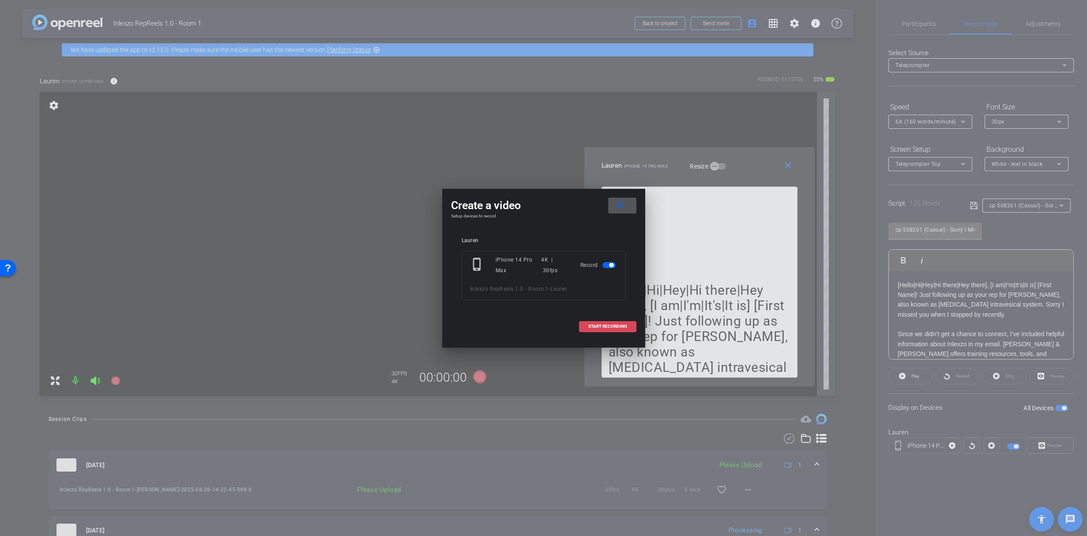
click at [611, 324] on span "START RECORDING" at bounding box center [607, 326] width 39 height 4
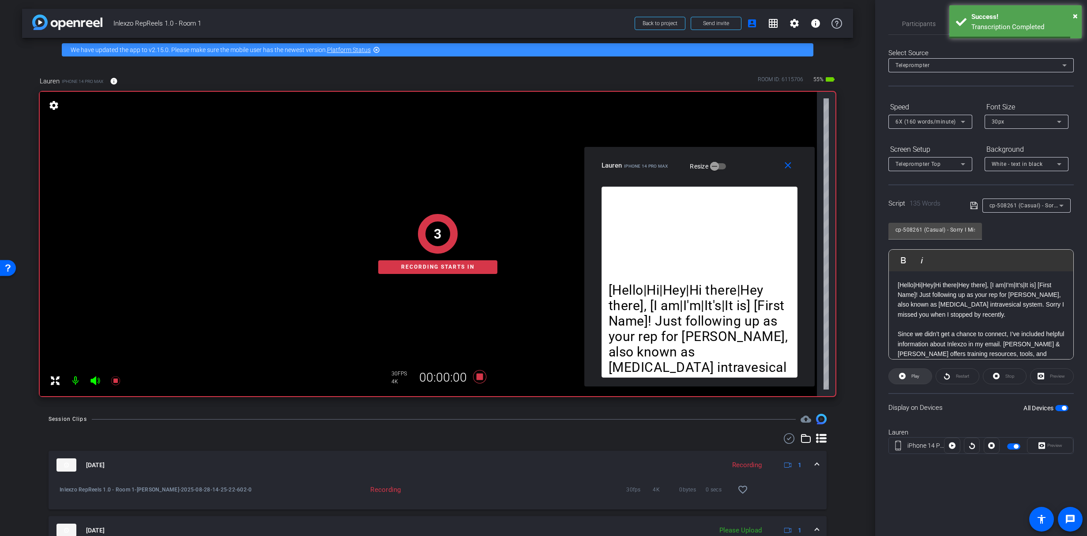
click at [912, 375] on span "Play" at bounding box center [915, 376] width 8 height 5
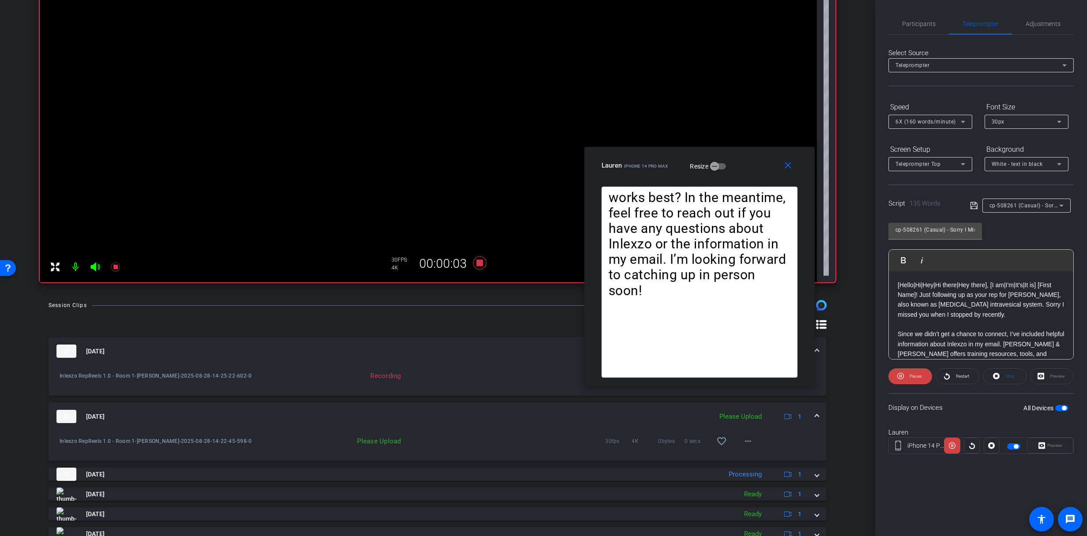
scroll to position [124, 0]
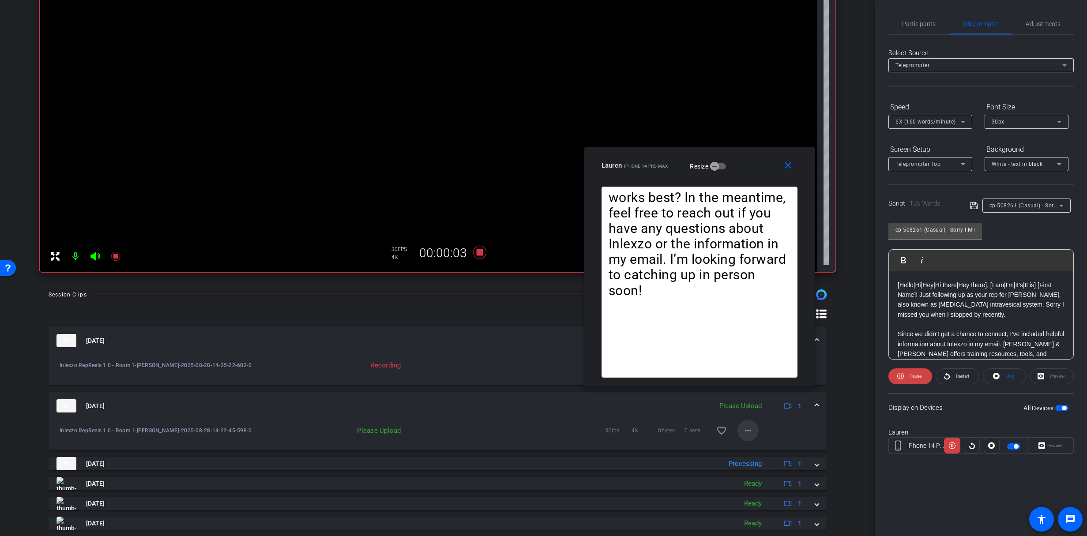
click at [747, 426] on mat-icon "more_horiz" at bounding box center [748, 430] width 11 height 11
click at [763, 449] on span "Upload" at bounding box center [757, 449] width 35 height 11
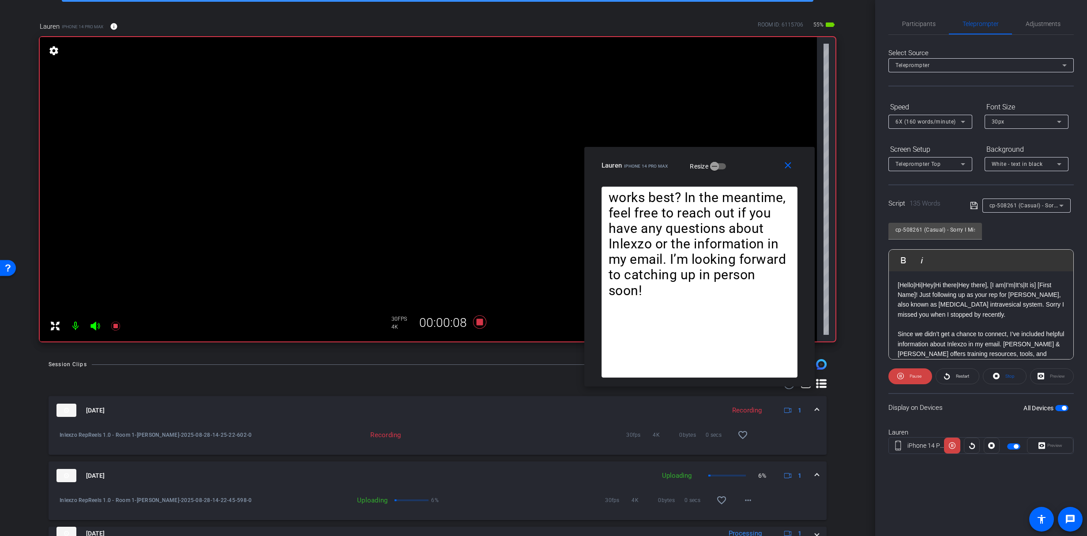
scroll to position [60, 0]
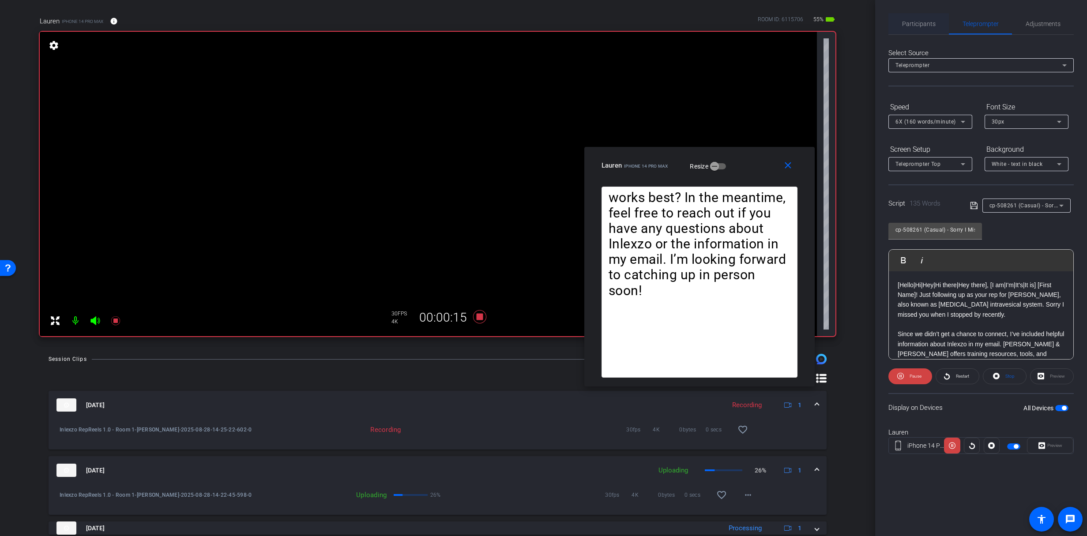
click at [908, 26] on span "Participants" at bounding box center [919, 24] width 34 height 6
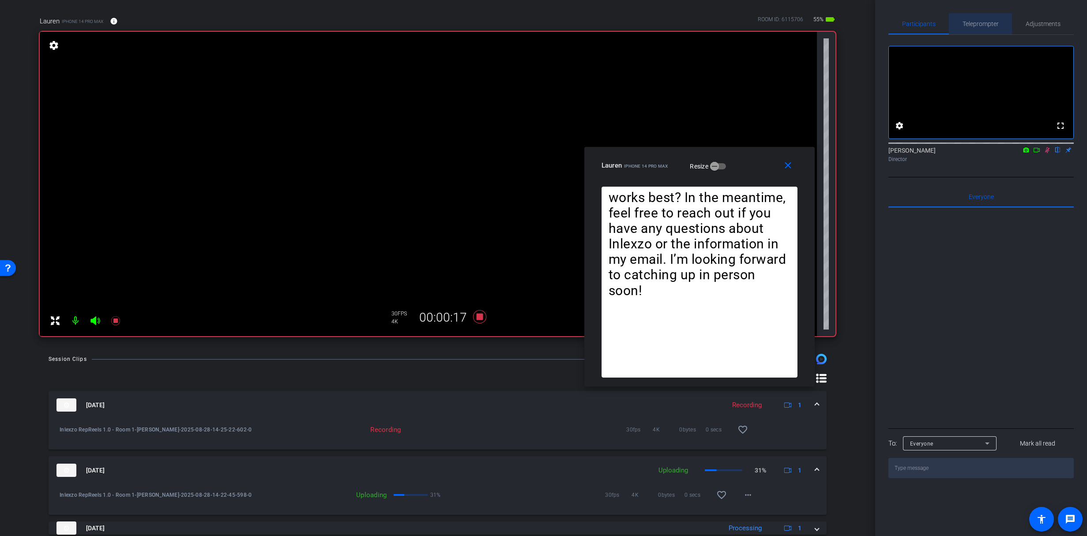
click at [986, 23] on span "Teleprompter" at bounding box center [980, 24] width 36 height 6
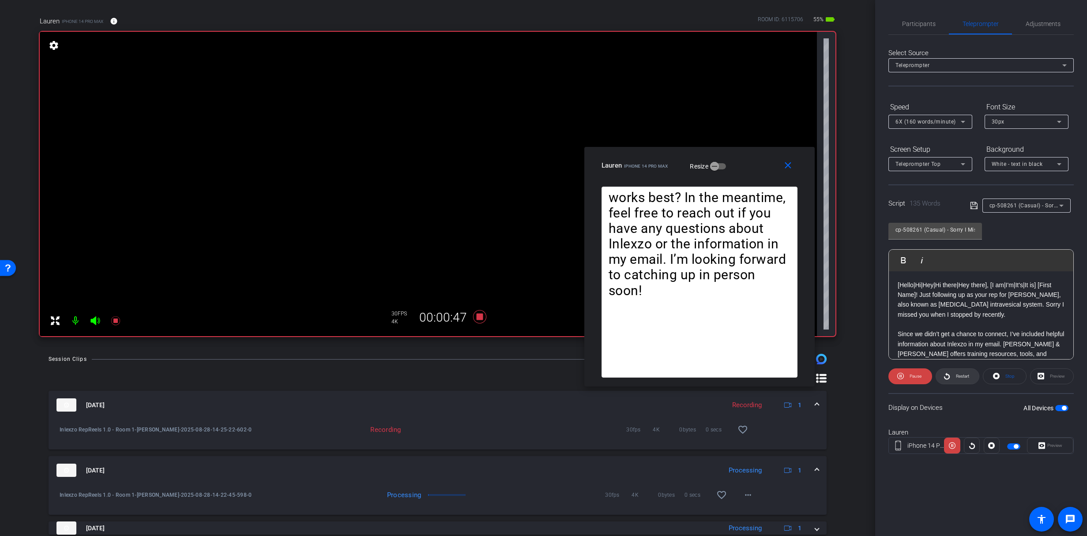
click at [949, 375] on icon at bounding box center [946, 376] width 7 height 11
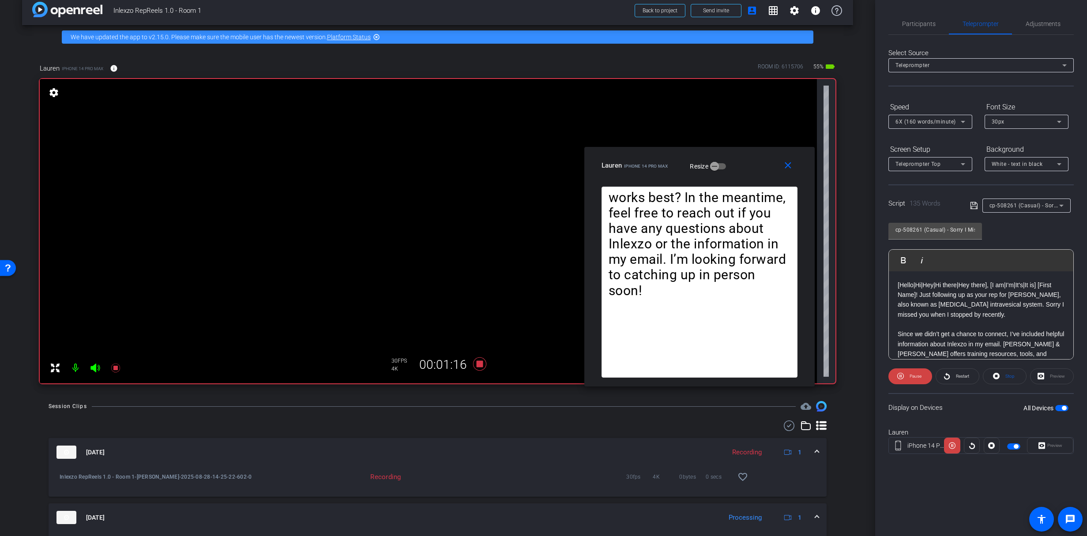
scroll to position [15, 0]
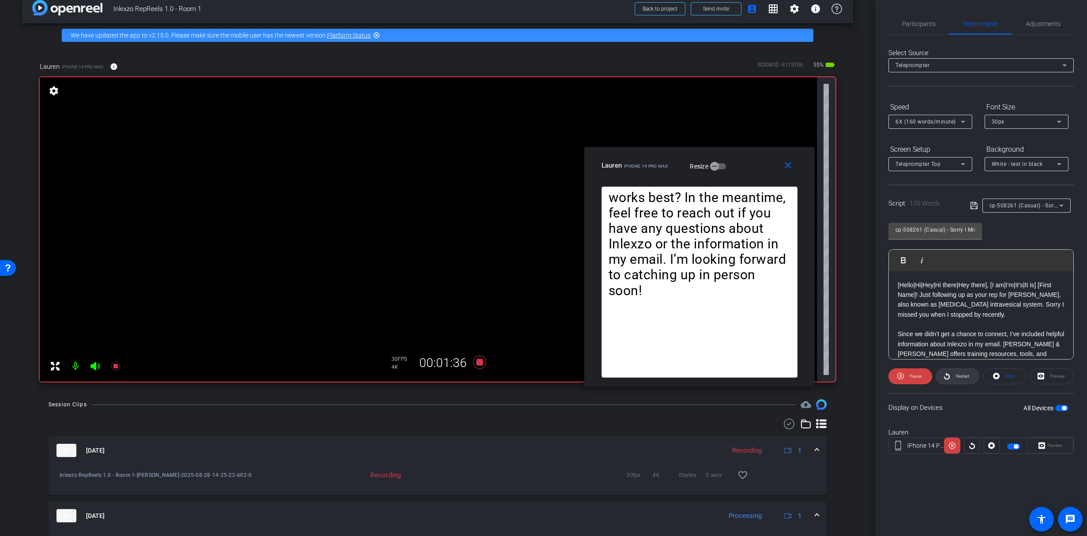
click at [959, 375] on span "Restart" at bounding box center [962, 376] width 13 height 5
click at [119, 366] on icon at bounding box center [115, 366] width 11 height 11
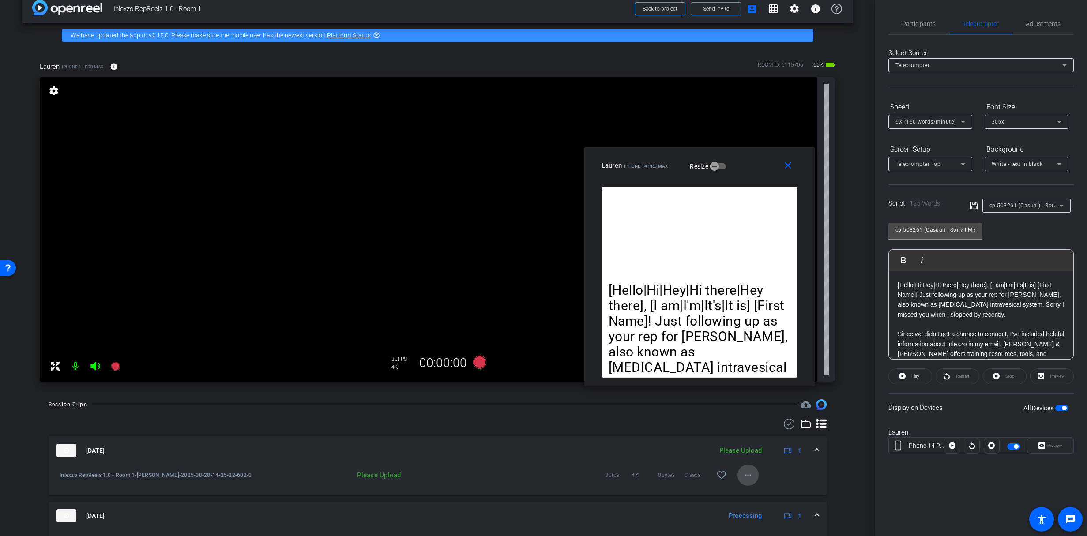
click at [747, 472] on mat-icon "more_horiz" at bounding box center [748, 475] width 11 height 11
click at [763, 490] on span "Upload" at bounding box center [757, 493] width 35 height 11
click at [918, 21] on span "Participants" at bounding box center [919, 24] width 34 height 6
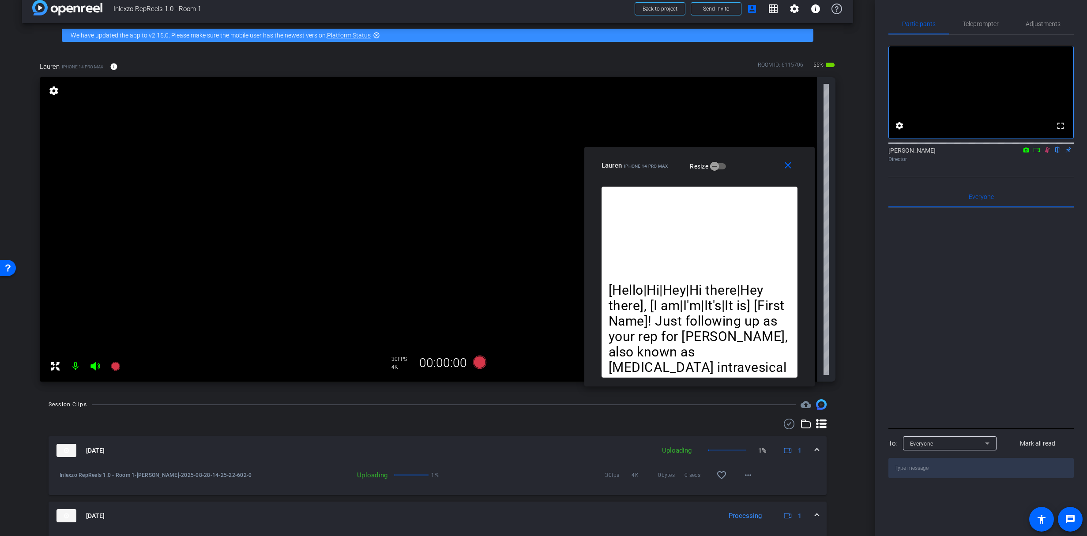
click at [1048, 153] on icon at bounding box center [1046, 150] width 7 height 6
click at [976, 19] on span "Teleprompter" at bounding box center [980, 23] width 36 height 21
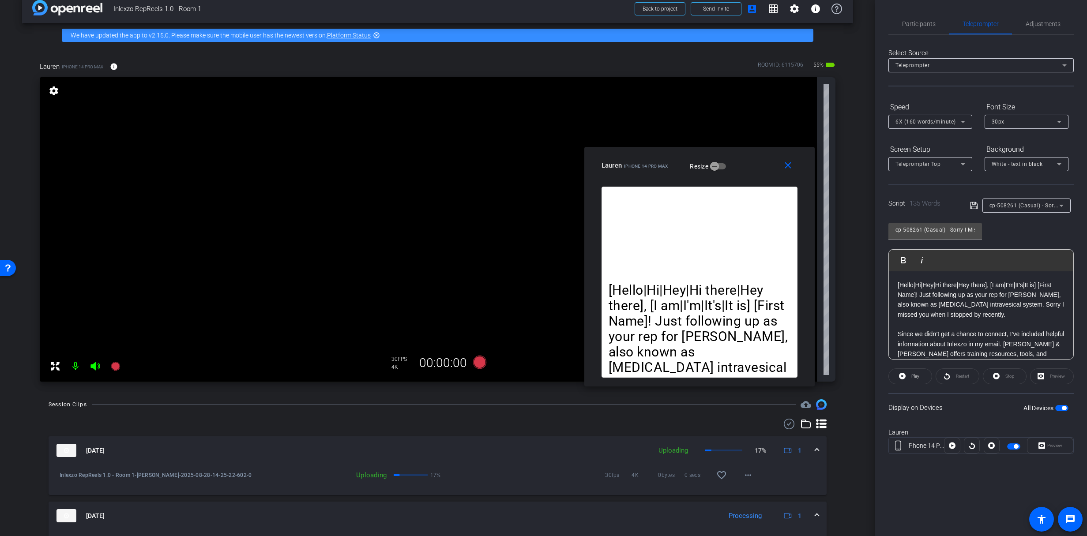
click at [1034, 210] on div "cp-508261 (Casual) - Sorry I Missed You" at bounding box center [1026, 206] width 74 height 14
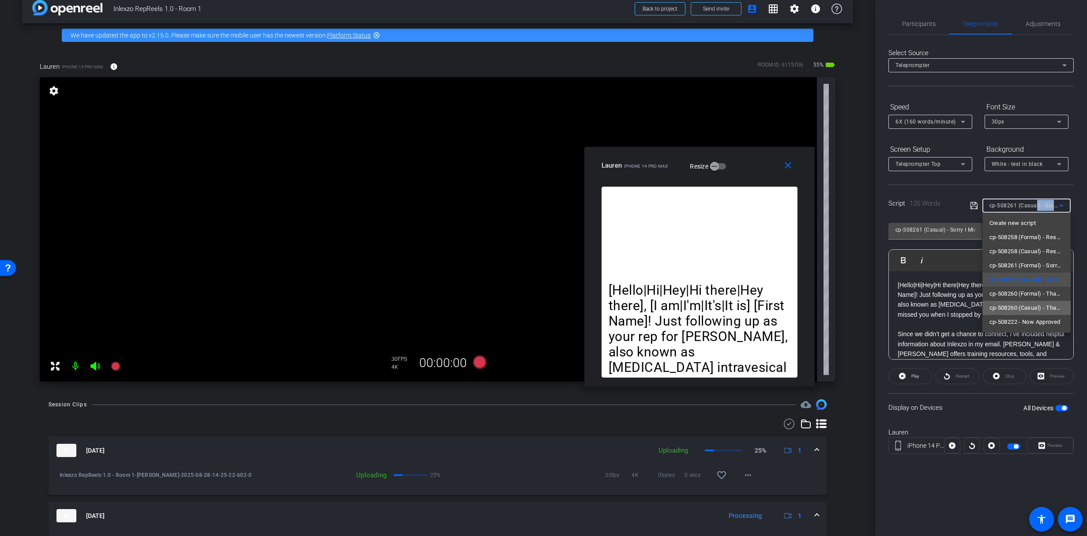
click at [1045, 305] on span "cp-508260 (Casual) - Thanks for Seeing Me" at bounding box center [1026, 308] width 74 height 11
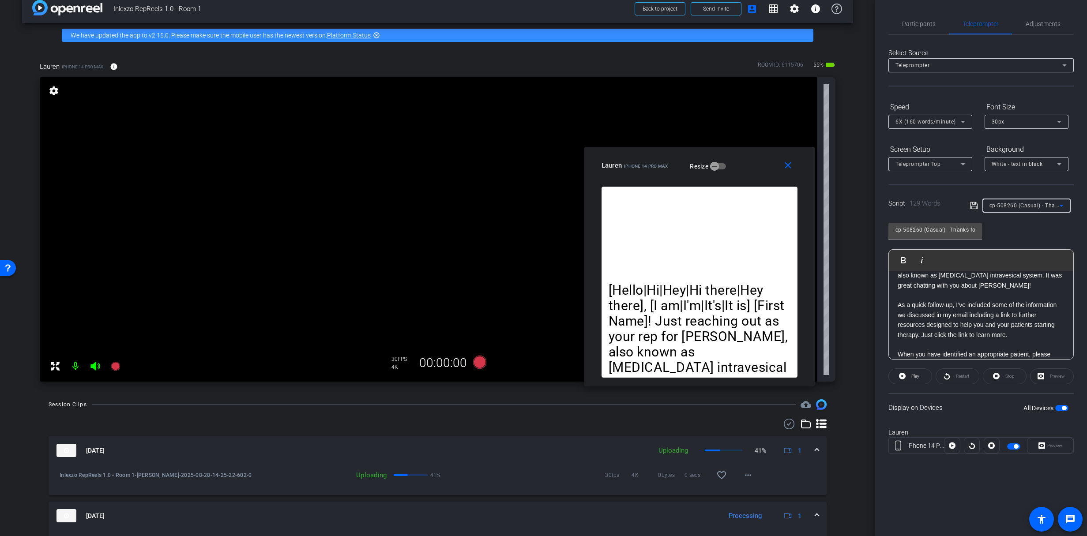
scroll to position [0, 0]
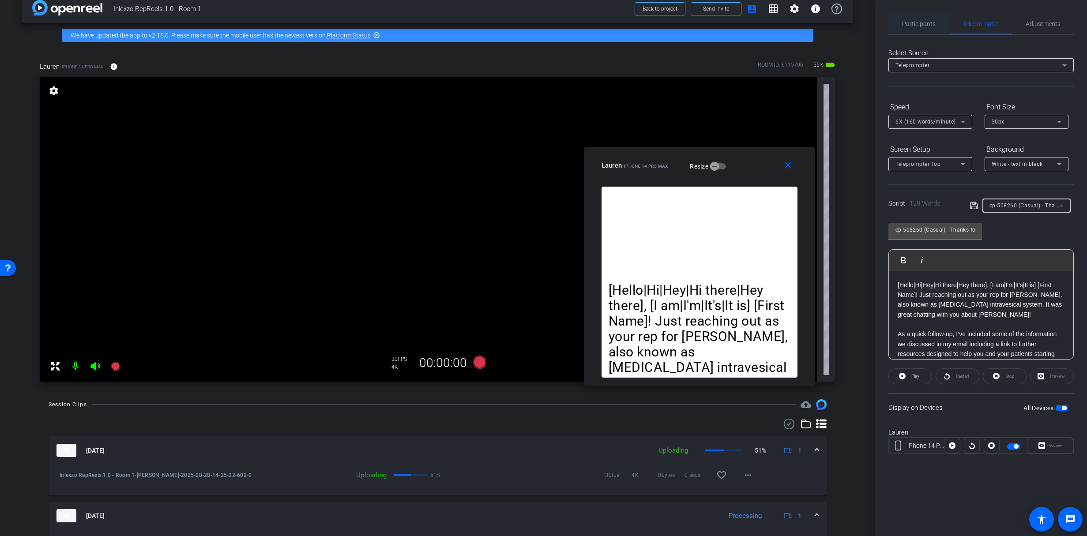
click at [913, 27] on span "Participants" at bounding box center [919, 23] width 34 height 21
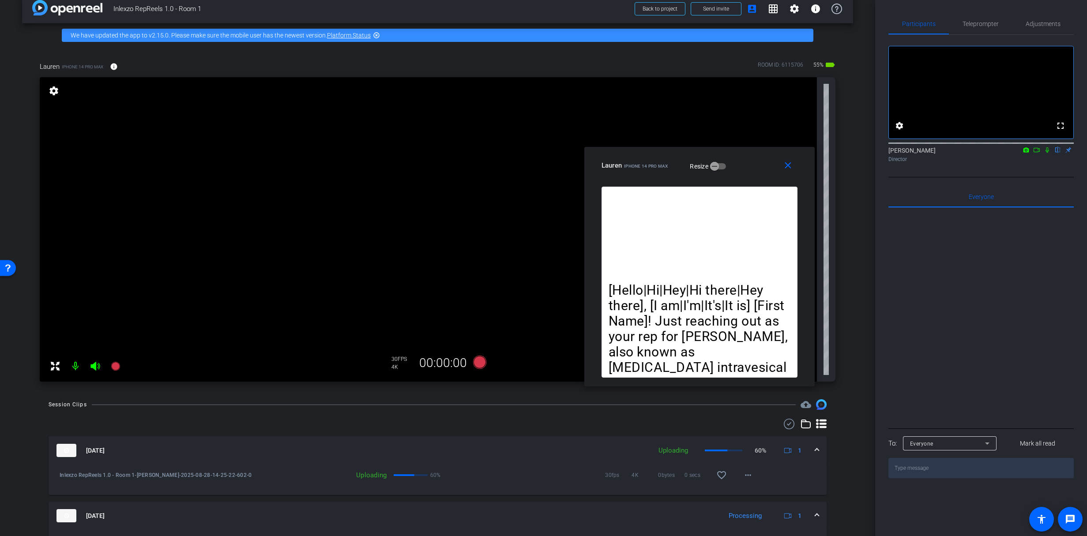
click at [977, 10] on div "Participants Teleprompter Adjustments fullscreen settings James Monte flip Dire…" at bounding box center [981, 268] width 212 height 536
click at [980, 26] on span "Teleprompter" at bounding box center [980, 24] width 36 height 6
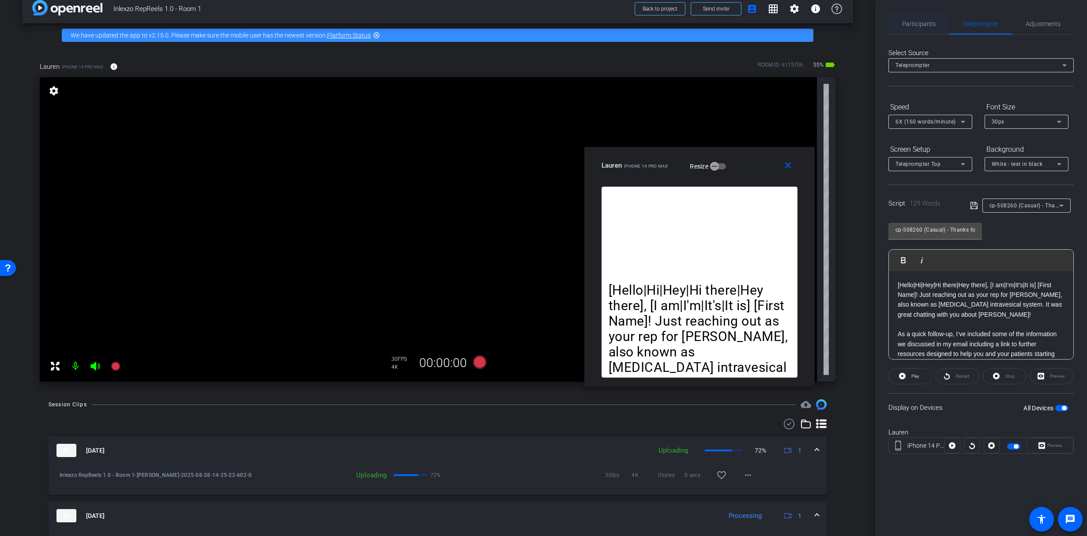
click at [913, 21] on span "Participants" at bounding box center [919, 24] width 34 height 6
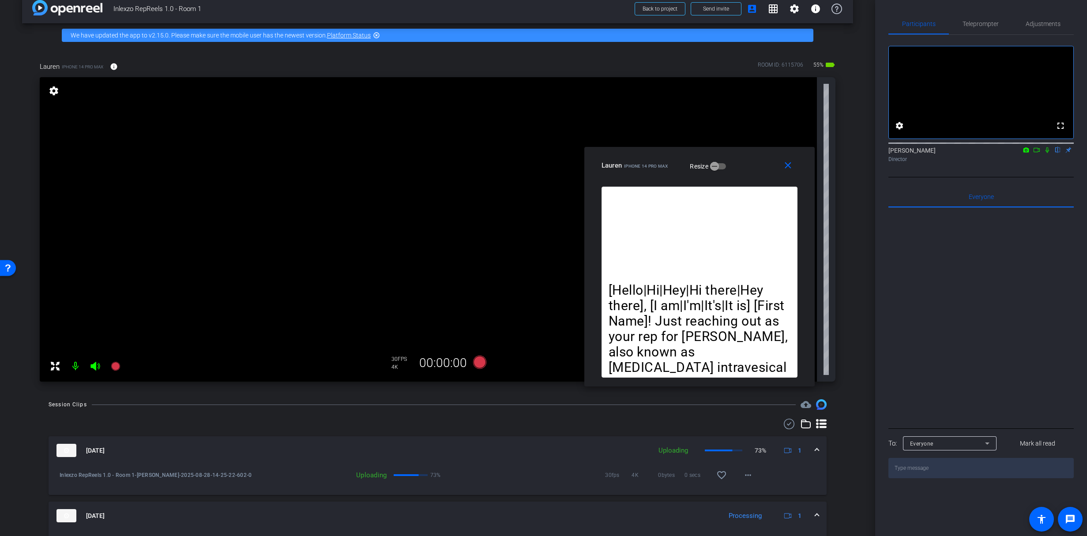
click at [1045, 153] on icon at bounding box center [1046, 150] width 7 height 6
click at [119, 364] on icon at bounding box center [115, 366] width 11 height 11
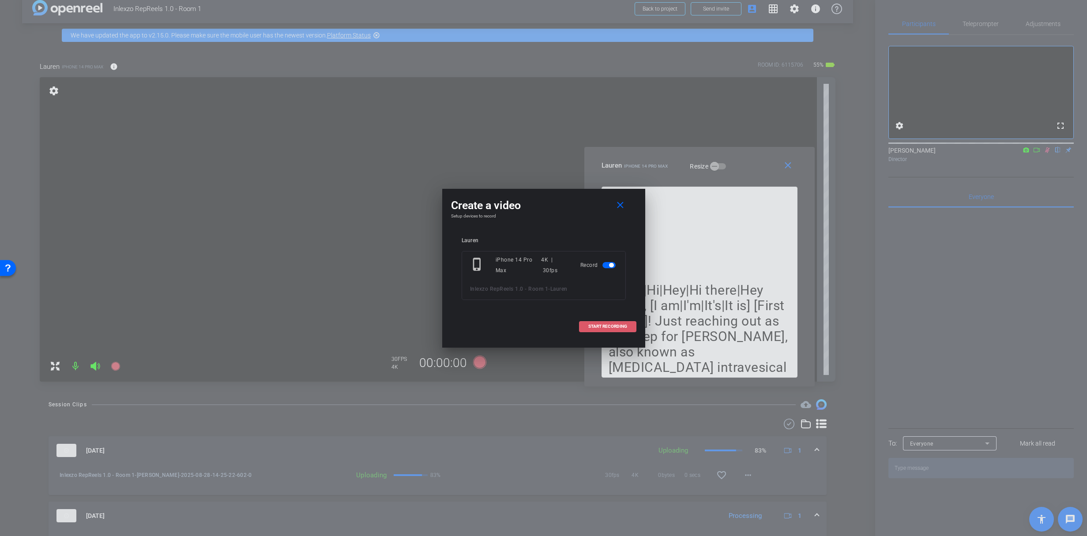
click at [612, 320] on span at bounding box center [607, 326] width 56 height 21
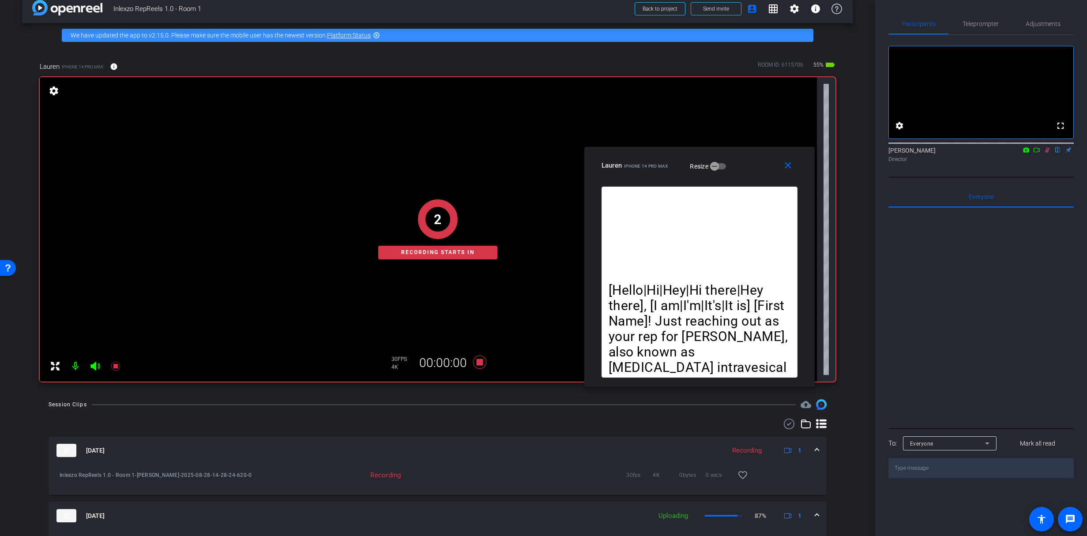
click at [974, 25] on span "Teleprompter" at bounding box center [980, 24] width 36 height 6
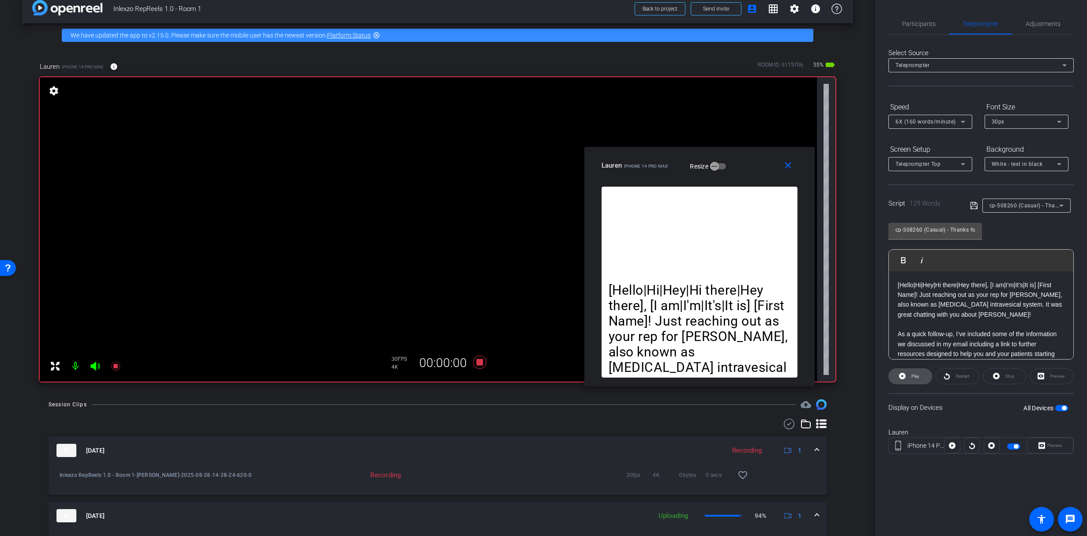
click at [913, 381] on span "Play" at bounding box center [914, 376] width 10 height 12
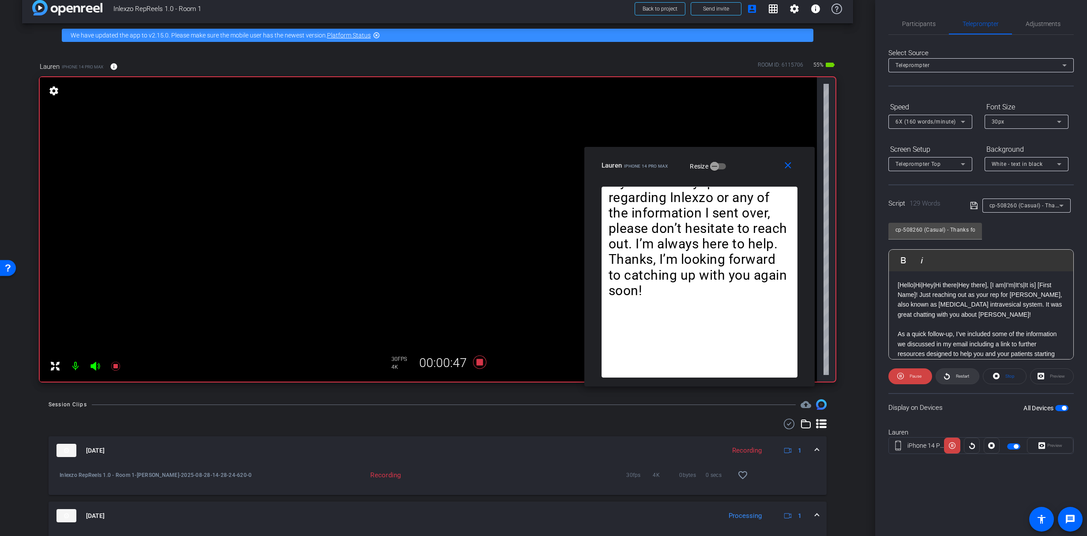
click at [954, 373] on span "Restart" at bounding box center [960, 376] width 15 height 12
click at [958, 379] on span "Restart" at bounding box center [960, 376] width 15 height 12
click at [113, 365] on icon at bounding box center [115, 366] width 9 height 9
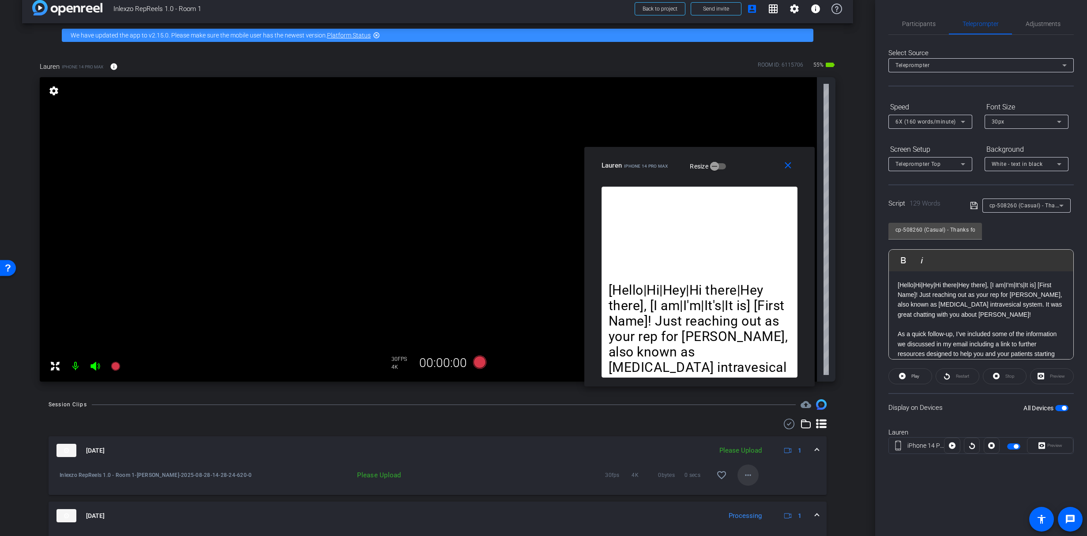
click at [744, 473] on mat-icon "more_horiz" at bounding box center [748, 475] width 11 height 11
drag, startPoint x: 762, startPoint y: 492, endPoint x: 796, endPoint y: 461, distance: 46.5
click at [762, 492] on span "Upload" at bounding box center [757, 493] width 35 height 11
click at [917, 26] on span "Participants" at bounding box center [919, 24] width 34 height 6
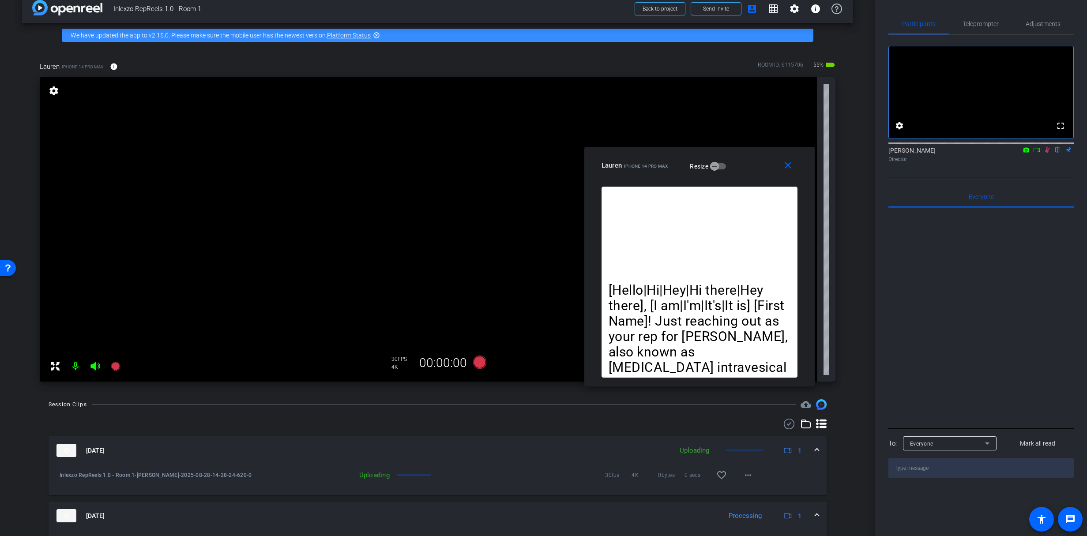
click at [1046, 153] on icon at bounding box center [1047, 150] width 5 height 6
click at [1032, 21] on span "Adjustments" at bounding box center [1042, 24] width 35 height 6
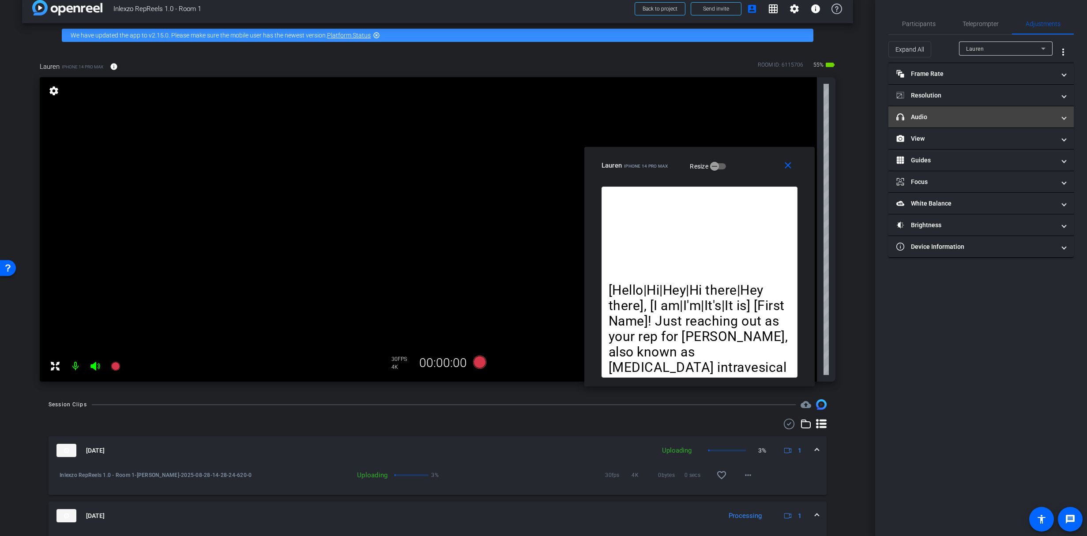
click at [961, 120] on mat-panel-title "headphone icon Audio" at bounding box center [975, 117] width 159 height 9
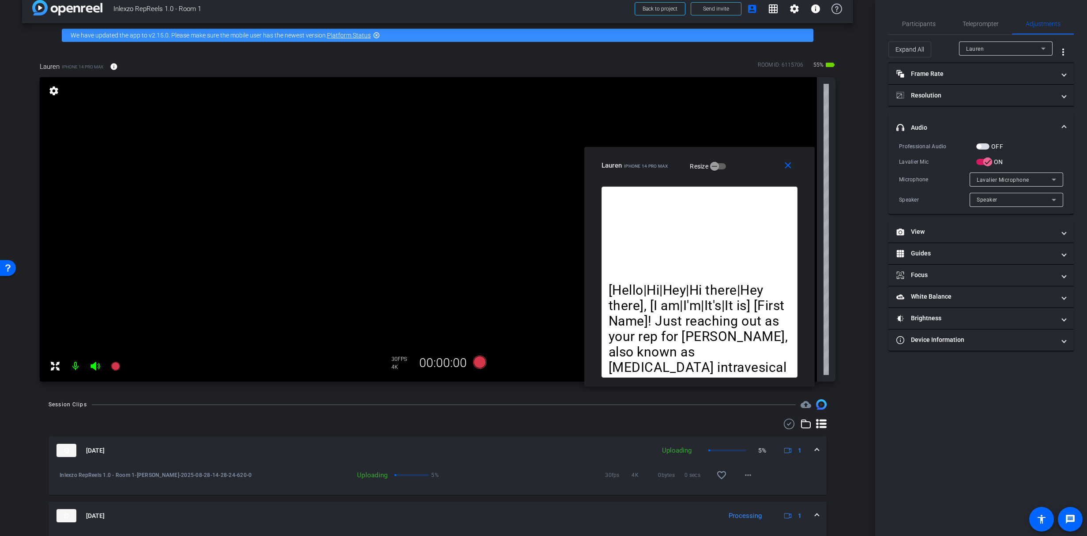
click at [961, 121] on mat-expansion-panel-header "headphone icon Audio" at bounding box center [980, 127] width 185 height 28
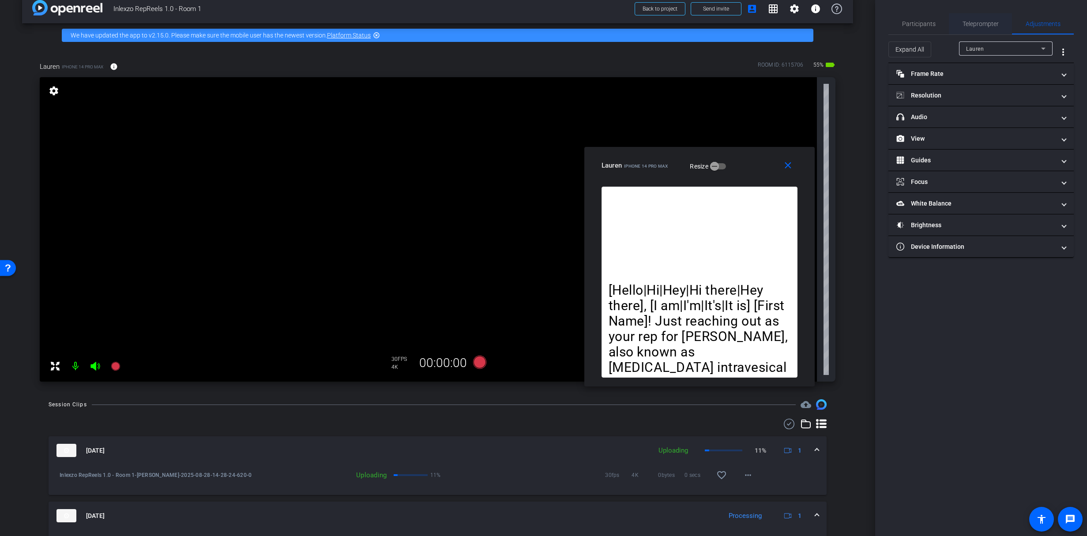
click at [966, 21] on span "Teleprompter" at bounding box center [980, 24] width 36 height 6
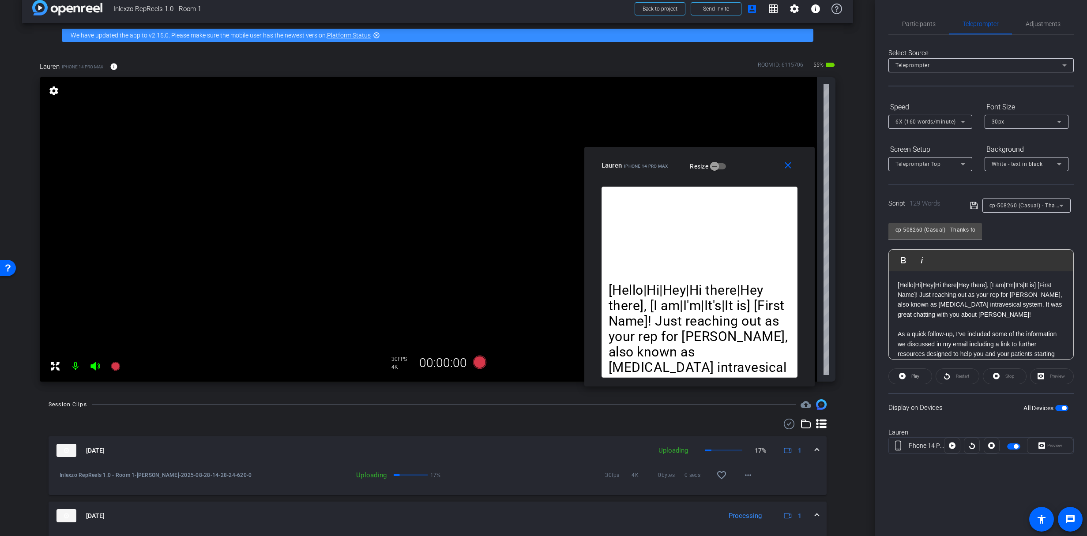
click at [1013, 206] on span "cp-508260 (Casual) - Thanks for Seeing Me" at bounding box center [1045, 205] width 112 height 7
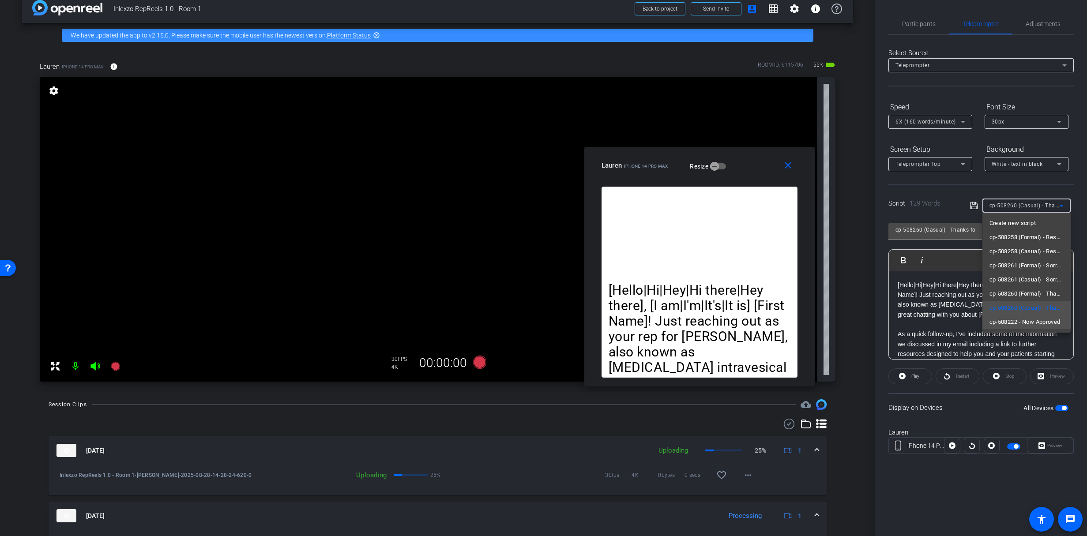
click at [1026, 322] on span "cp-508222 - Now Approved" at bounding box center [1024, 322] width 71 height 11
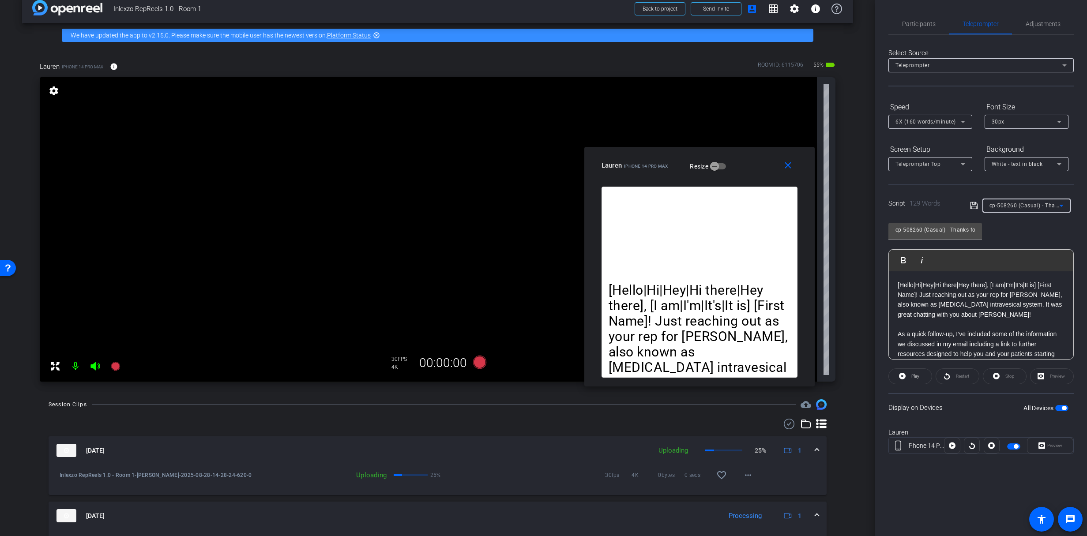
type input "cp-508222 - Now Approved"
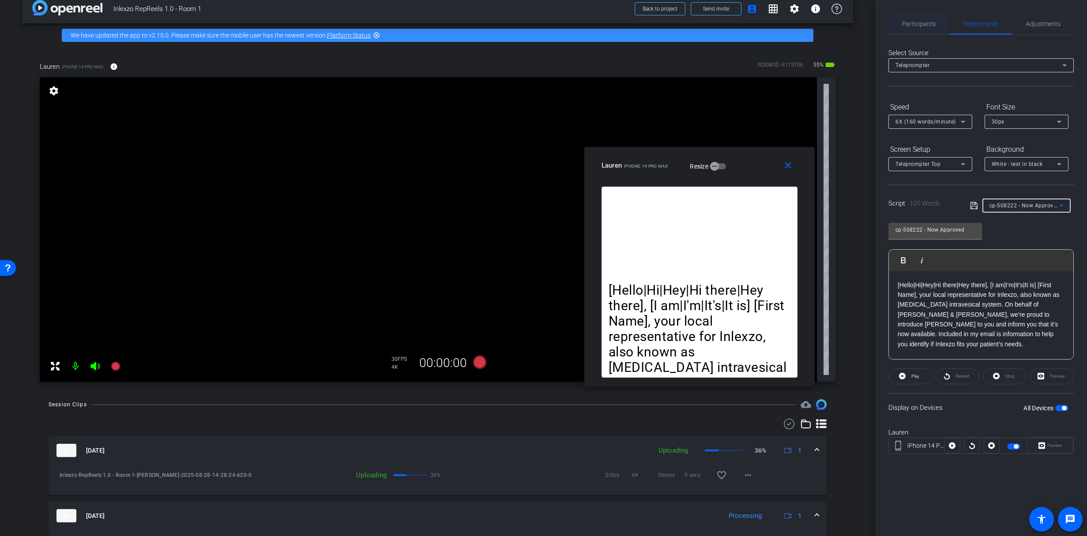
click at [912, 23] on span "Participants" at bounding box center [919, 24] width 34 height 6
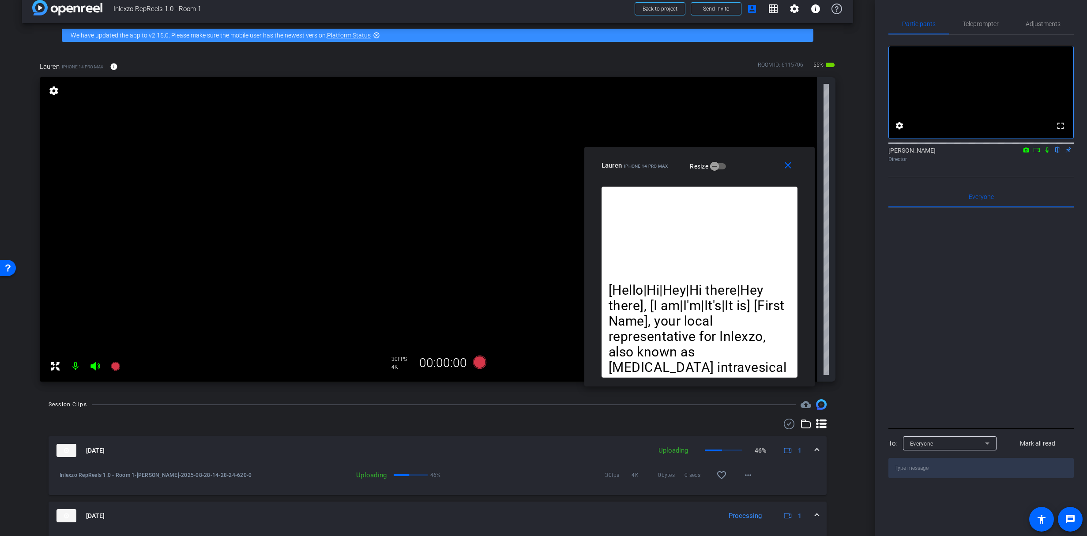
click at [1046, 153] on icon at bounding box center [1047, 150] width 4 height 6
click at [113, 364] on icon at bounding box center [115, 366] width 9 height 9
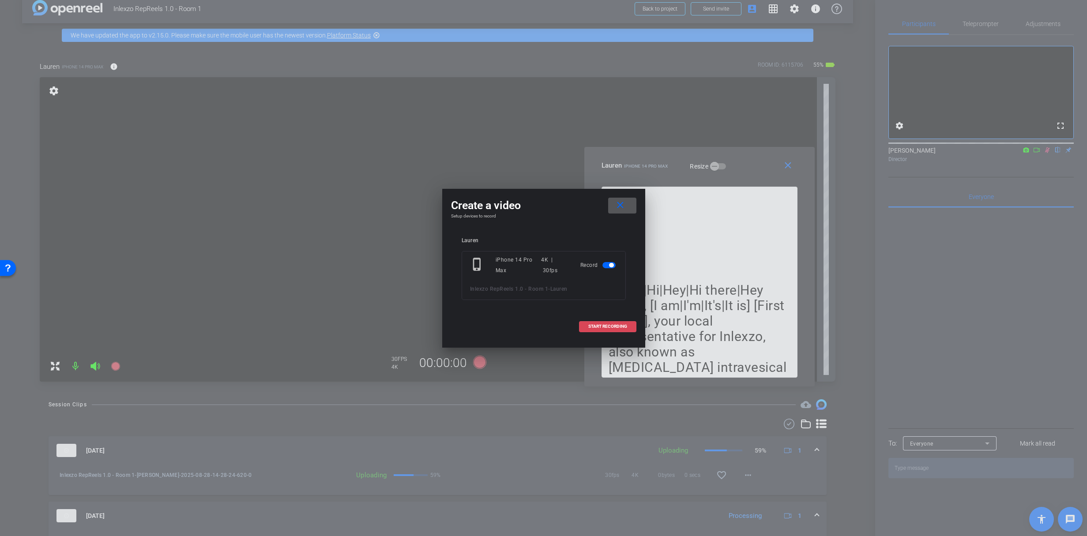
click at [613, 326] on span "START RECORDING" at bounding box center [607, 326] width 39 height 4
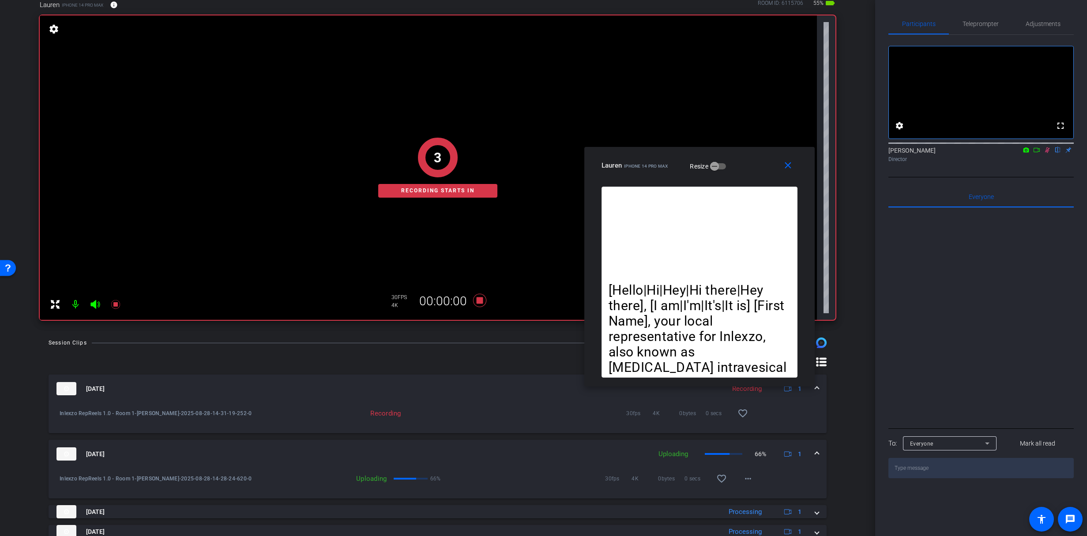
scroll to position [71, 0]
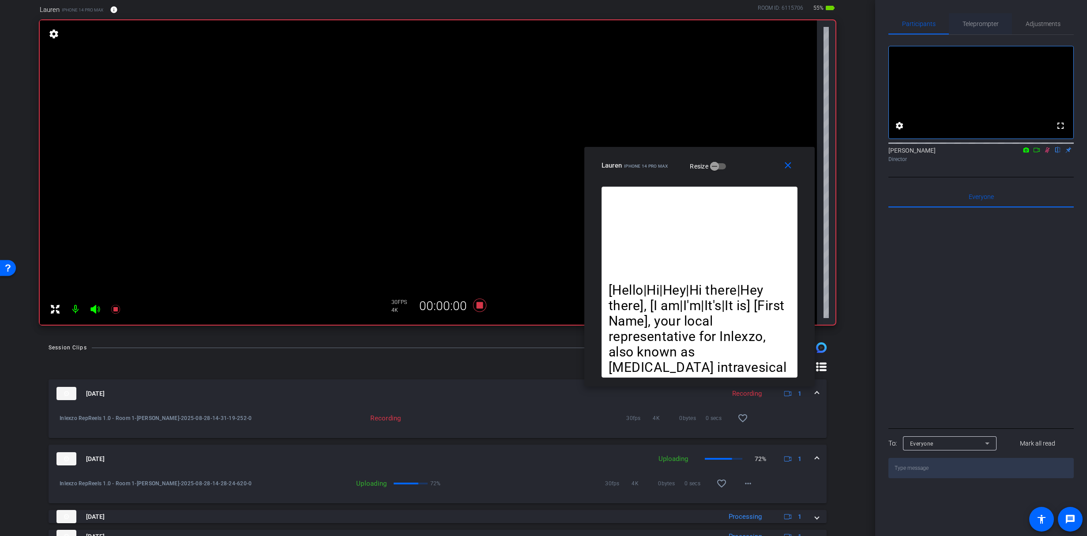
click at [976, 13] on span "Teleprompter" at bounding box center [980, 23] width 36 height 21
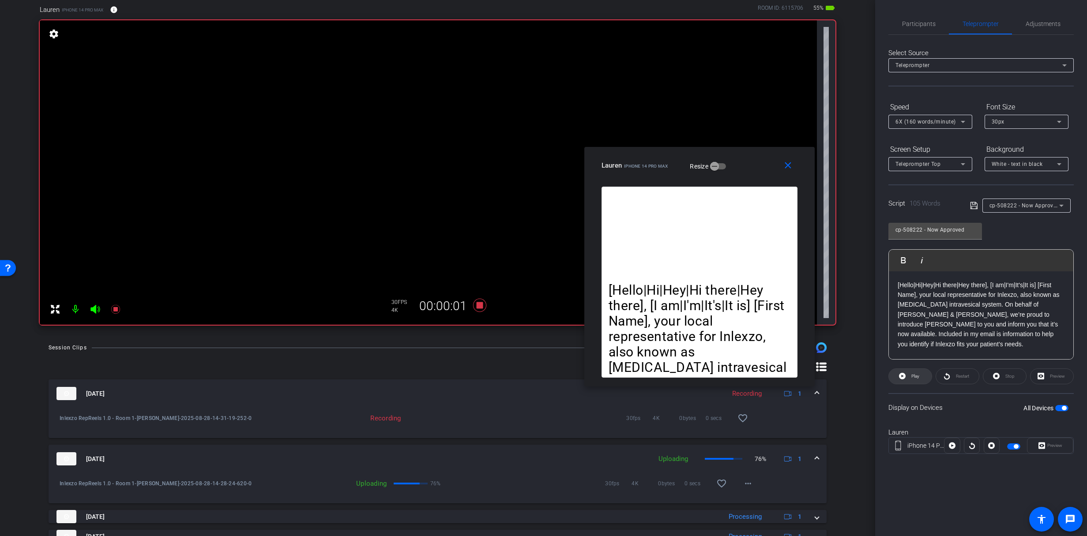
click at [916, 375] on span "Play" at bounding box center [915, 376] width 8 height 5
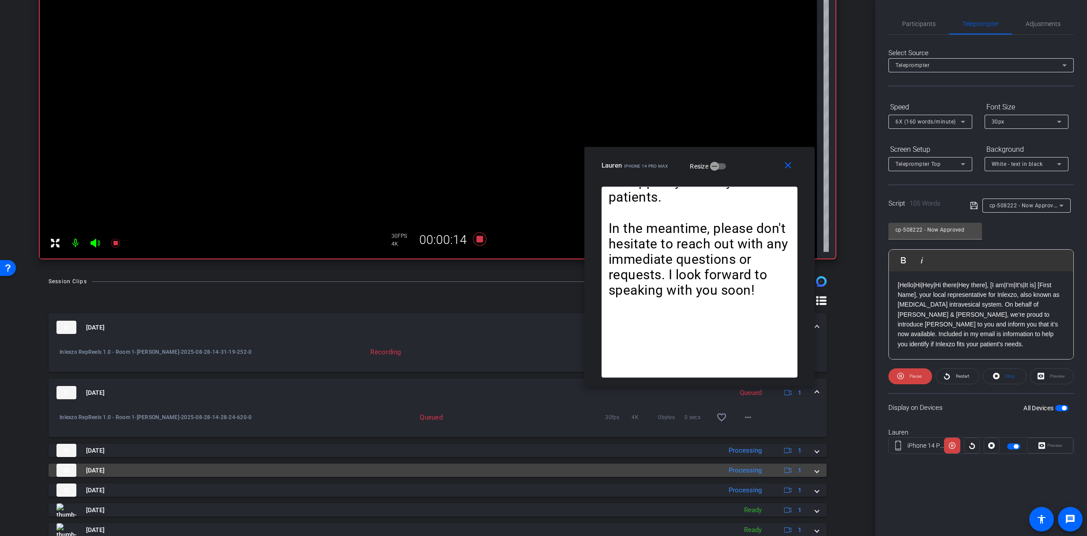
scroll to position [143, 0]
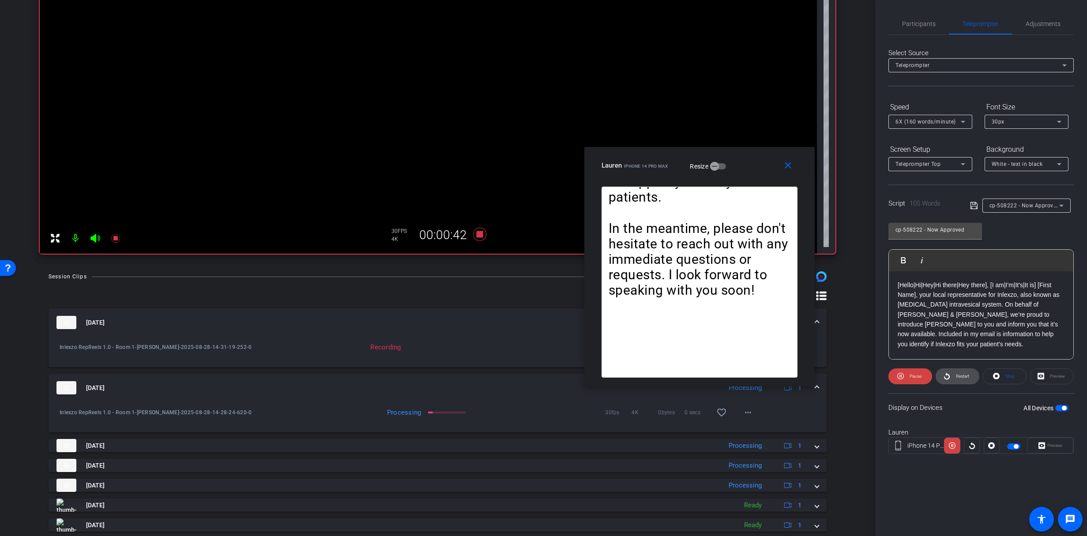
click at [961, 374] on span "Restart" at bounding box center [962, 376] width 13 height 5
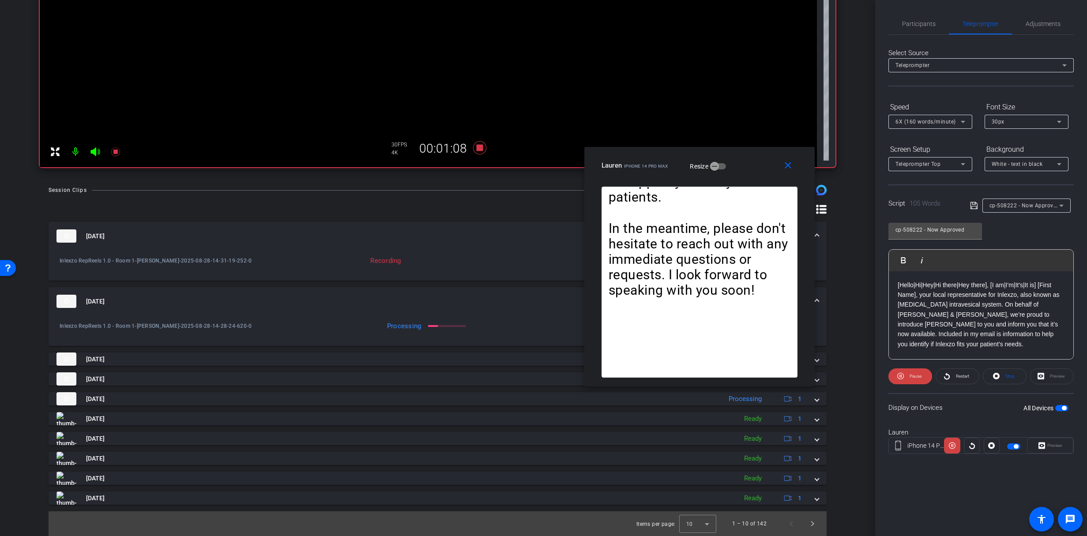
scroll to position [0, 0]
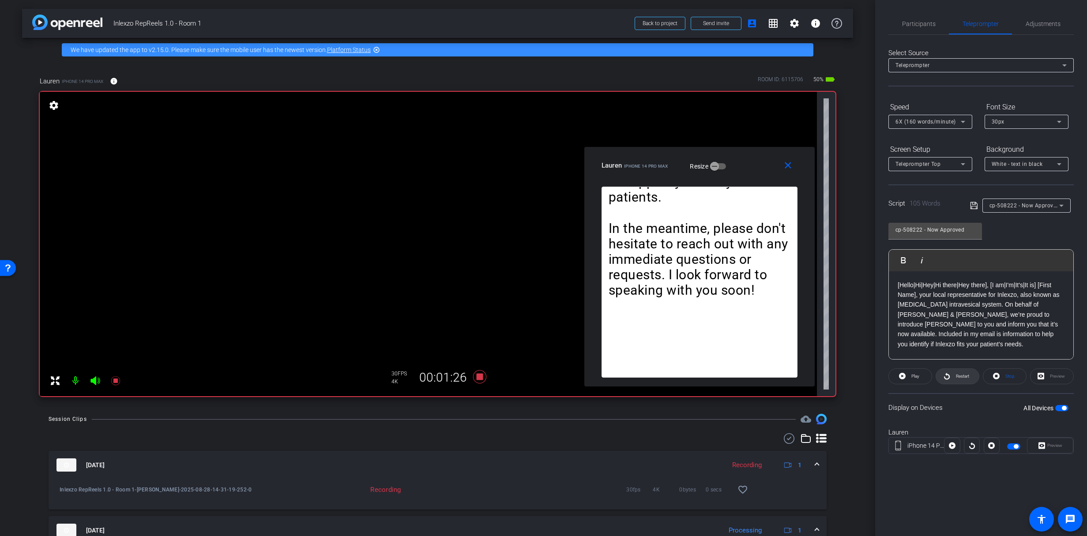
click at [961, 380] on span "Restart" at bounding box center [960, 376] width 15 height 12
click at [121, 380] on mat-icon at bounding box center [116, 381] width 18 height 18
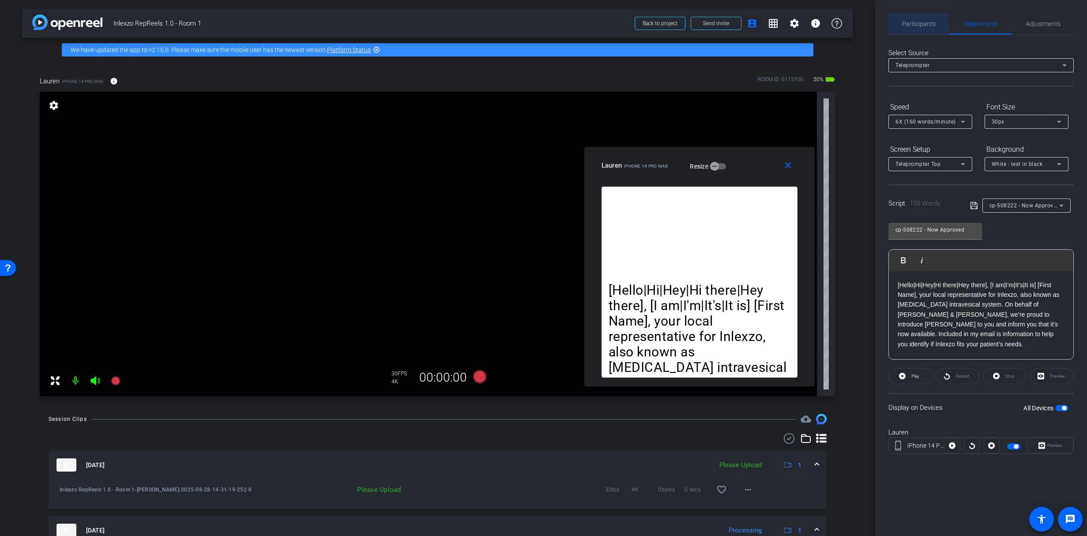
drag, startPoint x: 920, startPoint y: 26, endPoint x: 934, endPoint y: 33, distance: 16.0
click at [920, 25] on span "Participants" at bounding box center [919, 24] width 34 height 6
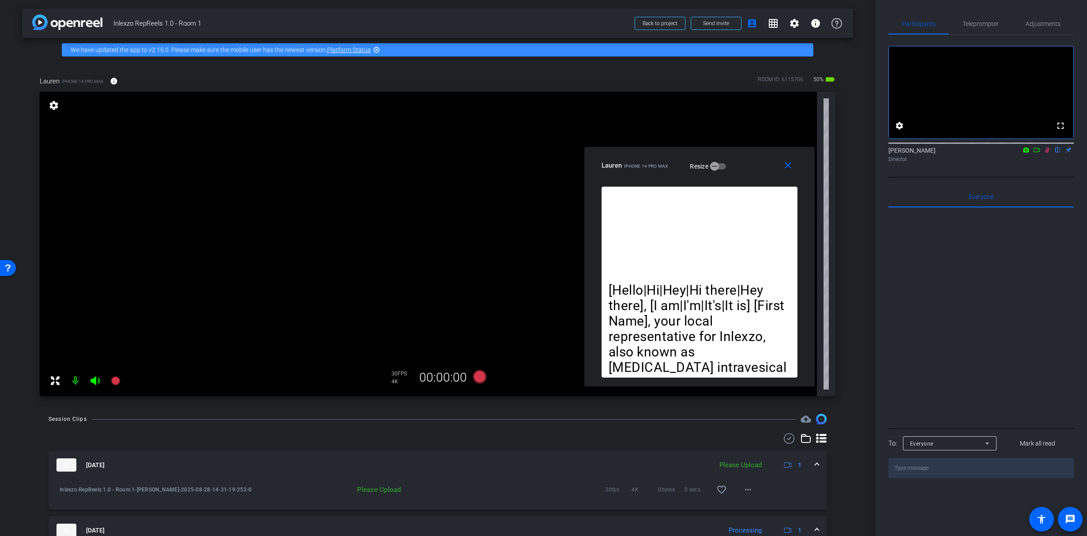
click at [1046, 153] on icon at bounding box center [1047, 150] width 5 height 6
click at [747, 491] on mat-icon "more_horiz" at bounding box center [748, 489] width 11 height 11
click at [745, 452] on span "Upload" at bounding box center [757, 449] width 35 height 11
click at [984, 23] on span "Teleprompter" at bounding box center [980, 24] width 36 height 6
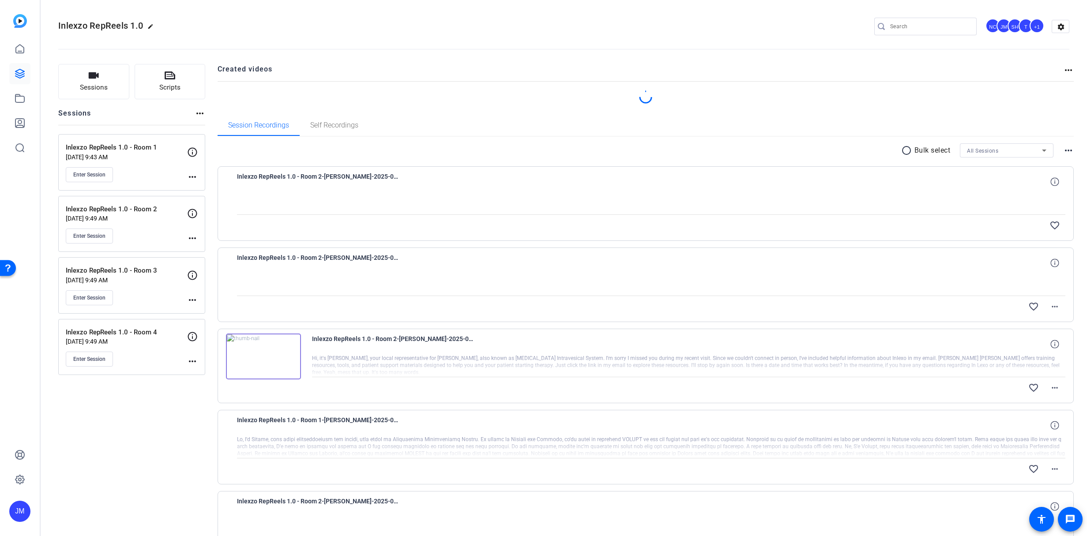
click at [158, 171] on div "Enter Session" at bounding box center [126, 174] width 121 height 15
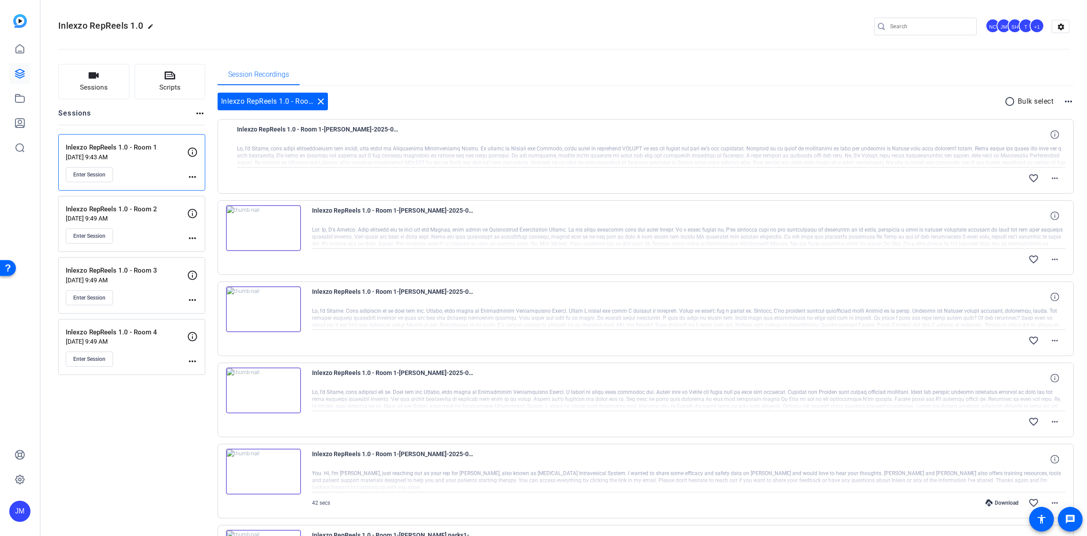
click at [284, 220] on img at bounding box center [263, 228] width 75 height 46
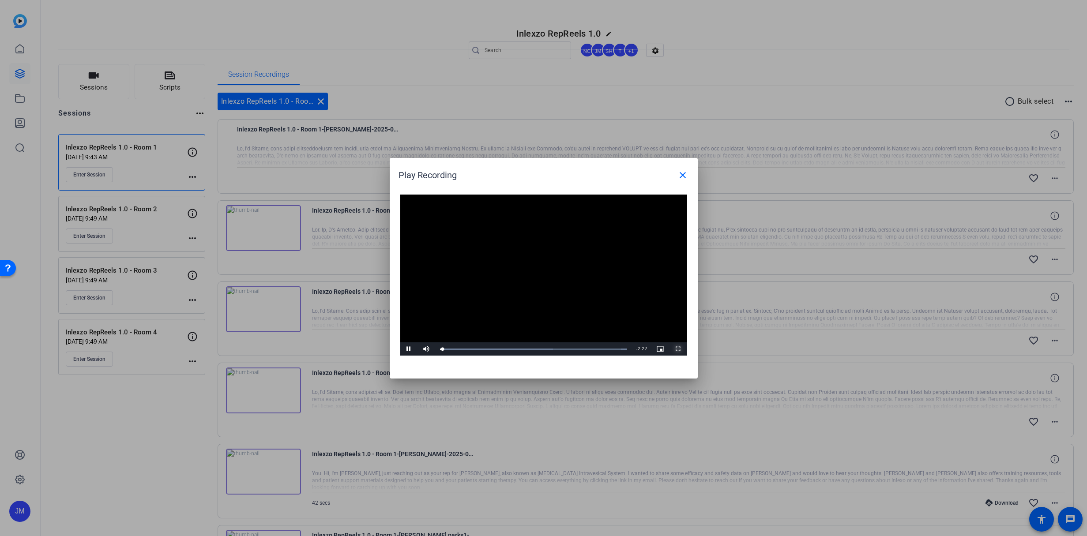
click at [678, 349] on span "Video Player" at bounding box center [678, 349] width 18 height 0
click at [680, 173] on mat-icon "close" at bounding box center [682, 175] width 11 height 11
